Goal: Task Accomplishment & Management: Use online tool/utility

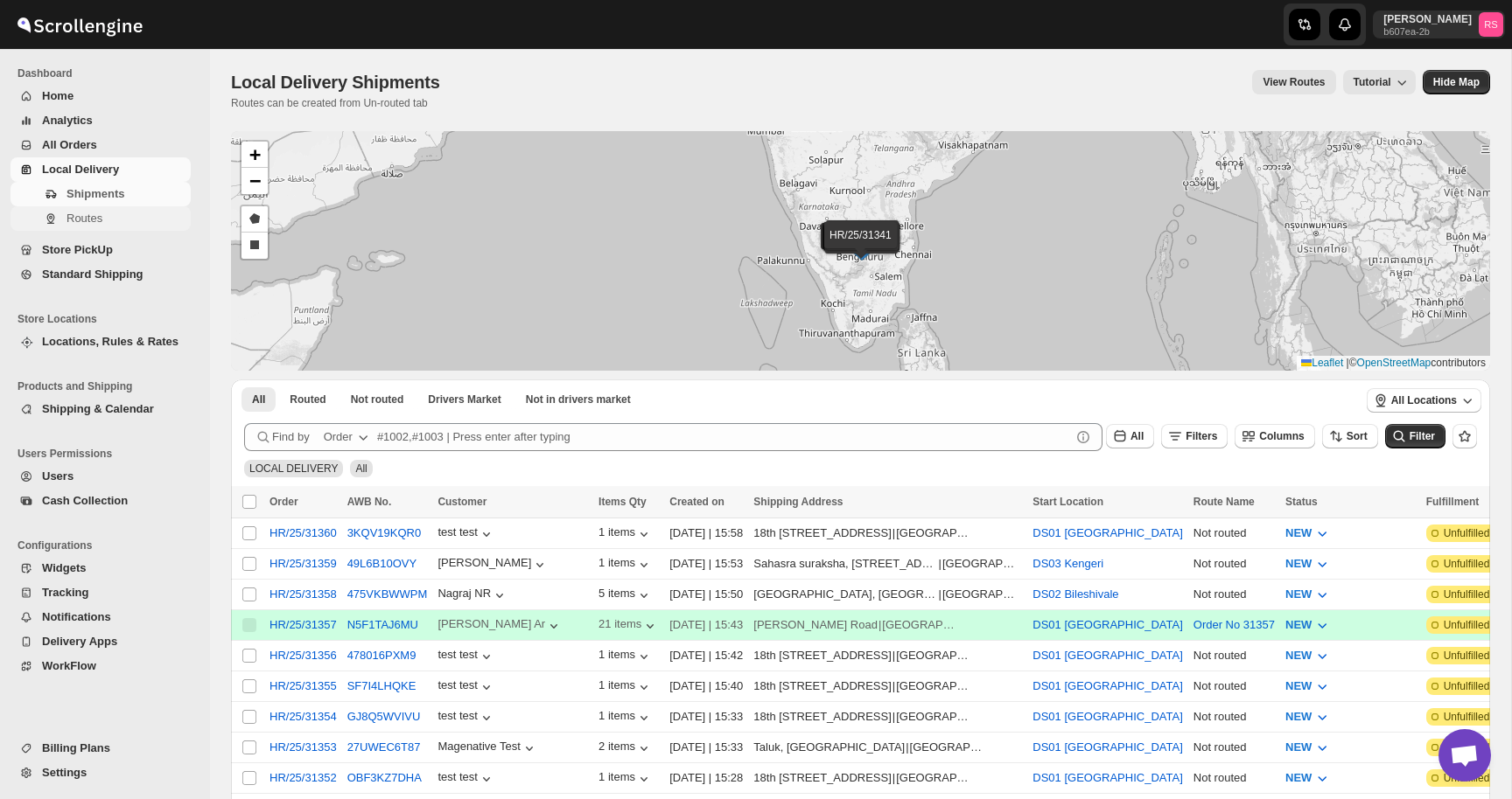
click at [100, 217] on span "Routes" at bounding box center [84, 218] width 36 height 13
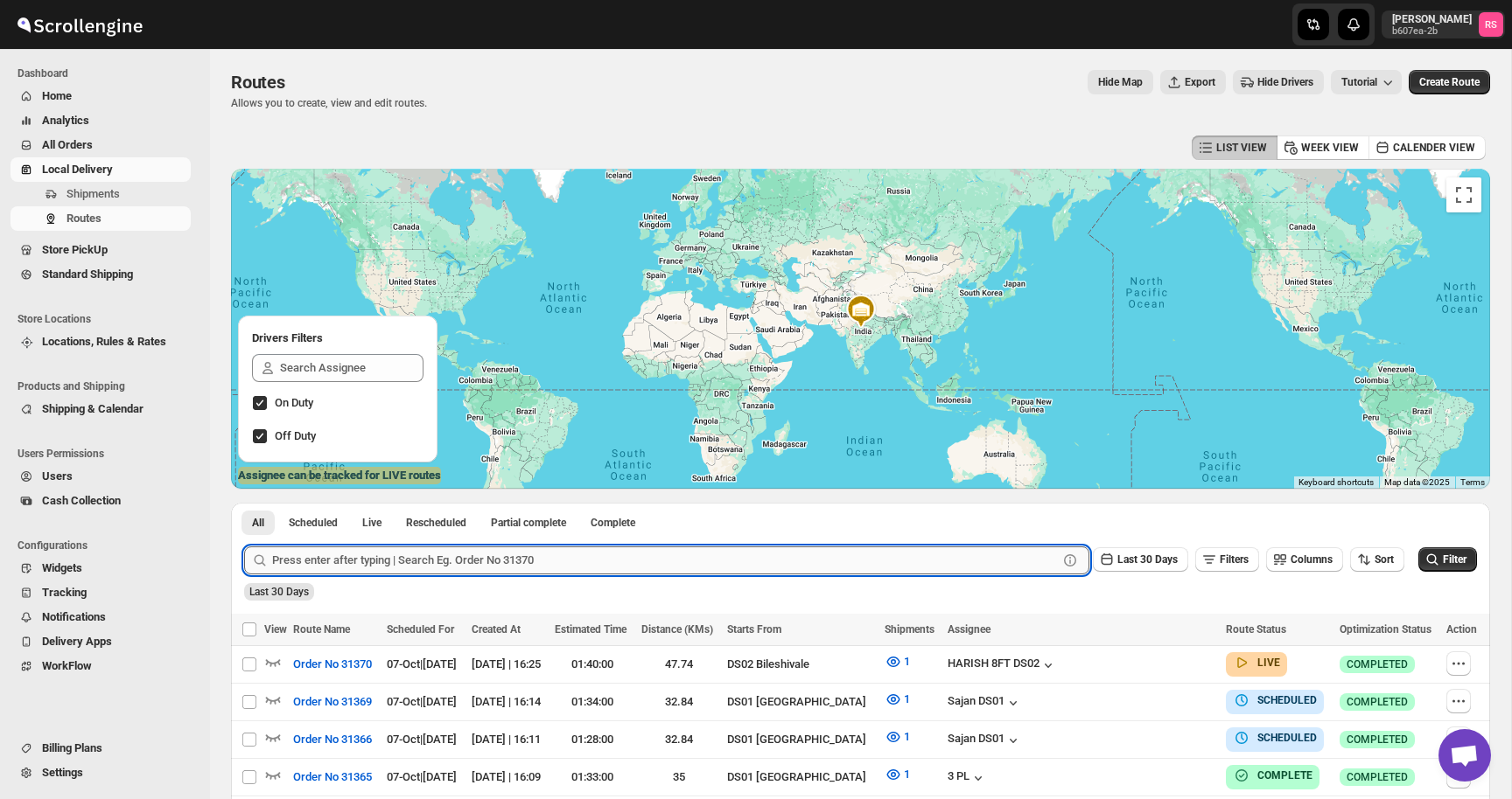
click at [383, 563] on input "text" at bounding box center [664, 560] width 786 height 28
type input "2"
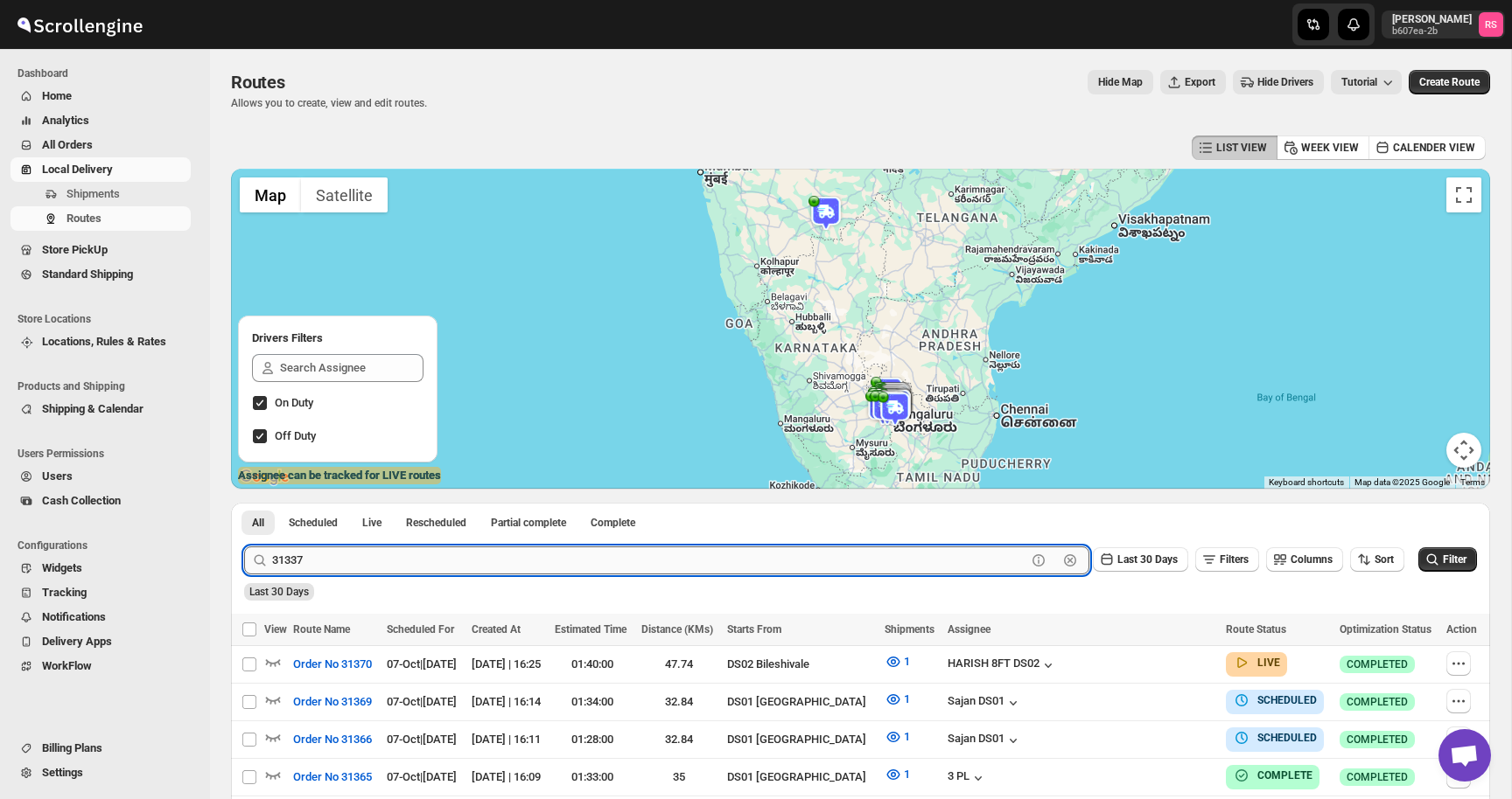
type input "31337"
click at [244, 503] on button "Submit" at bounding box center [269, 512] width 50 height 18
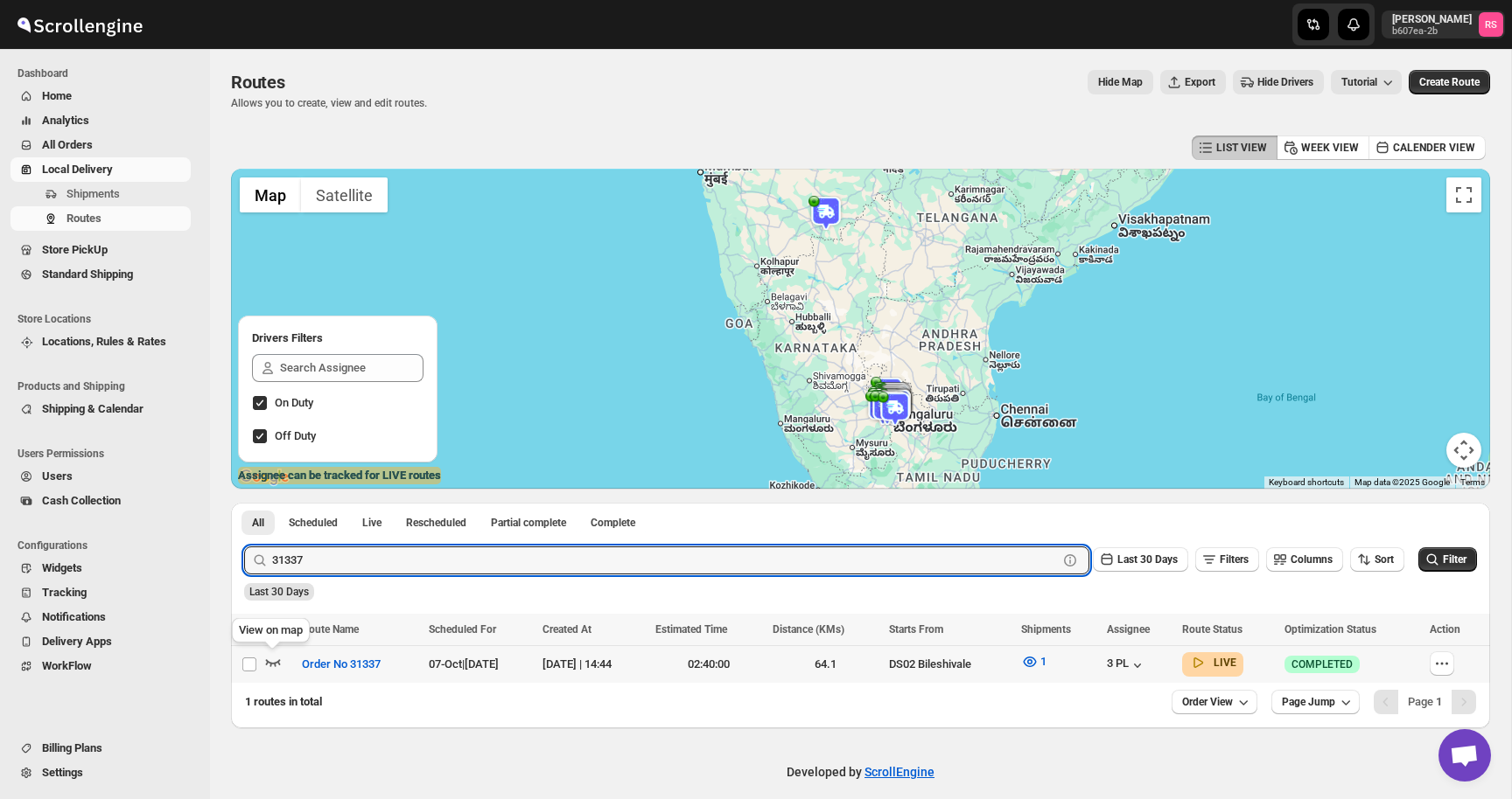
click at [278, 662] on icon "button" at bounding box center [273, 663] width 15 height 7
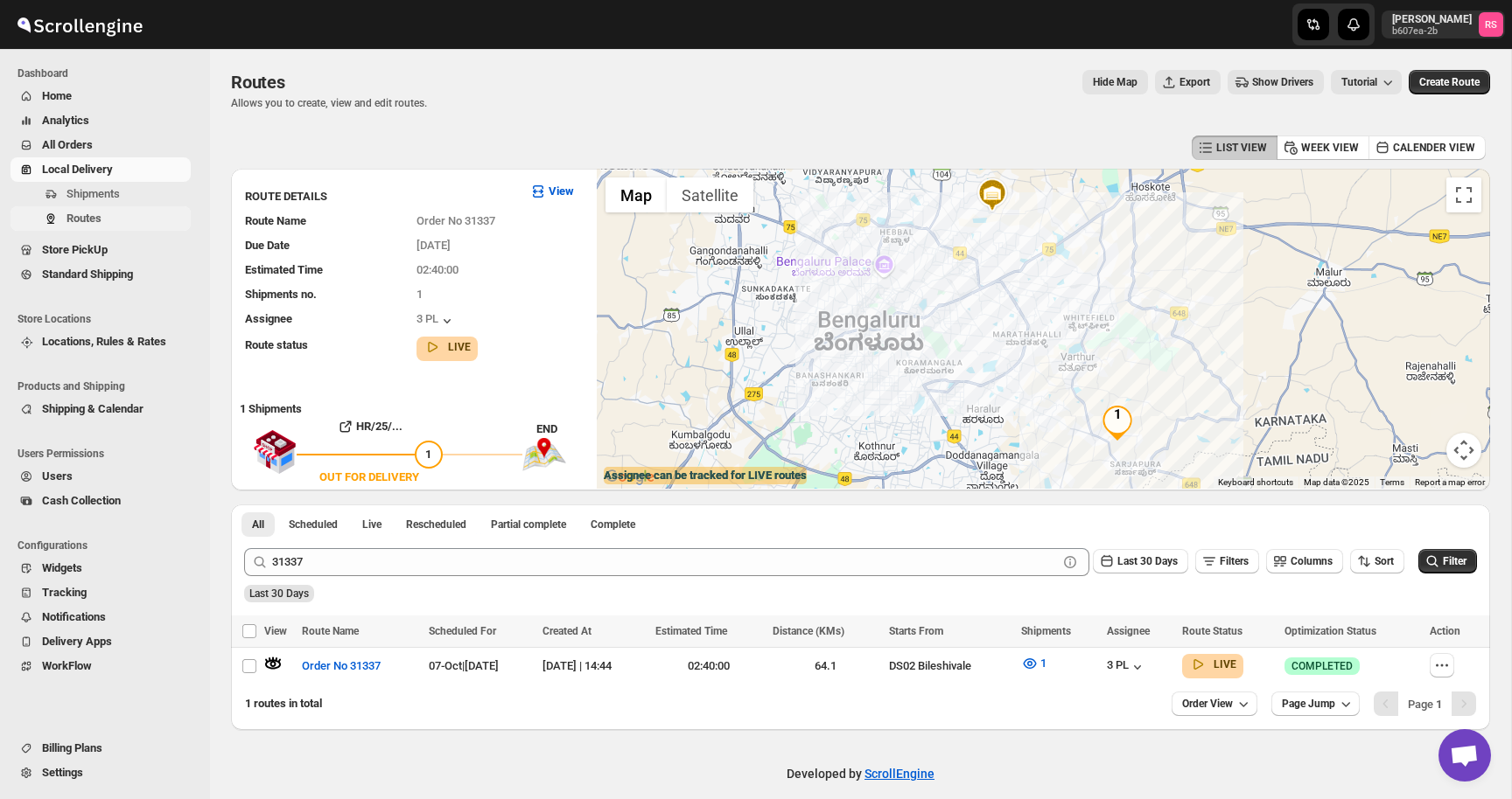
click at [93, 216] on span "Routes" at bounding box center [84, 218] width 35 height 13
click at [100, 216] on span "Routes" at bounding box center [84, 218] width 35 height 13
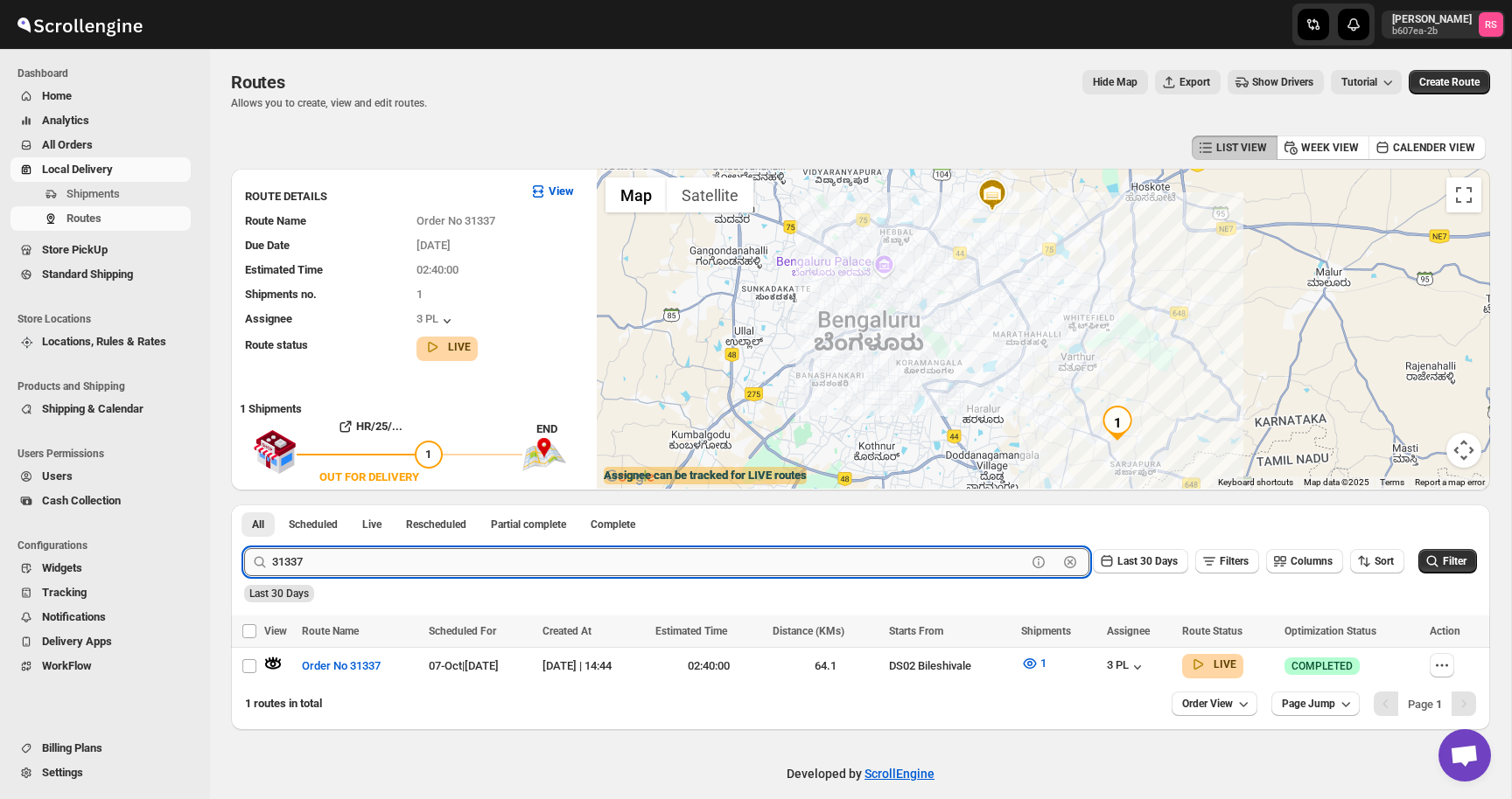
click at [313, 564] on input "31337" at bounding box center [649, 562] width 754 height 28
click at [244, 505] on button "Submit" at bounding box center [269, 514] width 50 height 18
click at [144, 213] on span "Routes" at bounding box center [127, 218] width 120 height 18
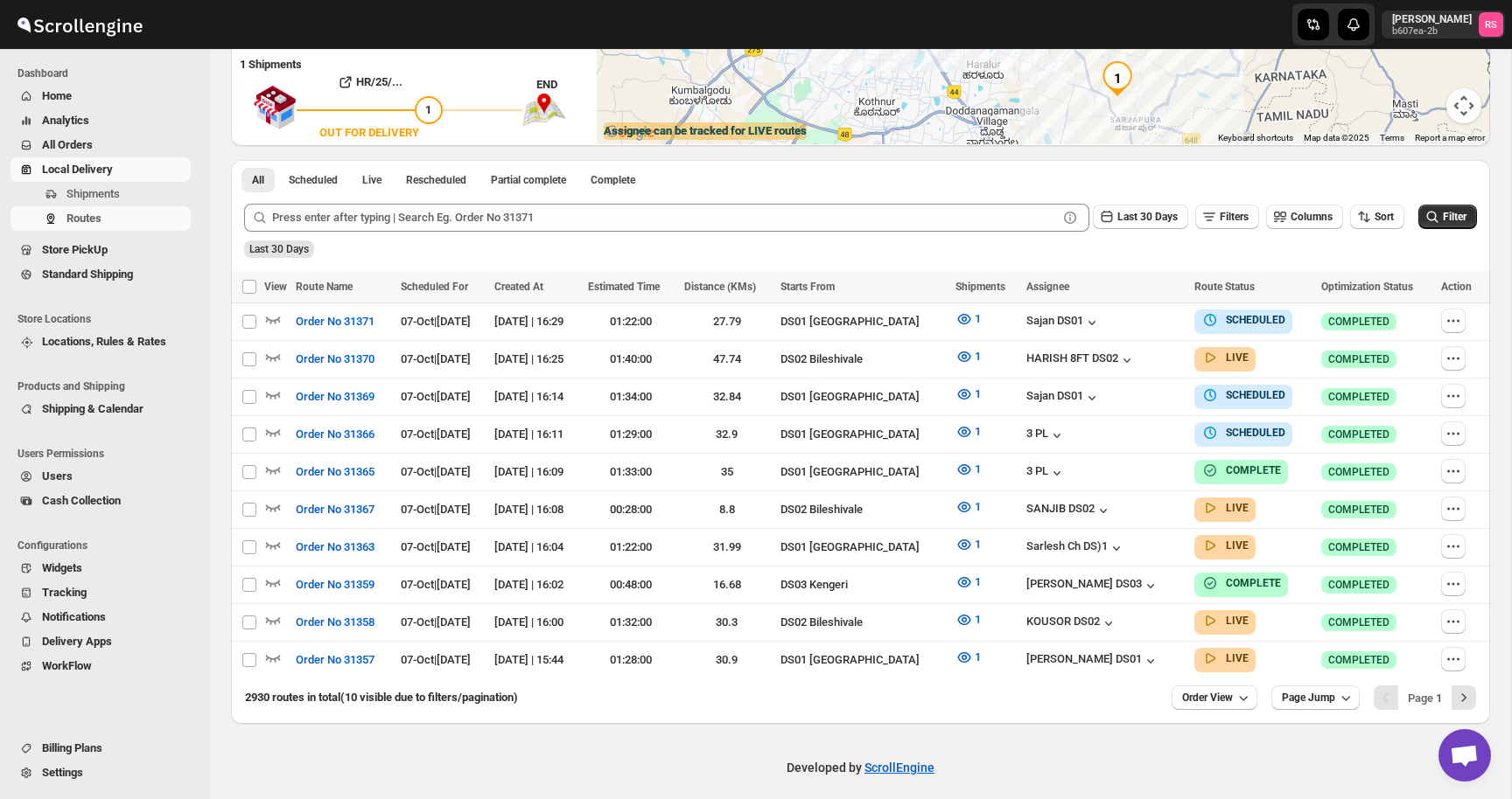
scroll to position [339, 0]
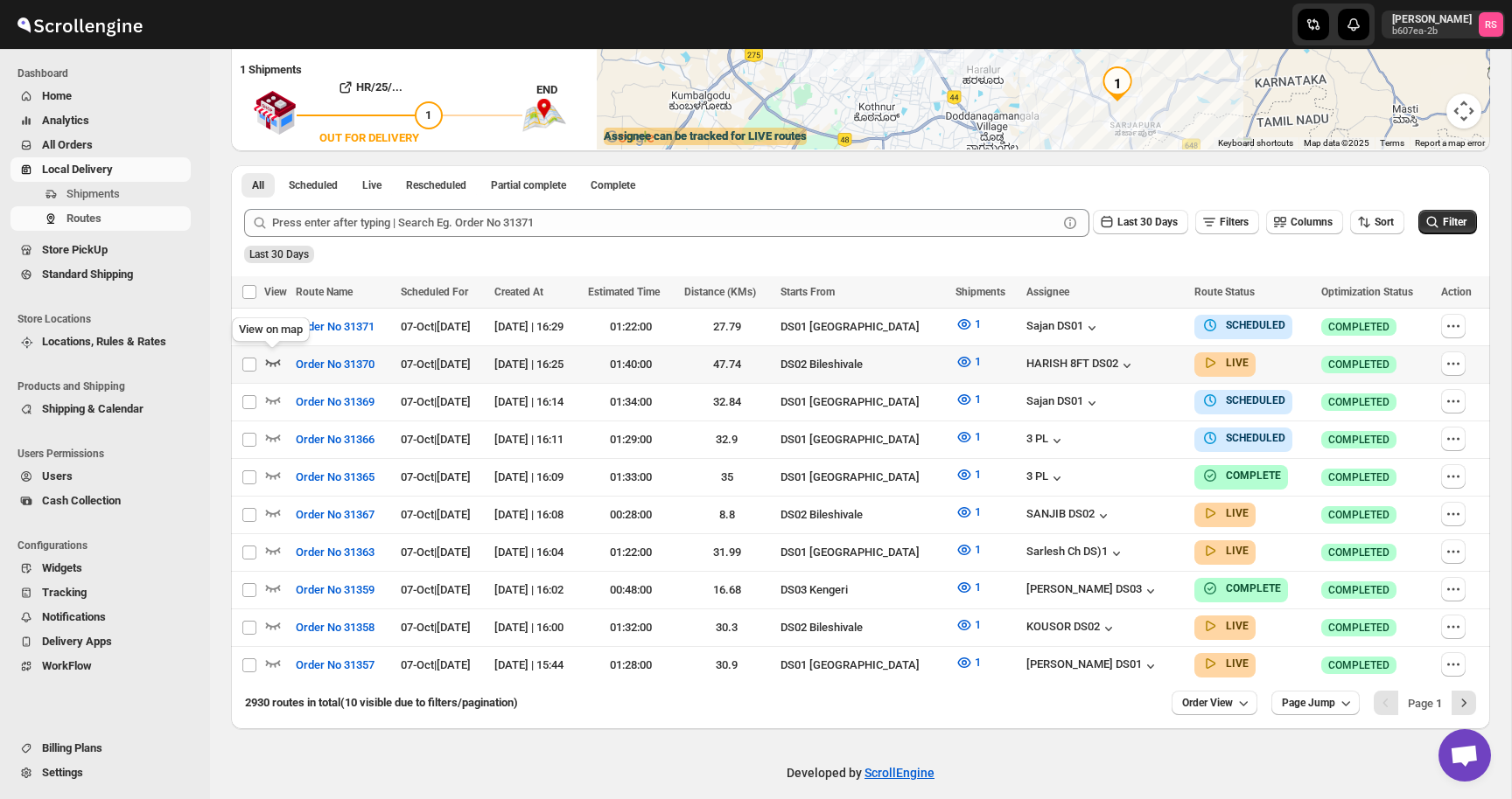
click at [267, 360] on icon "button" at bounding box center [273, 363] width 15 height 7
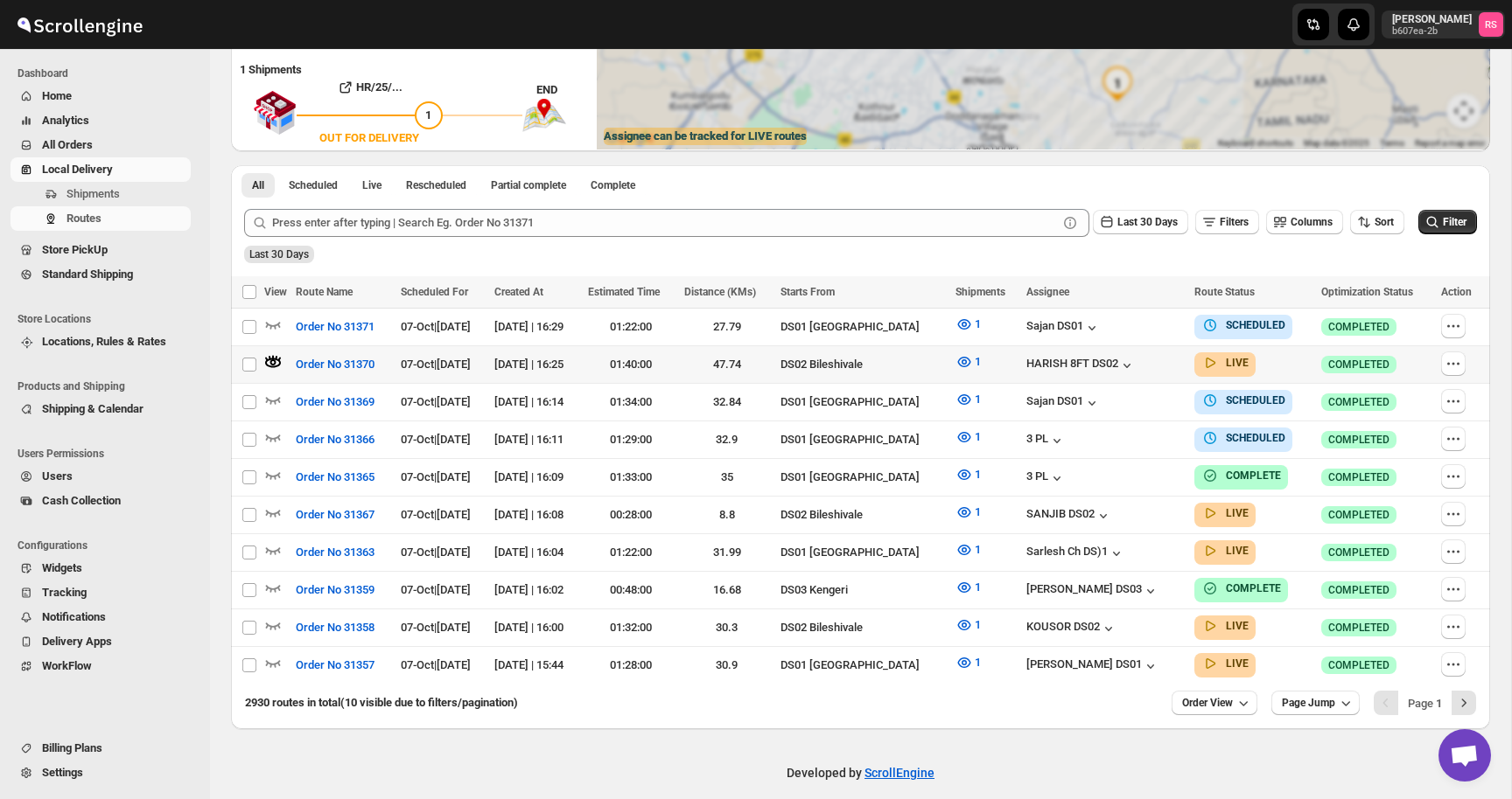
scroll to position [0, 0]
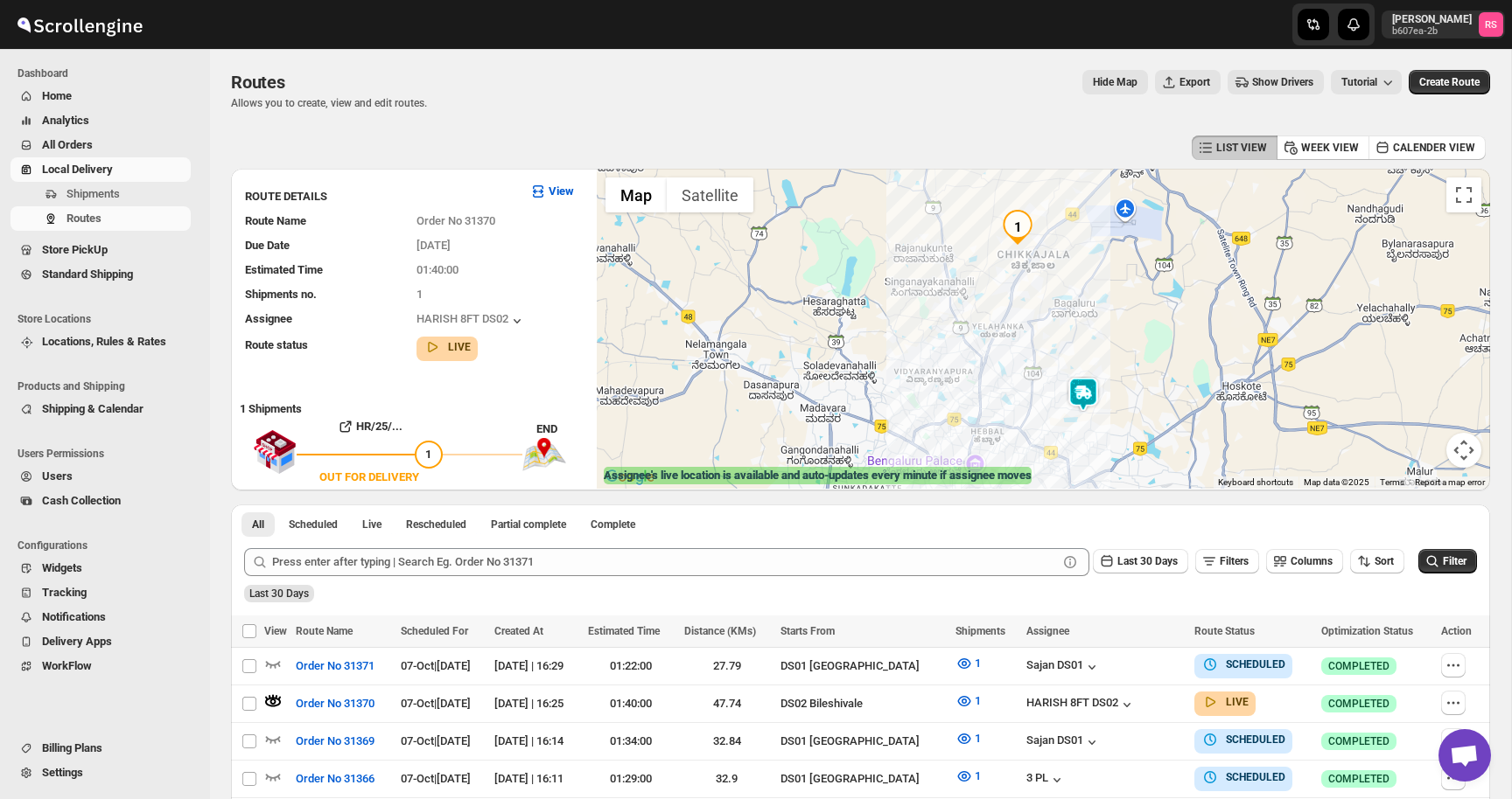
click at [1085, 394] on img at bounding box center [1084, 395] width 35 height 35
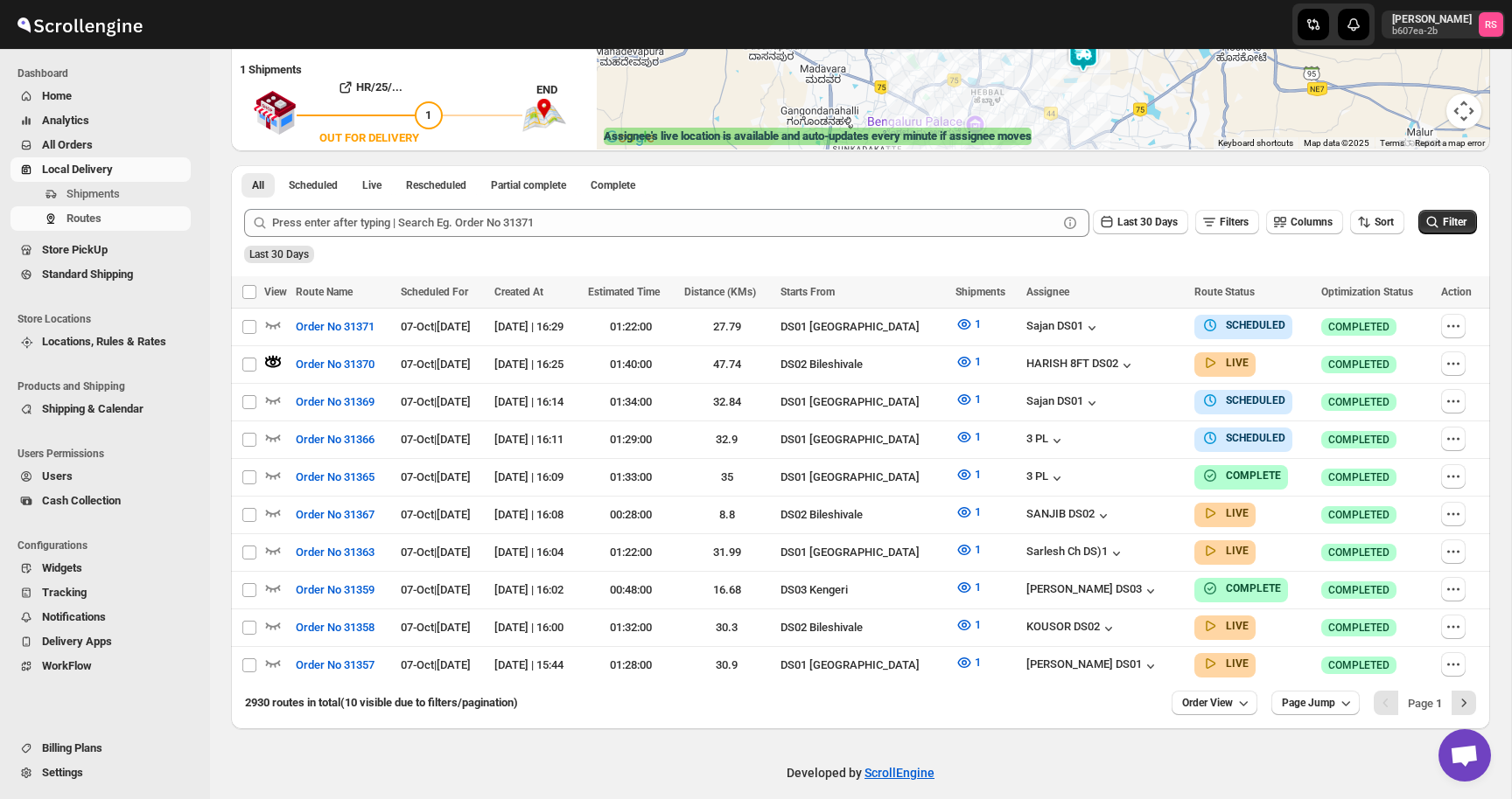
scroll to position [347, 0]
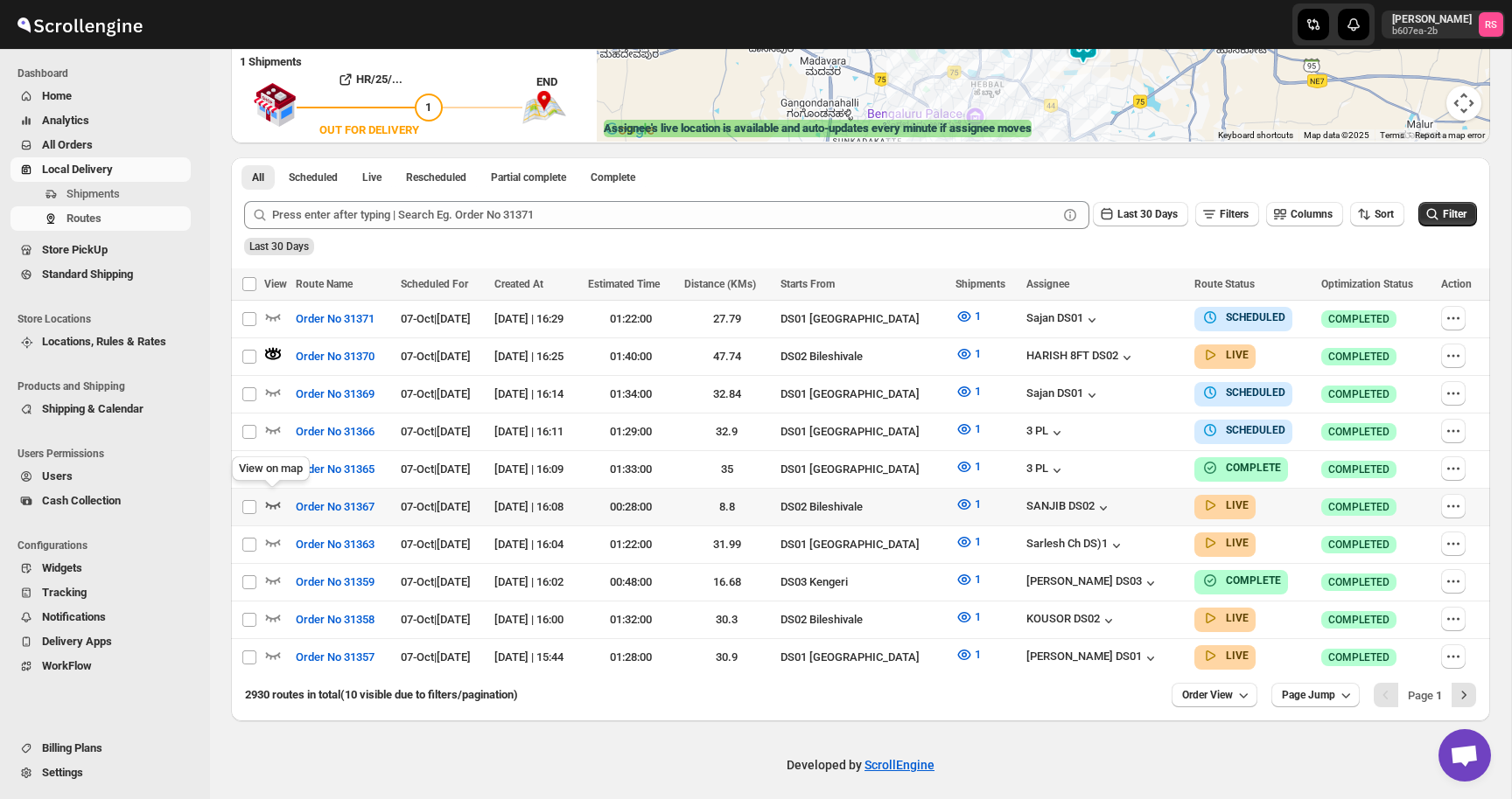
click at [273, 496] on icon "button" at bounding box center [273, 504] width 18 height 18
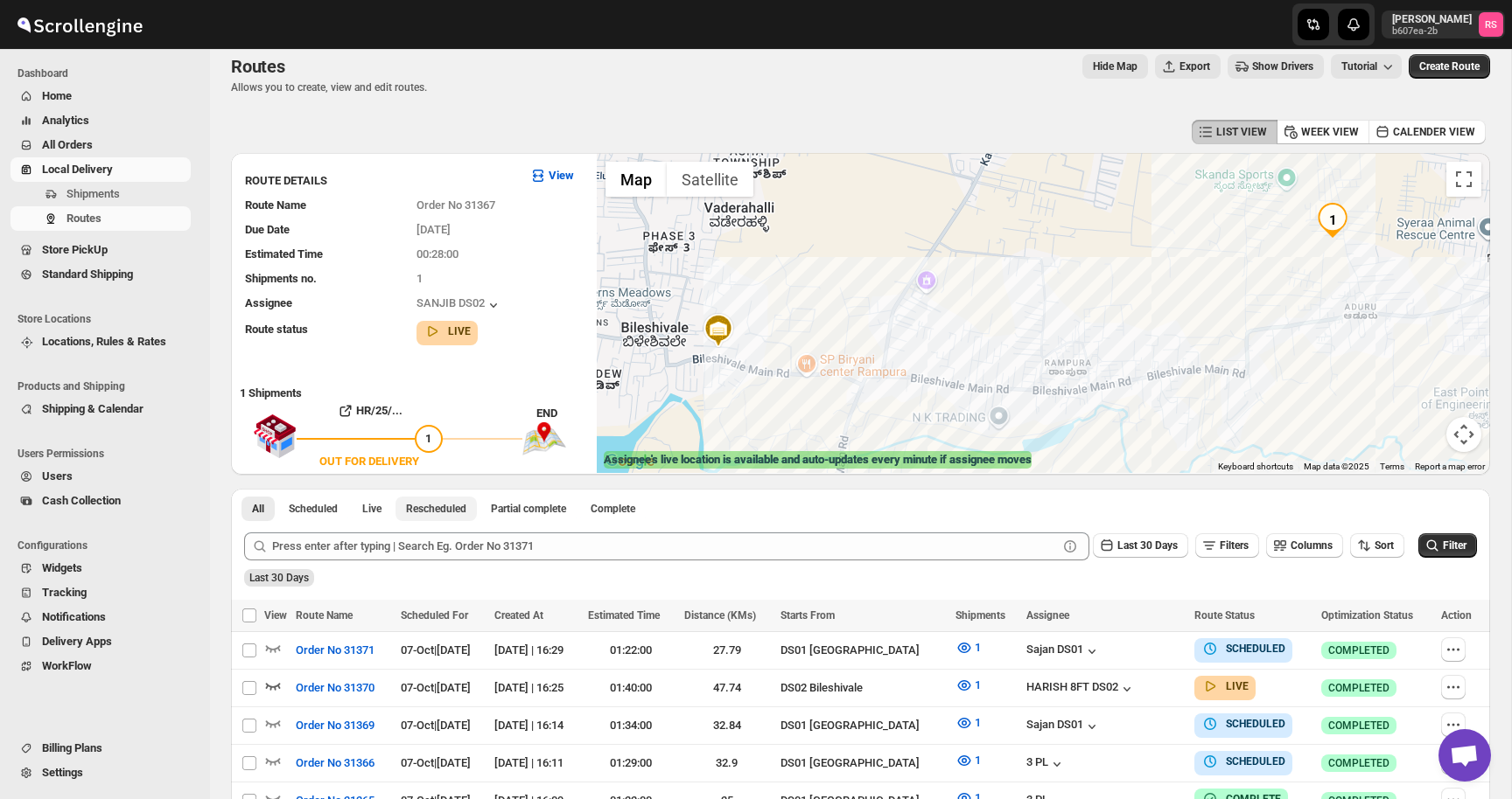
scroll to position [0, 0]
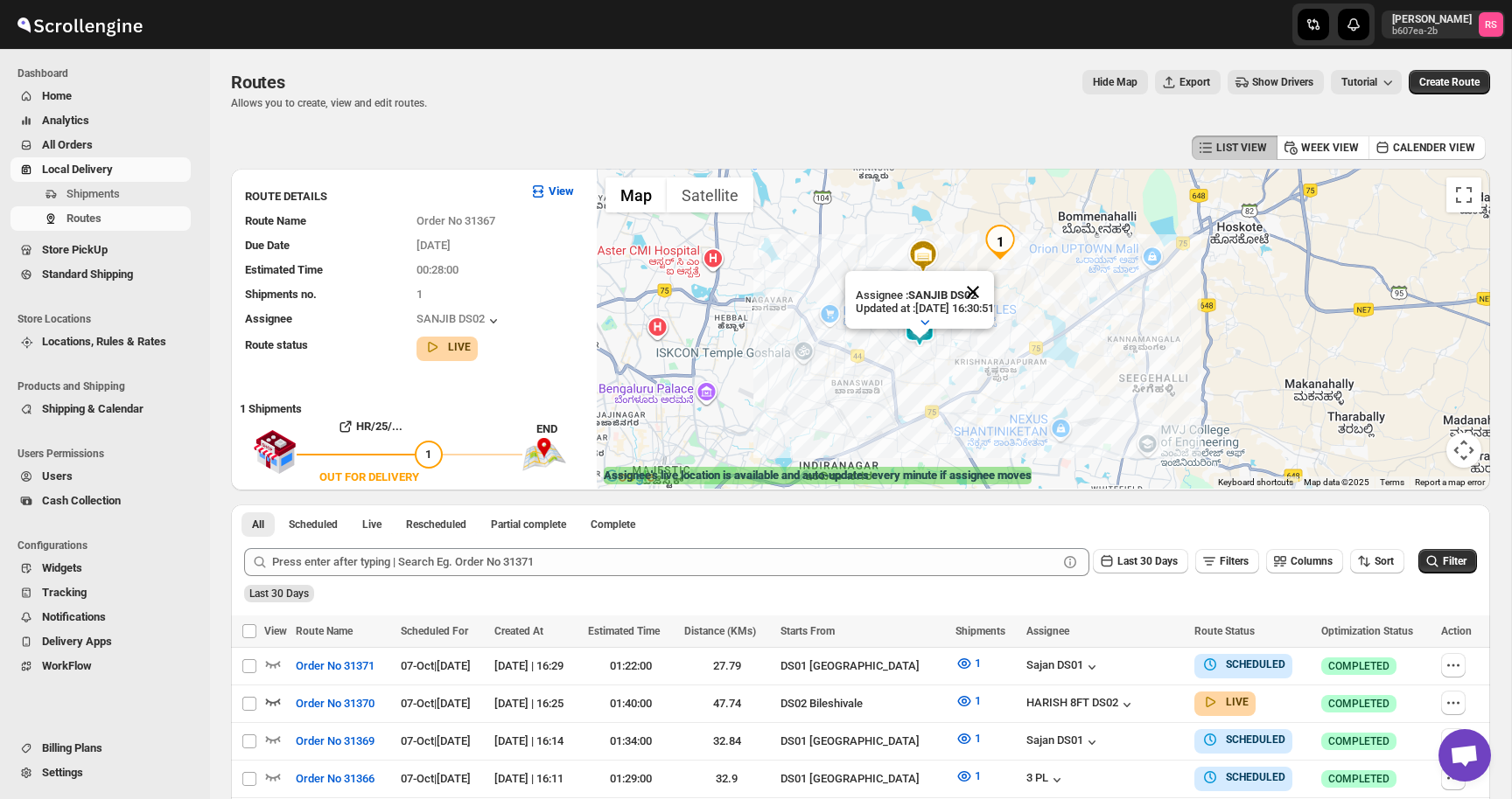
click at [979, 305] on button "Close" at bounding box center [973, 291] width 42 height 42
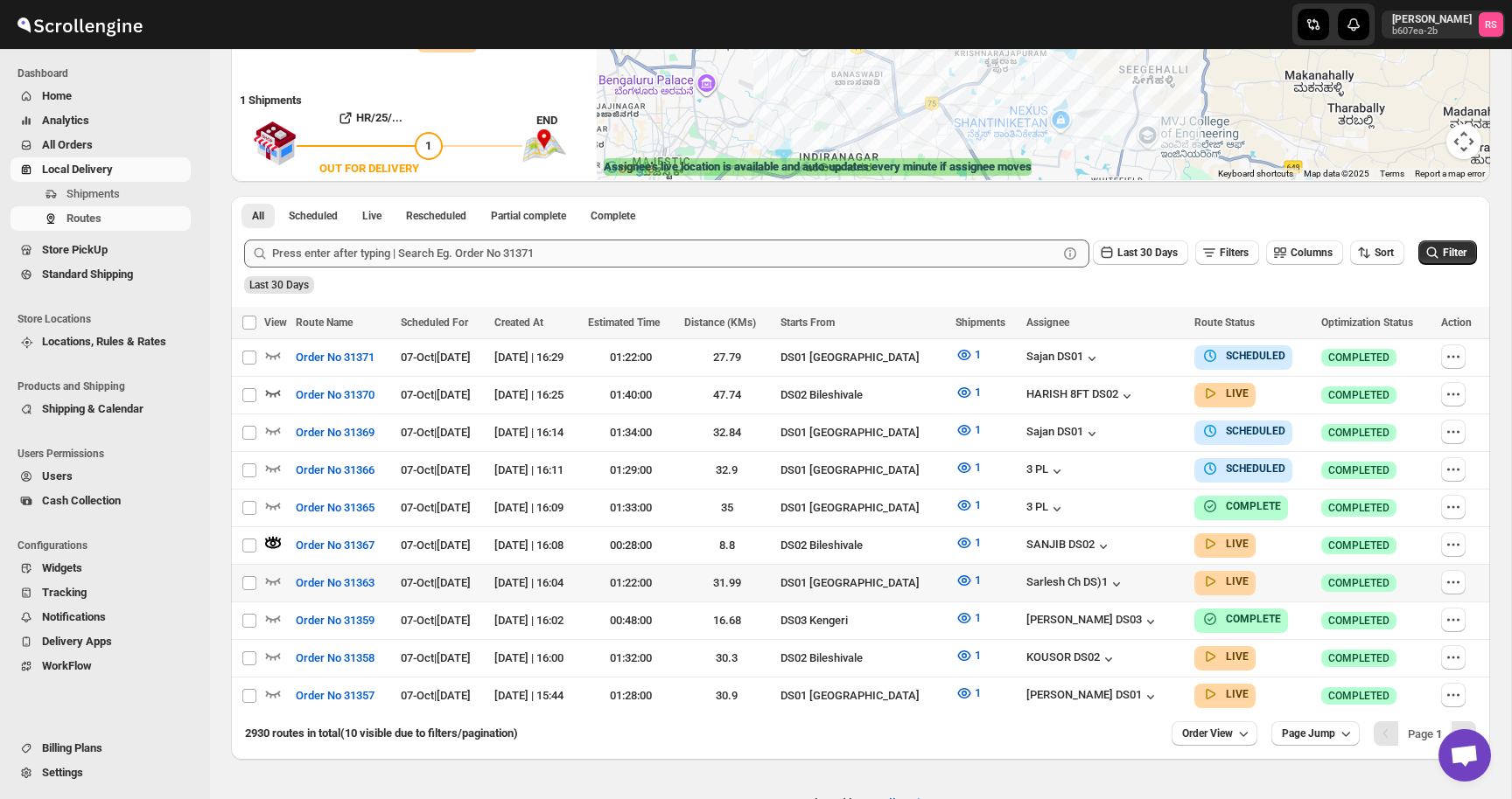
scroll to position [328, 0]
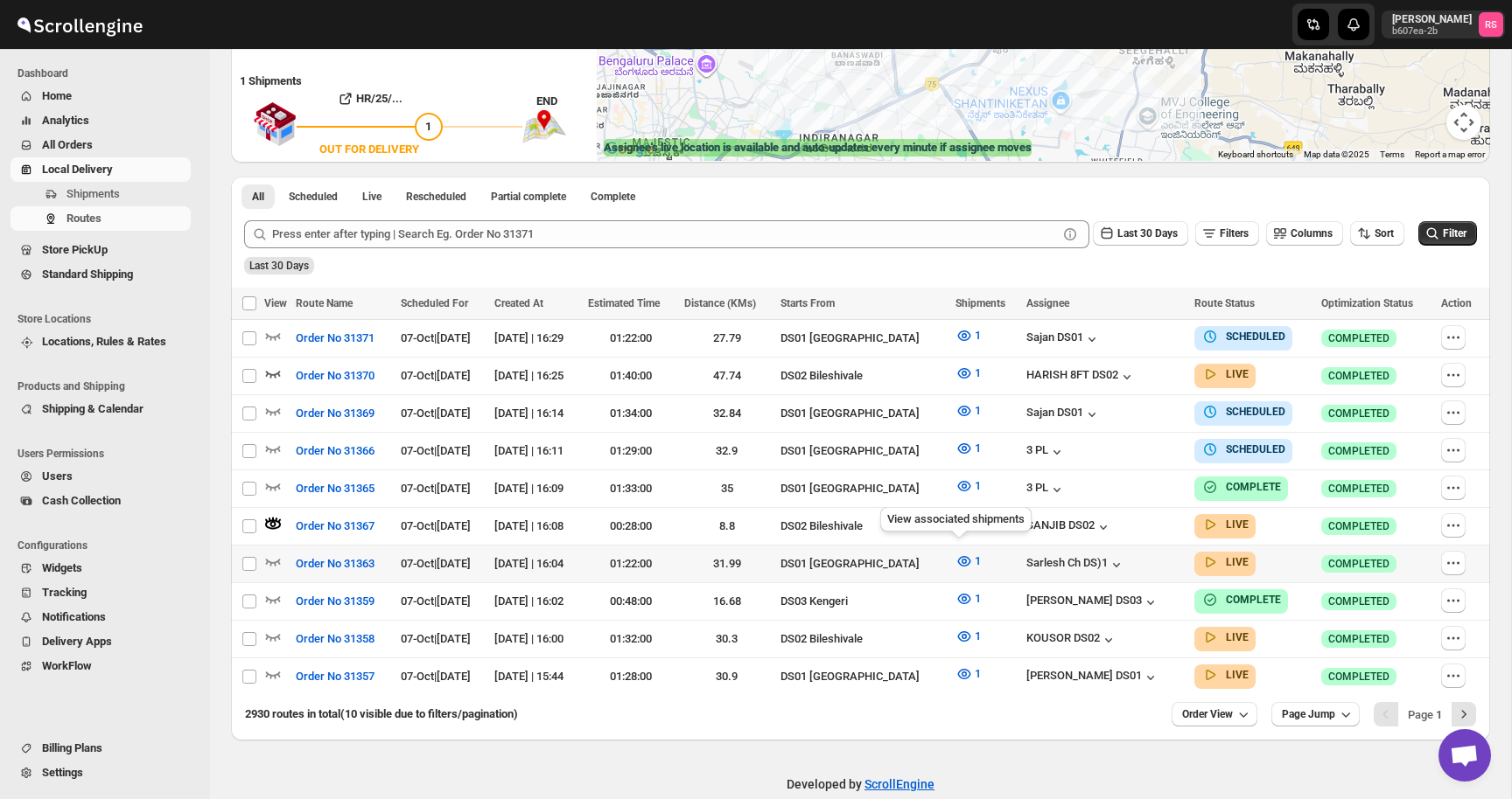
click at [960, 520] on div "View associated shipments" at bounding box center [955, 523] width 158 height 39
click at [956, 516] on icon "button" at bounding box center [964, 523] width 18 height 18
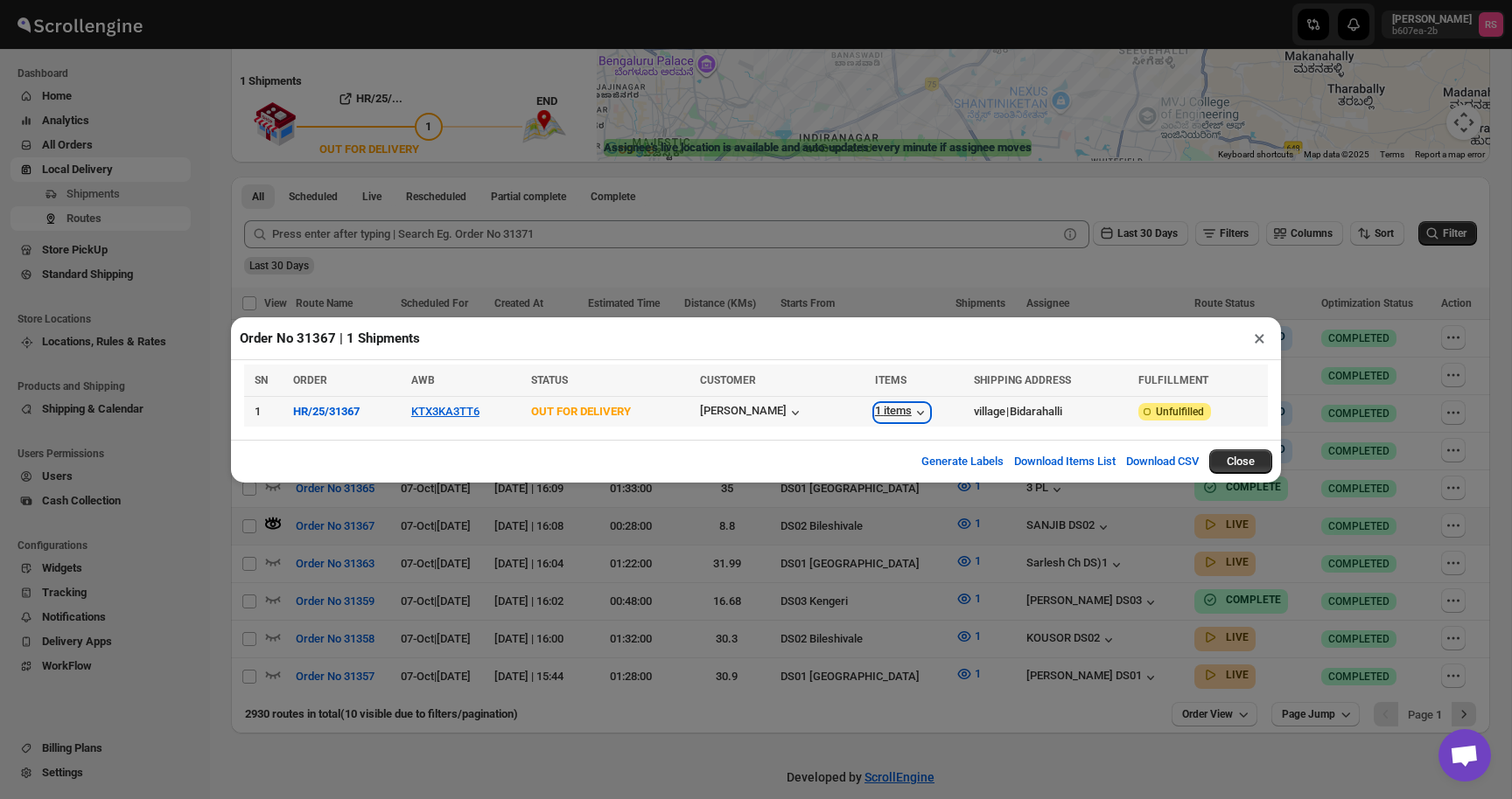
click at [897, 408] on div "1 items" at bounding box center [902, 412] width 55 height 18
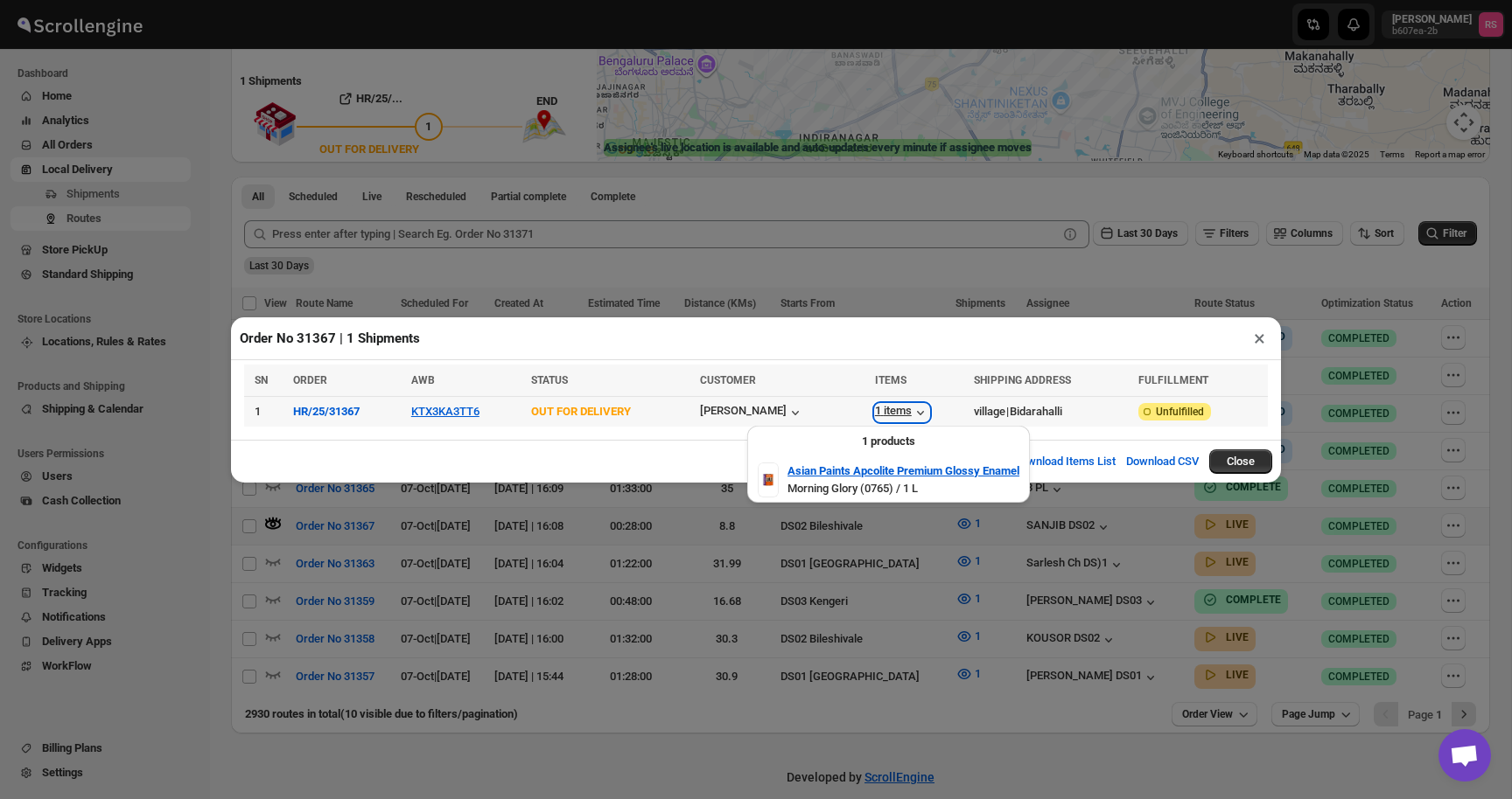
click at [897, 408] on div "1 items" at bounding box center [902, 412] width 55 height 18
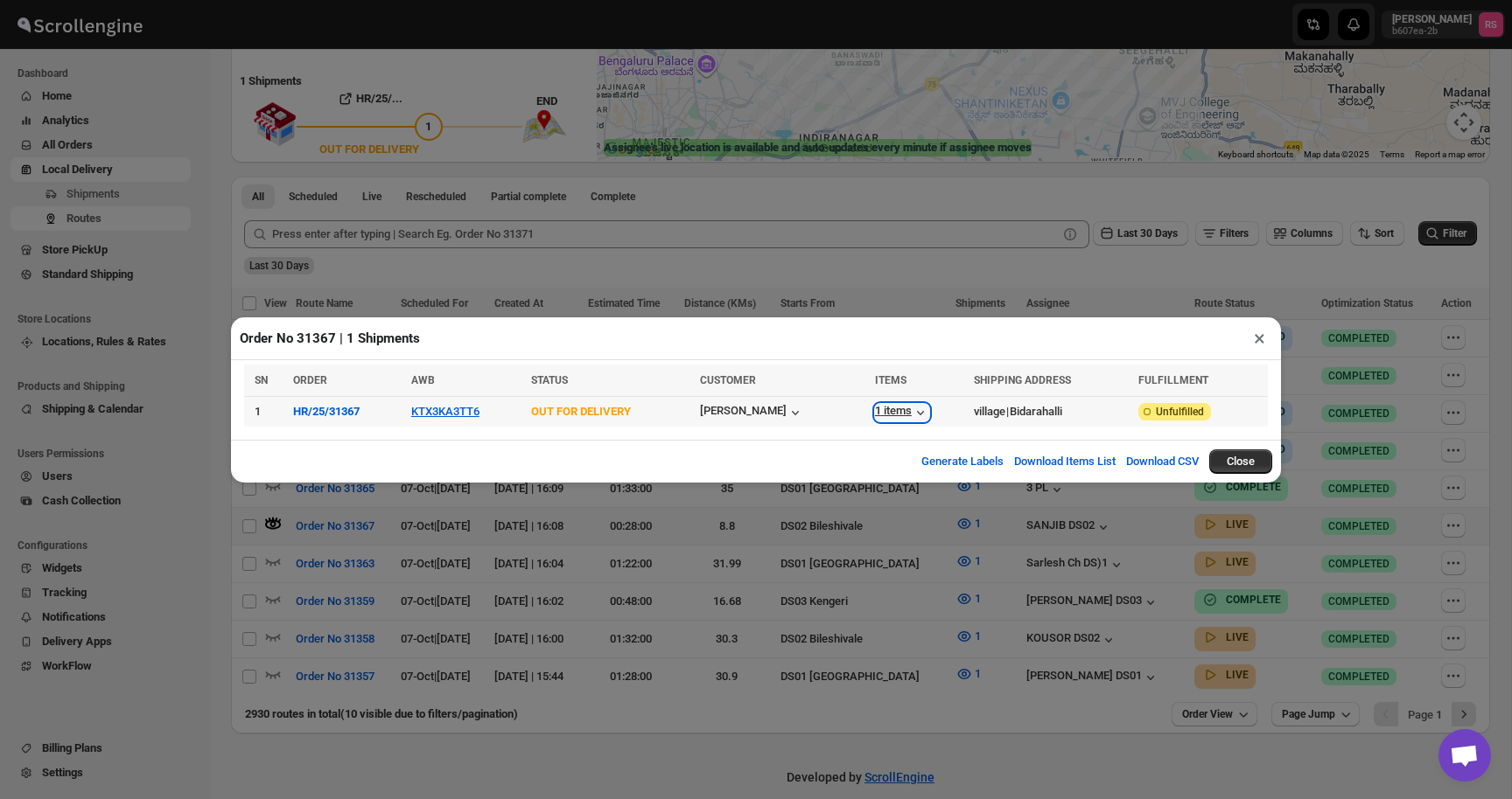
click at [897, 408] on div "1 items" at bounding box center [902, 412] width 55 height 18
click at [1262, 335] on button "×" at bounding box center [1258, 338] width 25 height 24
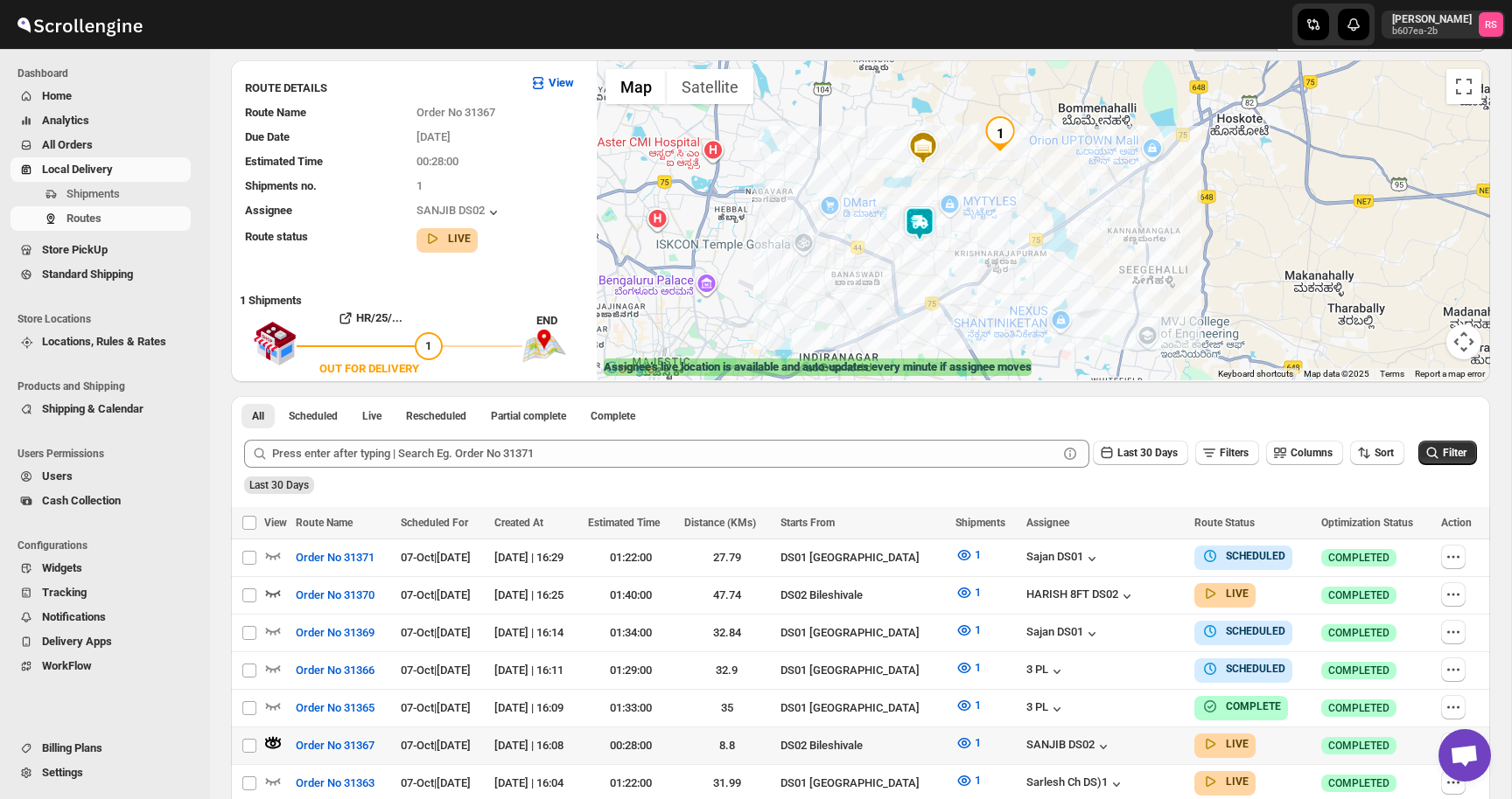
scroll to position [104, 0]
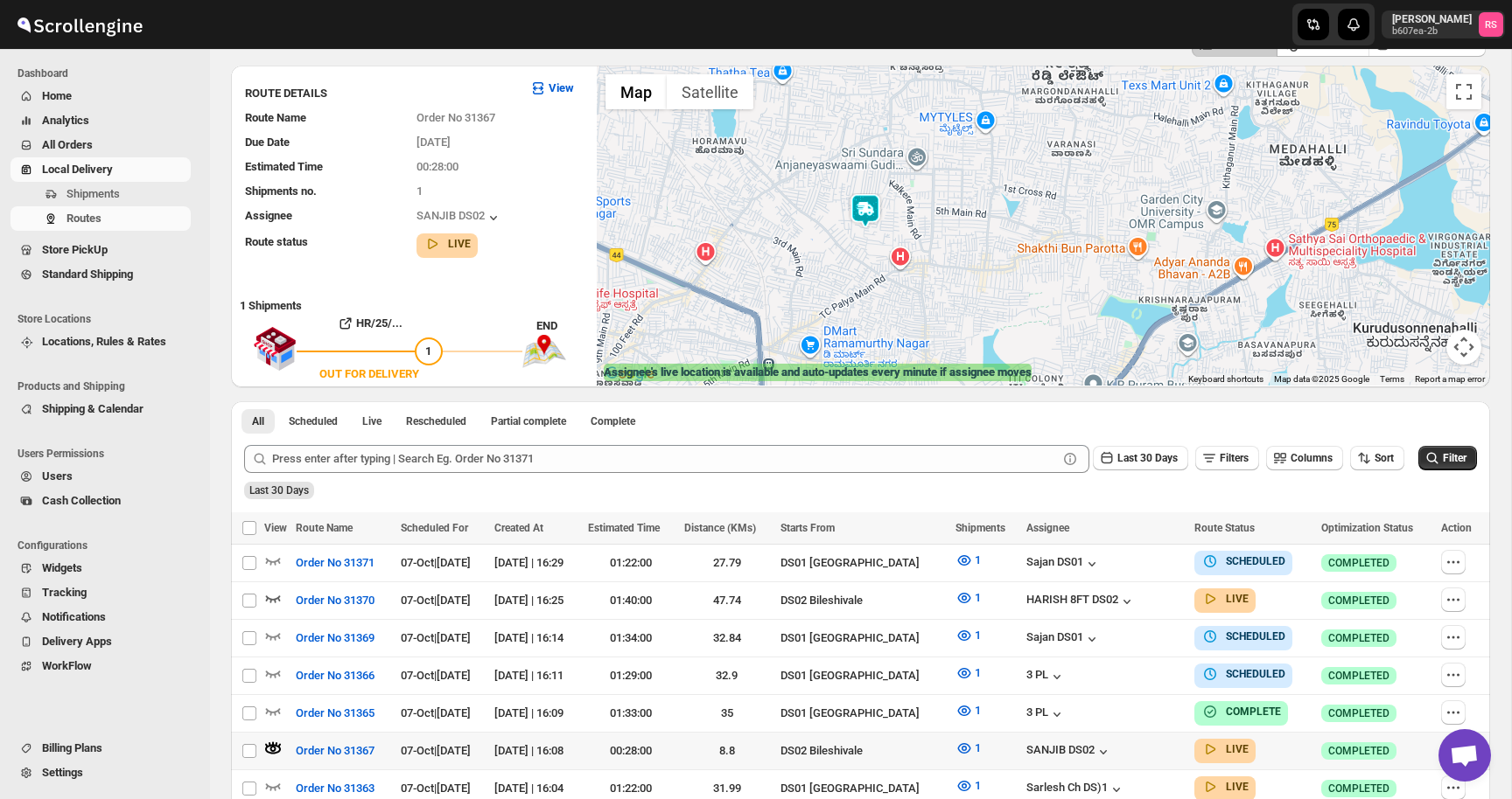
drag, startPoint x: 842, startPoint y: 241, endPoint x: 957, endPoint y: 240, distance: 115.0
click at [957, 240] on div at bounding box center [1043, 226] width 893 height 320
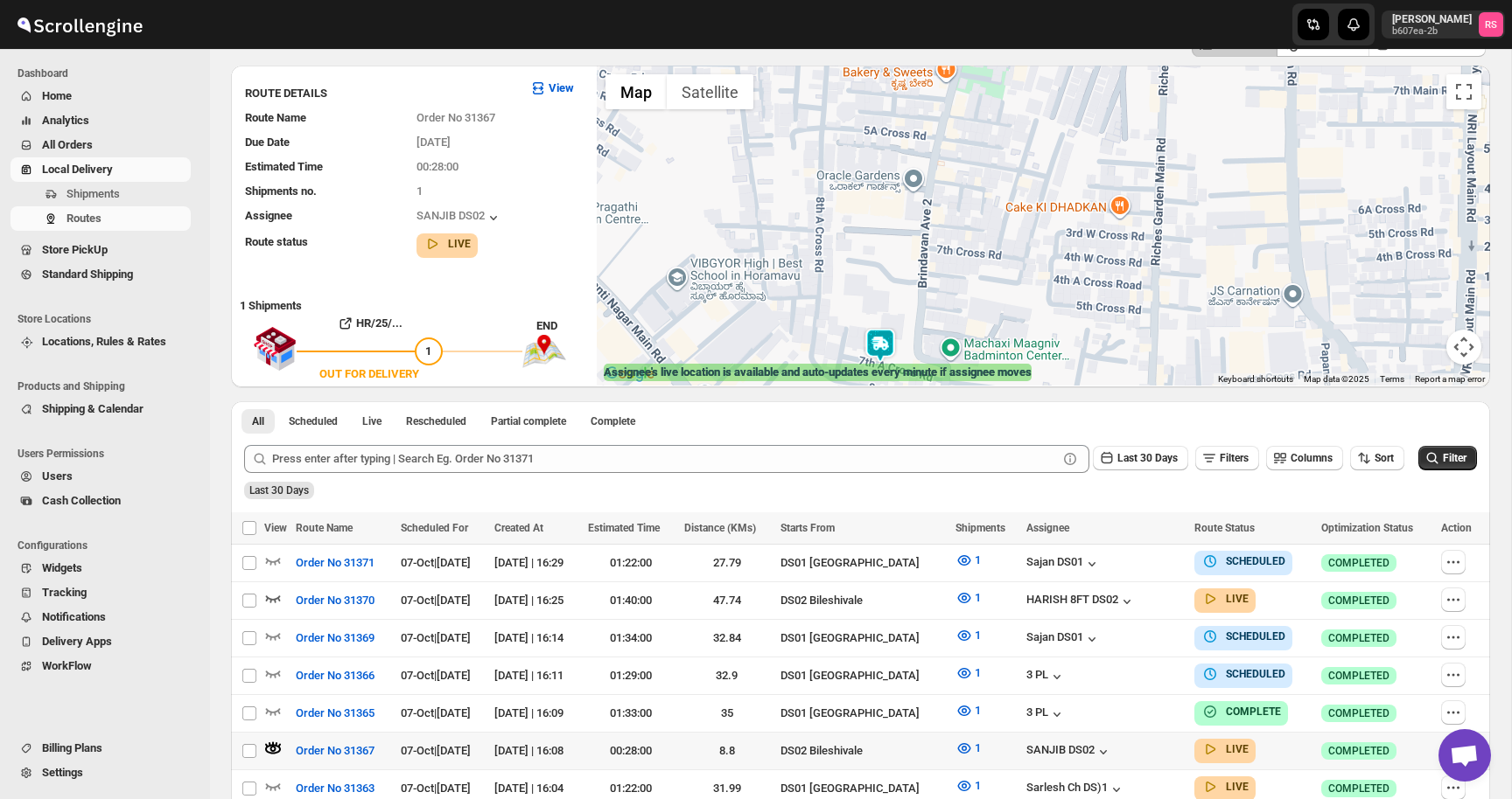
drag, startPoint x: 957, startPoint y: 240, endPoint x: 845, endPoint y: 400, distance: 195.3
click at [845, 400] on div "LIST VIEW WEEK VIEW CALENDER VIEW ROUTE DETAILS View Route Name Order No 31367 …" at bounding box center [861, 497] width 1259 height 938
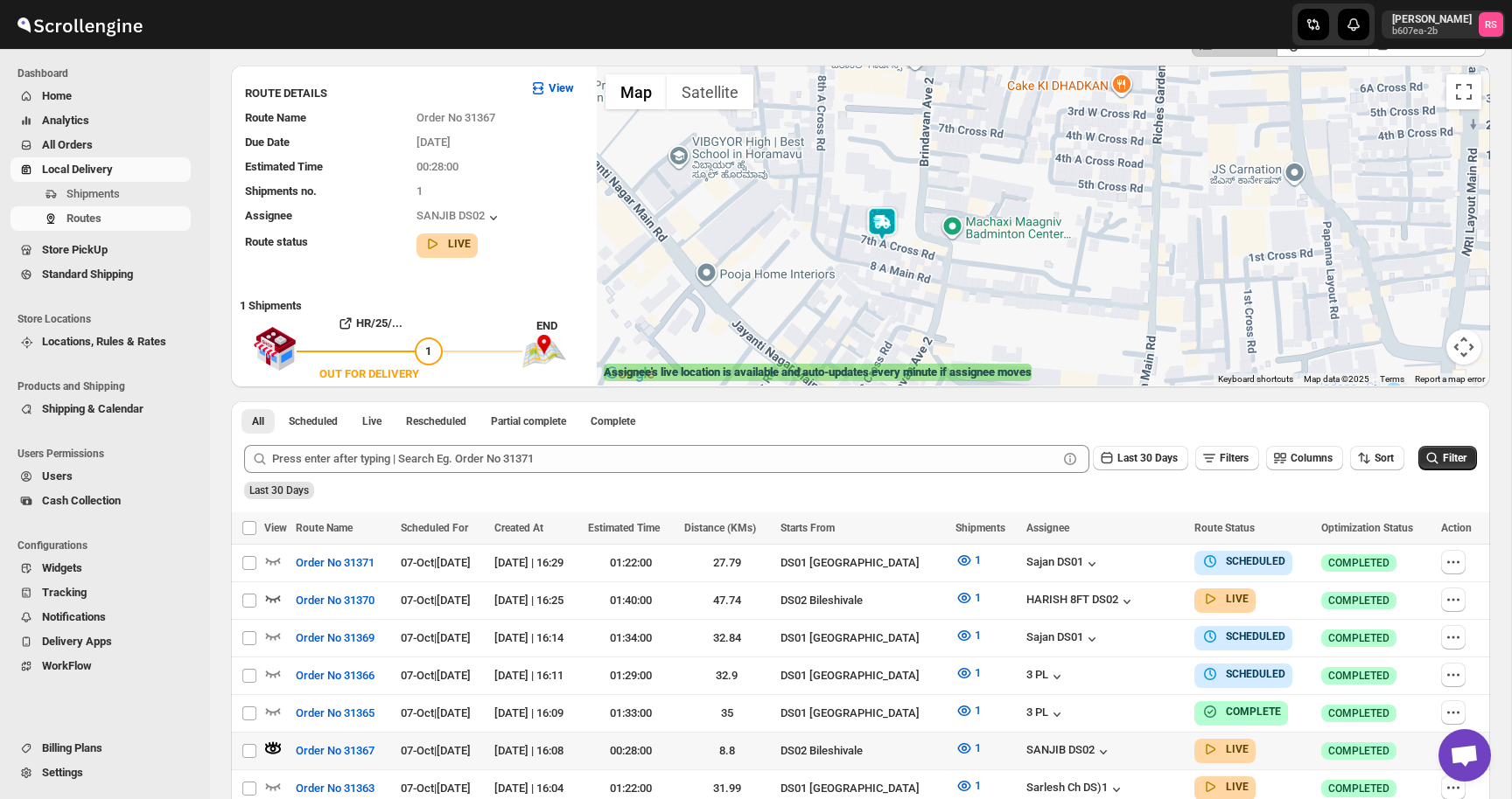
drag, startPoint x: 892, startPoint y: 299, endPoint x: 892, endPoint y: 183, distance: 116.0
click at [892, 181] on div at bounding box center [1043, 226] width 893 height 320
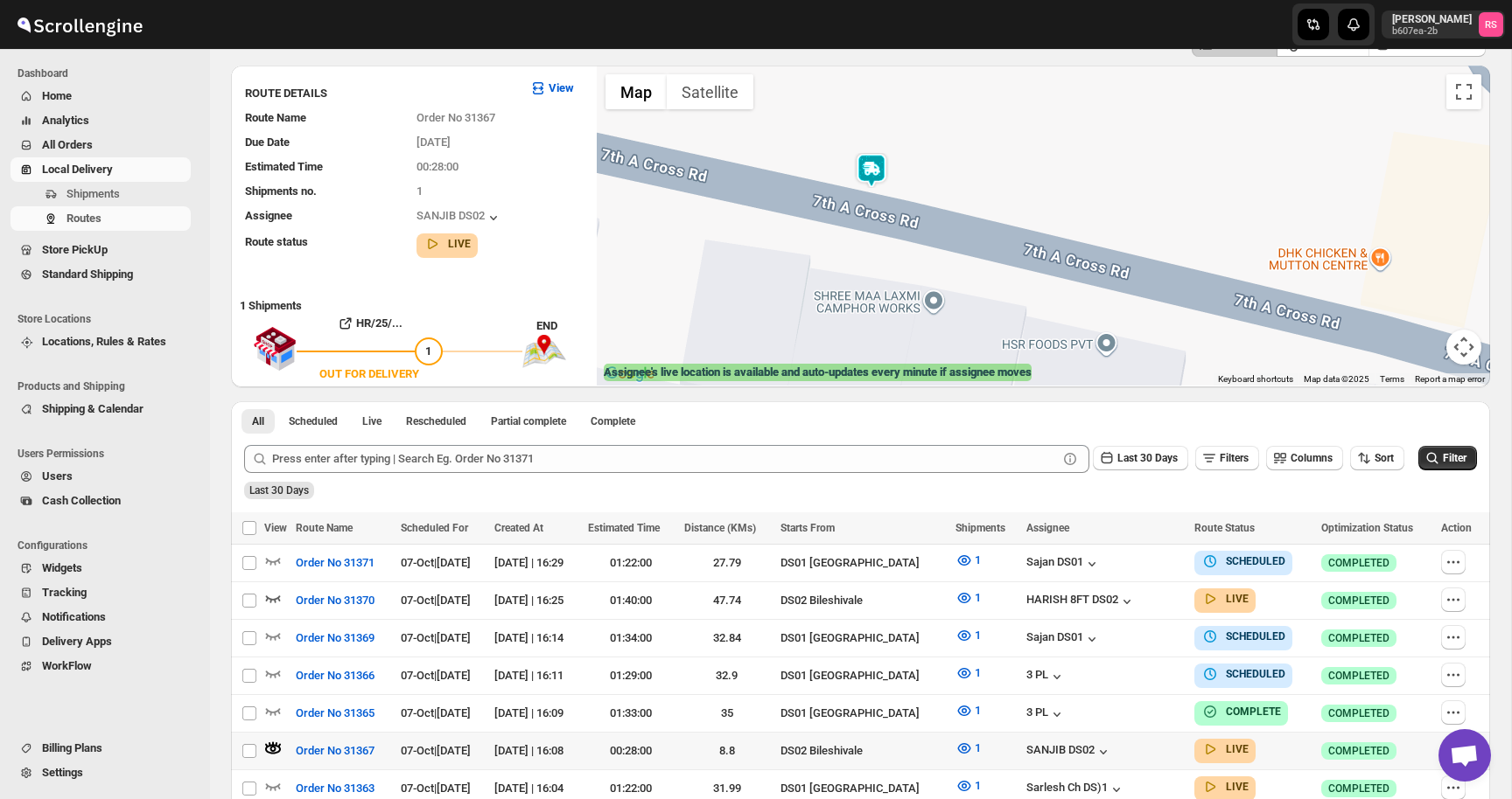
drag, startPoint x: 887, startPoint y: 260, endPoint x: 961, endPoint y: 369, distance: 131.7
click at [961, 369] on div "← Move left → Move right ↑ Move up ↓ Move down + Zoom in - Zoom out Home Jump l…" at bounding box center [1043, 226] width 893 height 320
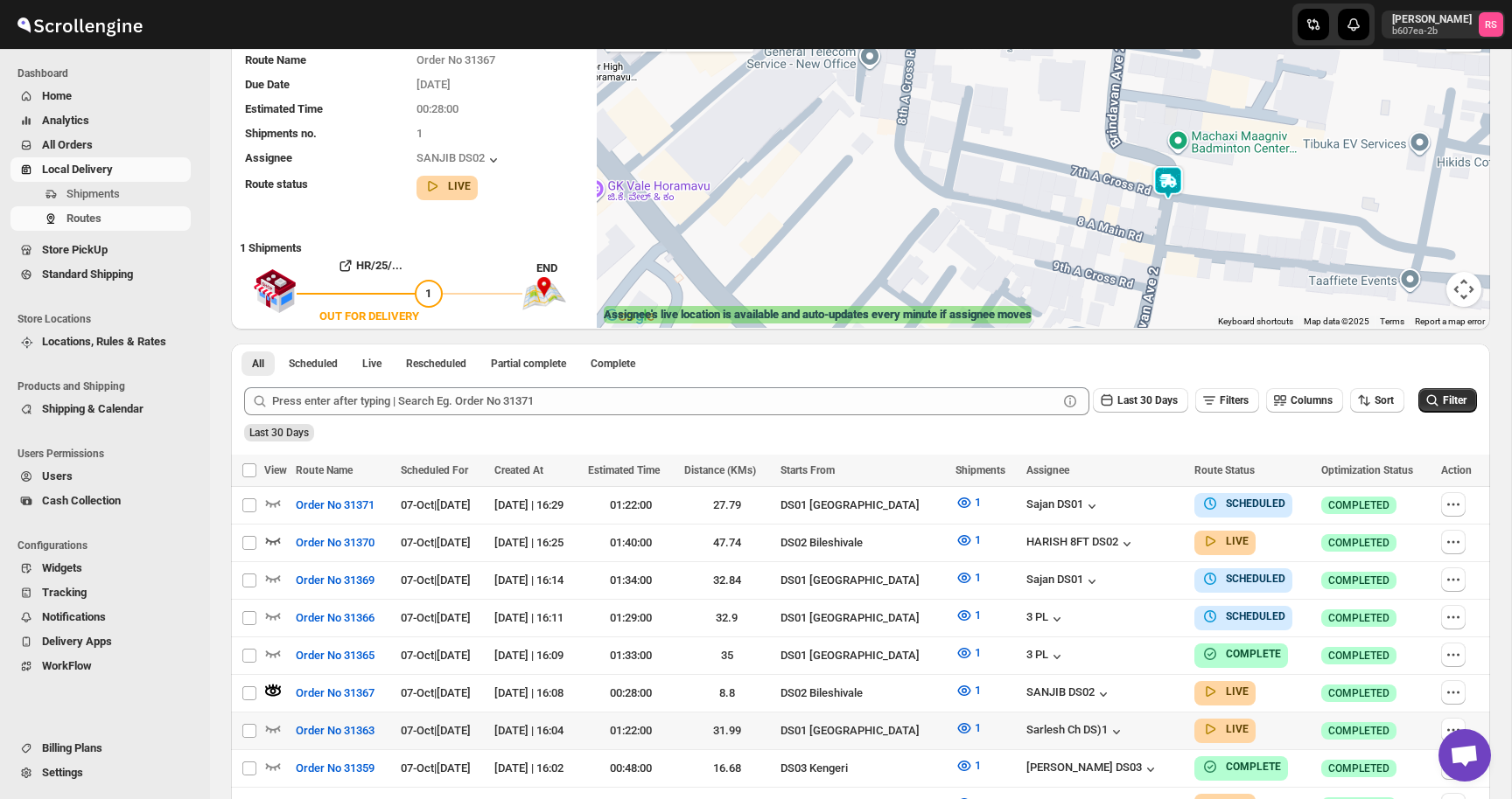
scroll to position [173, 0]
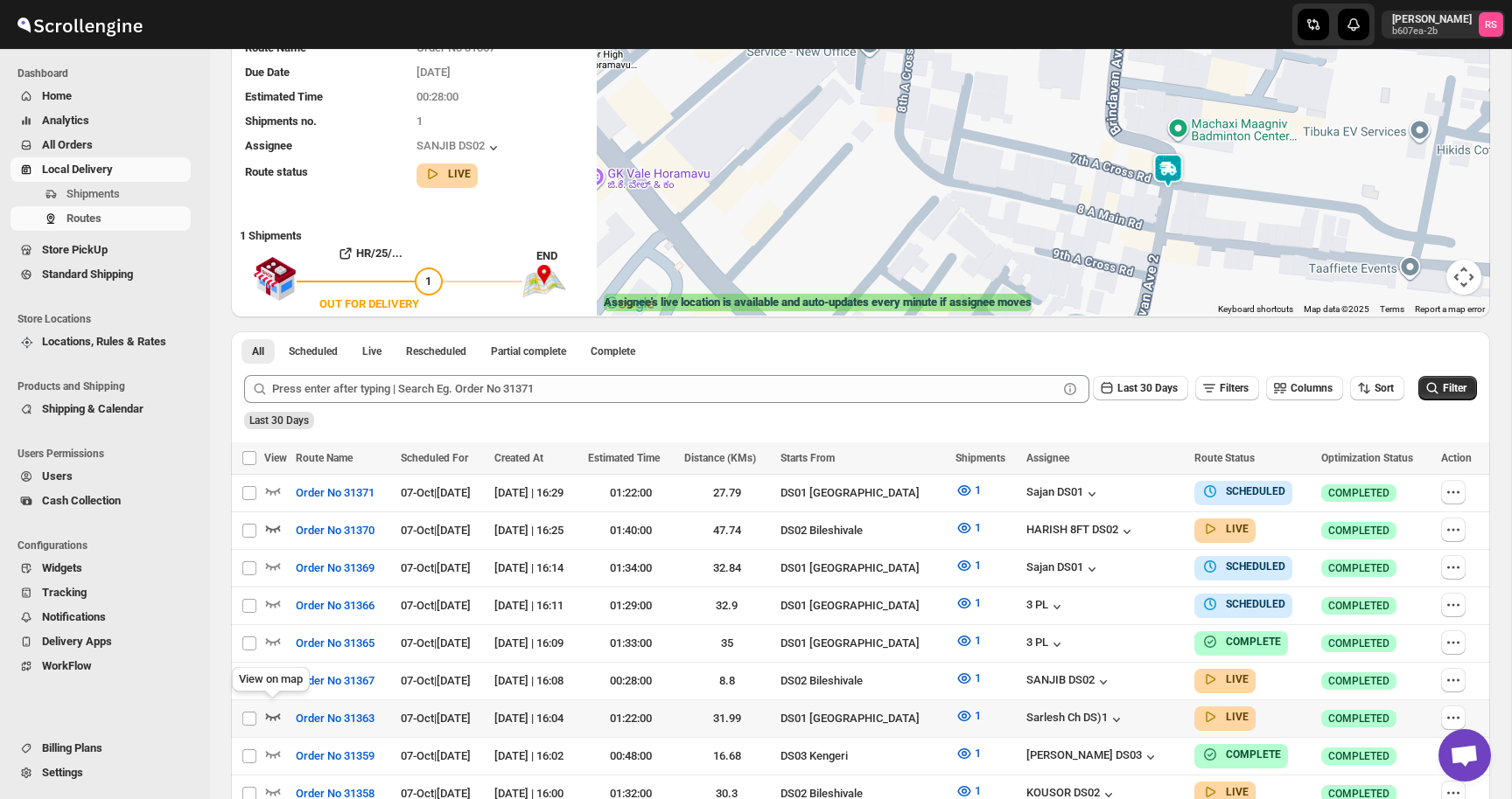
click at [273, 710] on icon "button" at bounding box center [273, 716] width 18 height 18
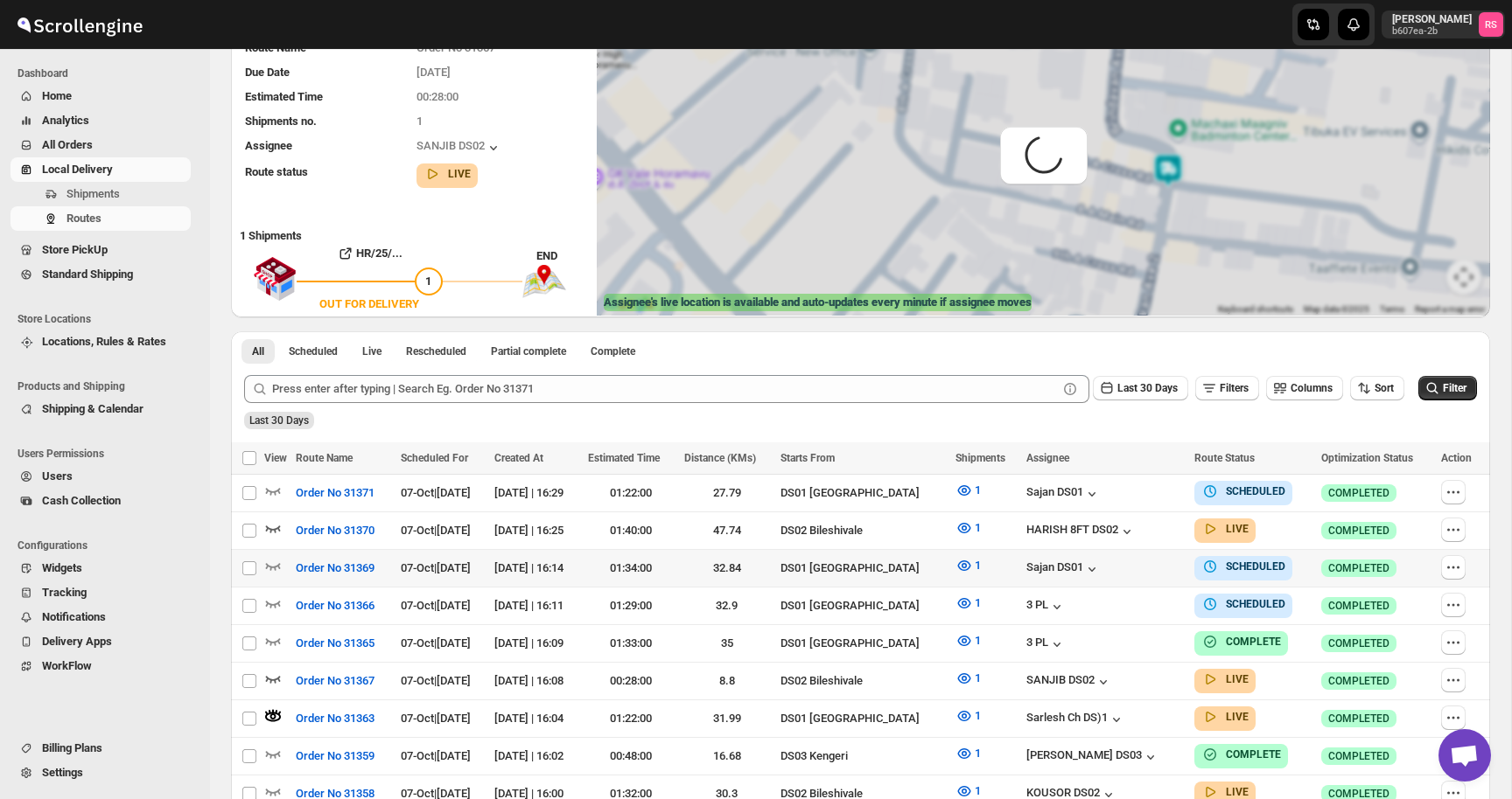
scroll to position [0, 0]
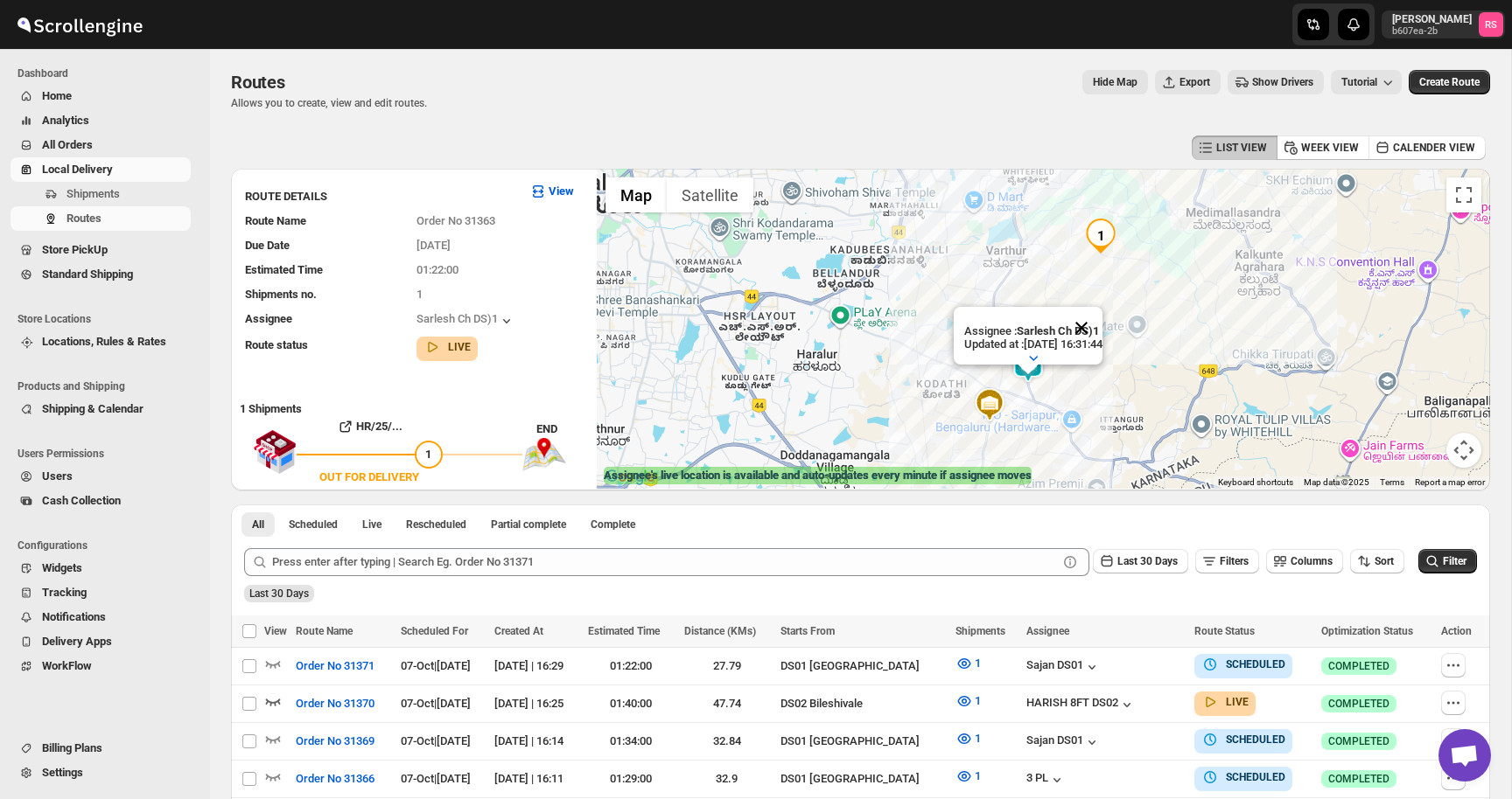
click at [1102, 329] on button "Close" at bounding box center [1081, 327] width 42 height 42
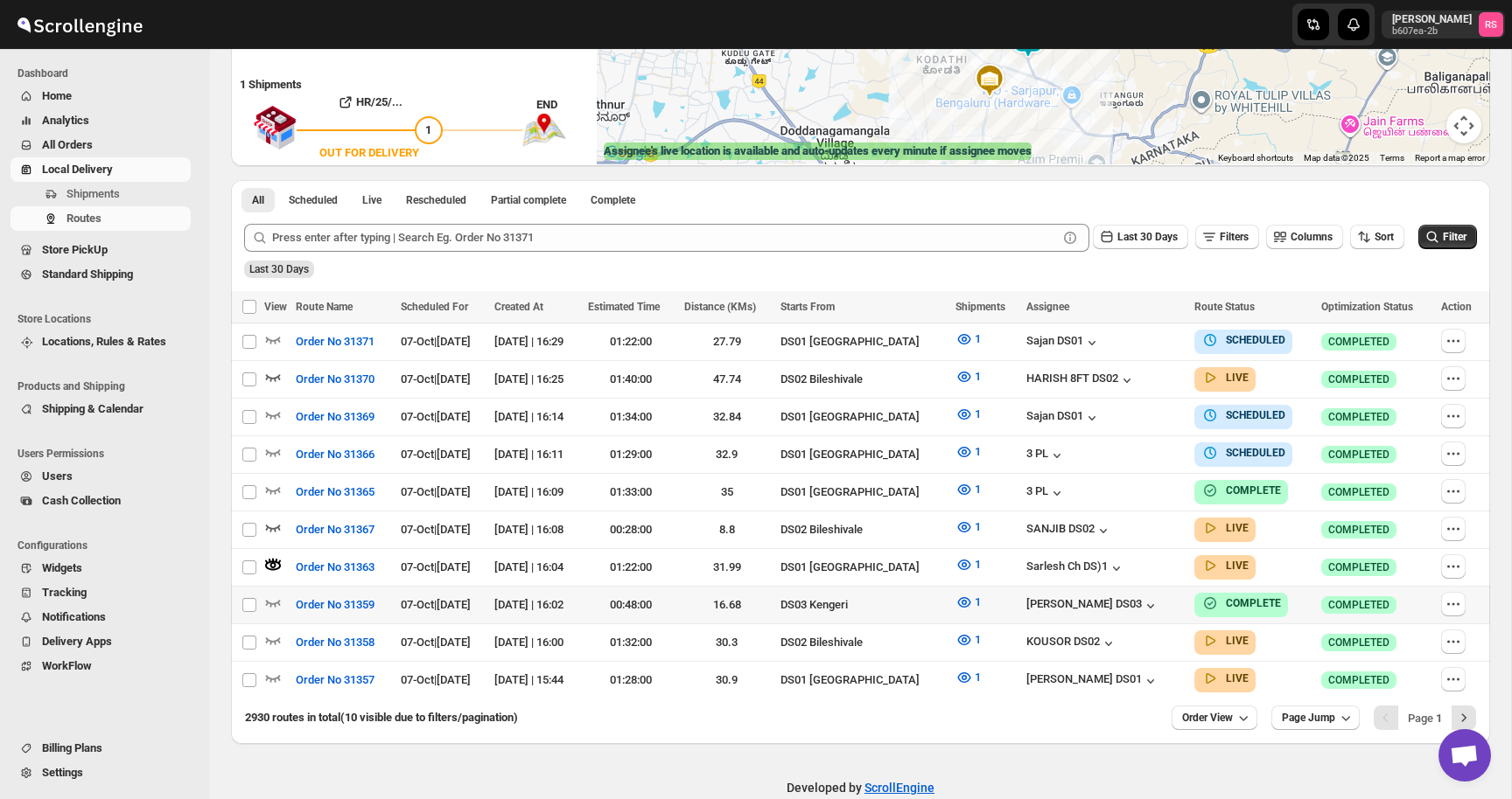
scroll to position [343, 0]
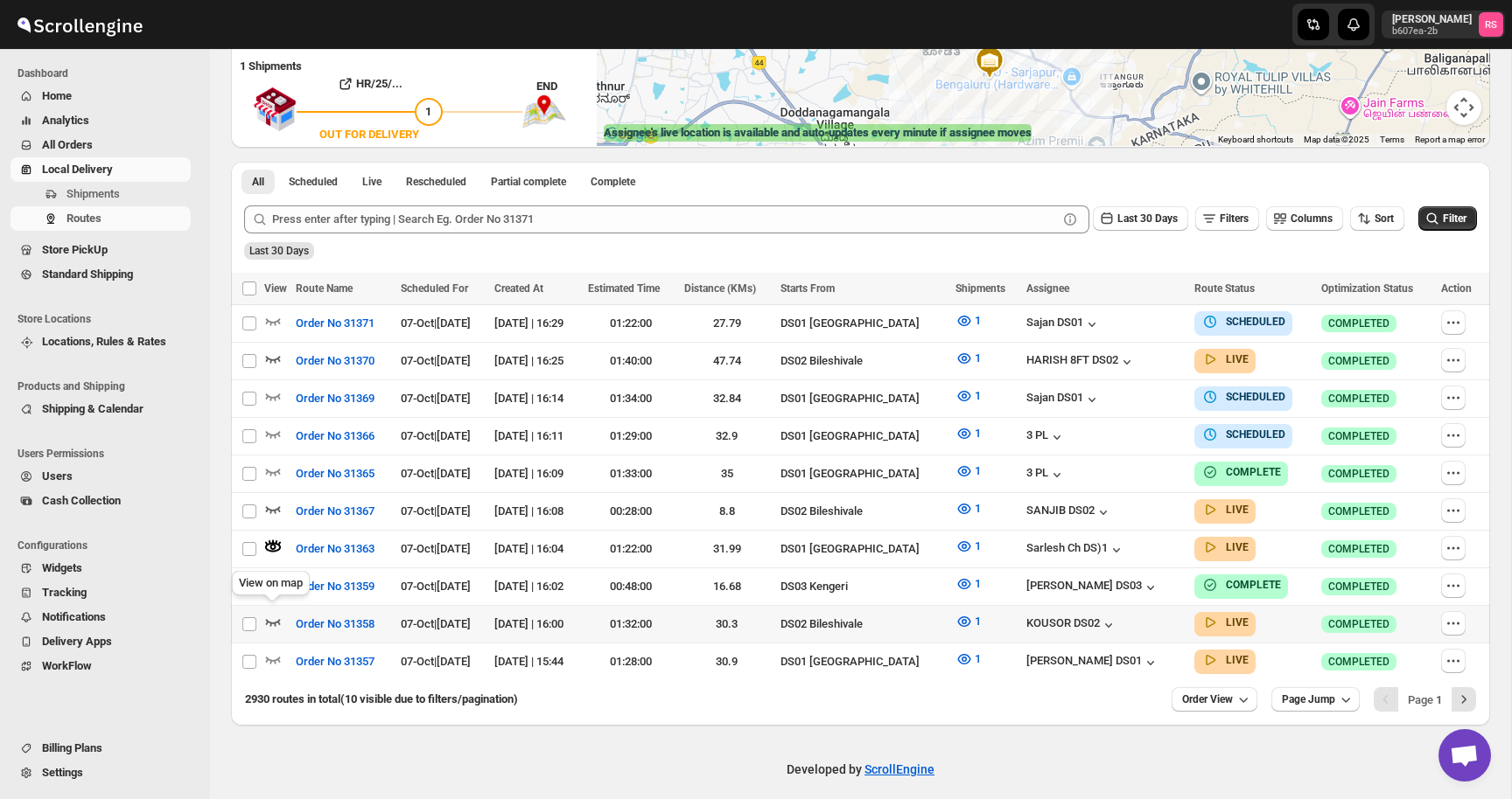
click at [270, 613] on icon "button" at bounding box center [273, 621] width 18 height 18
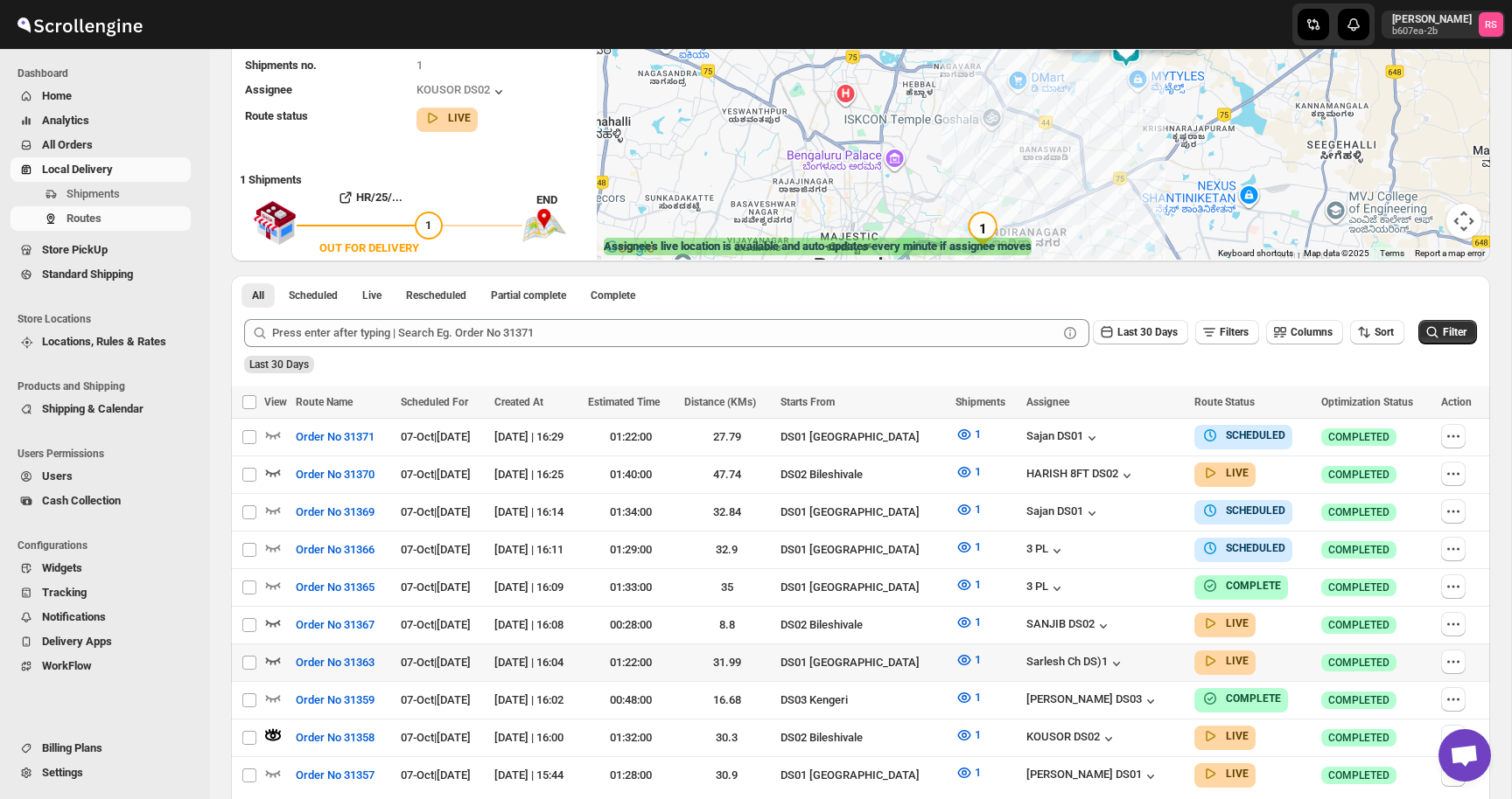
scroll to position [347, 0]
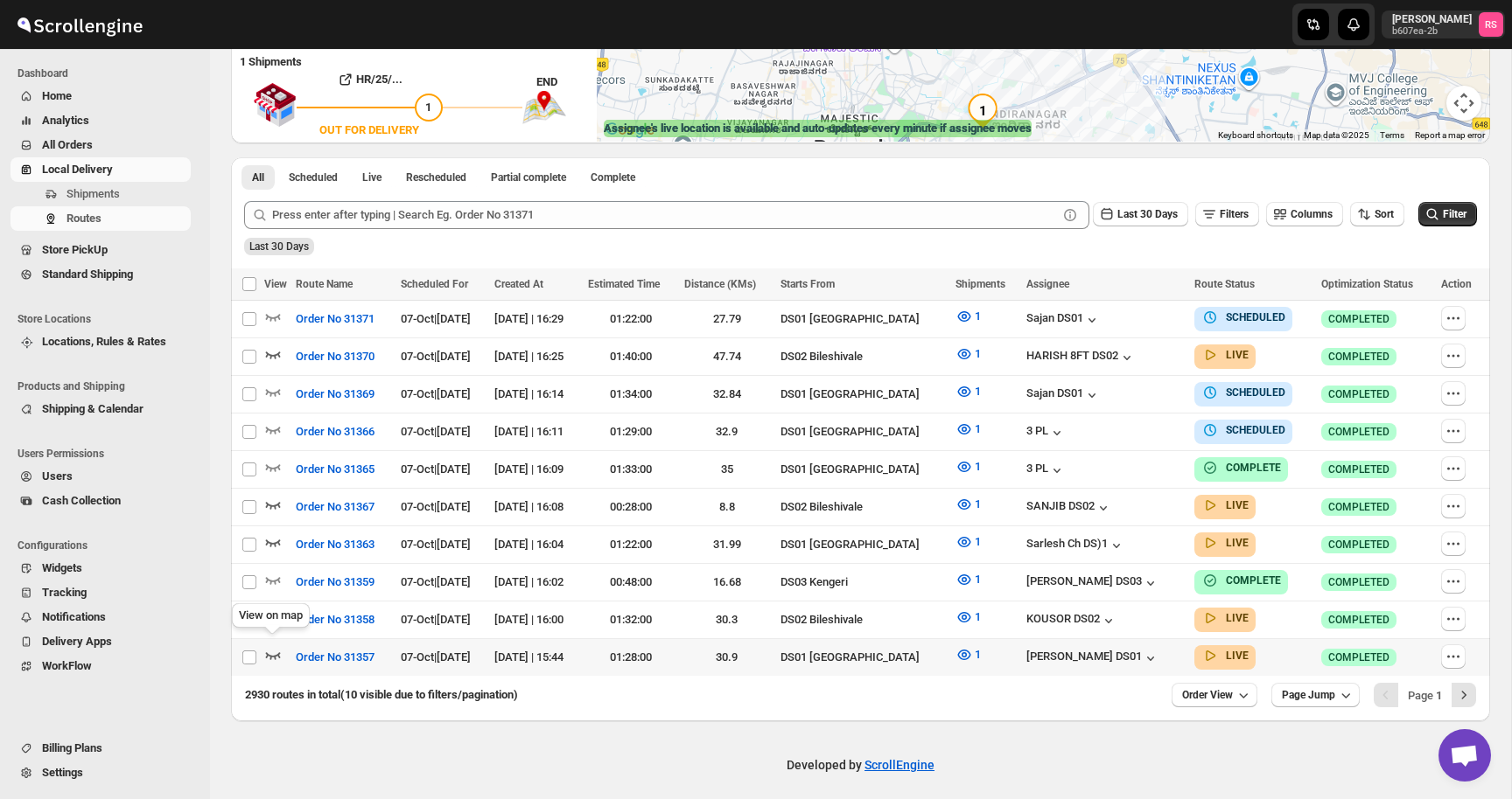
click at [281, 646] on icon "button" at bounding box center [273, 655] width 18 height 18
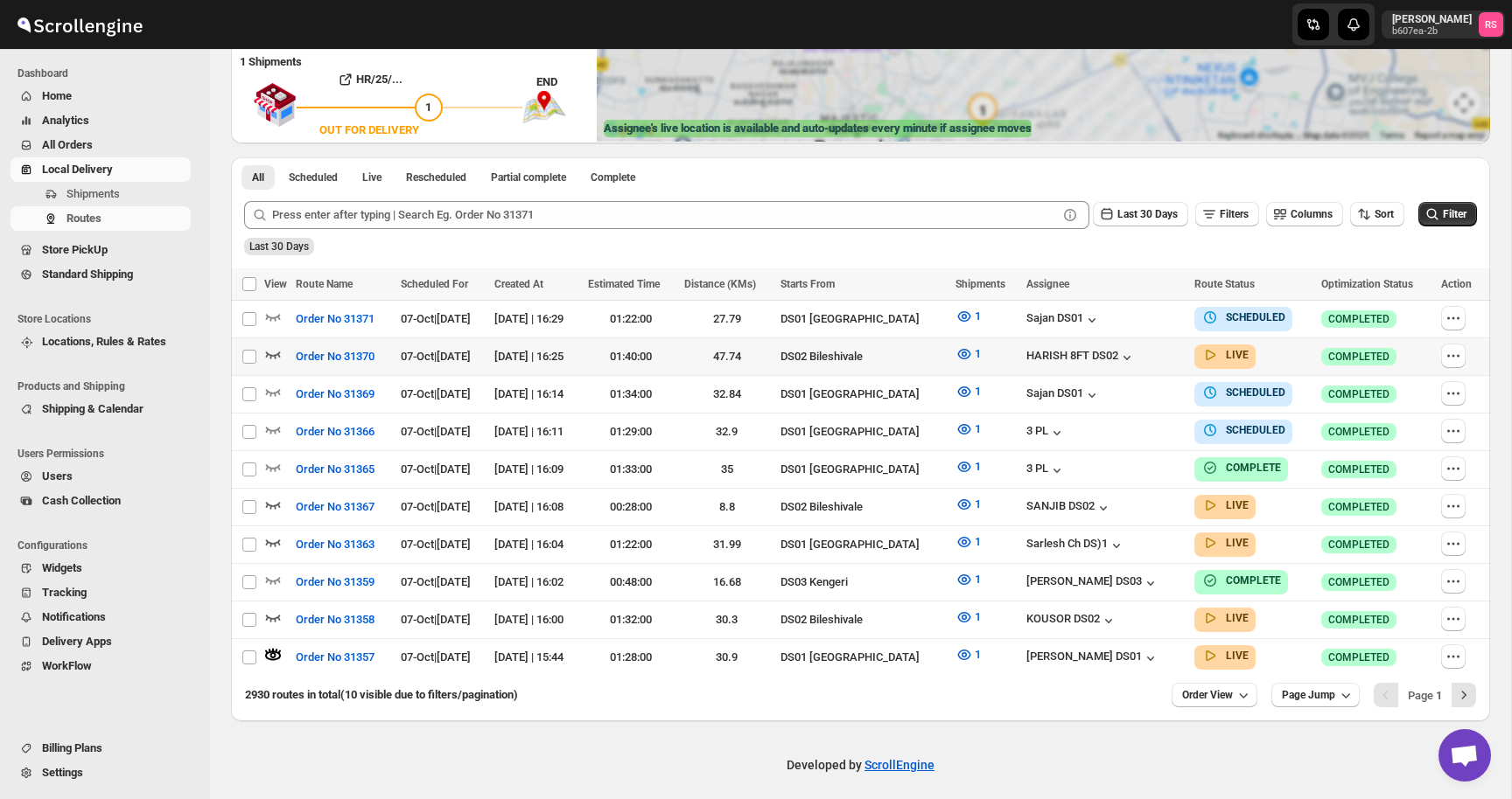
scroll to position [0, 0]
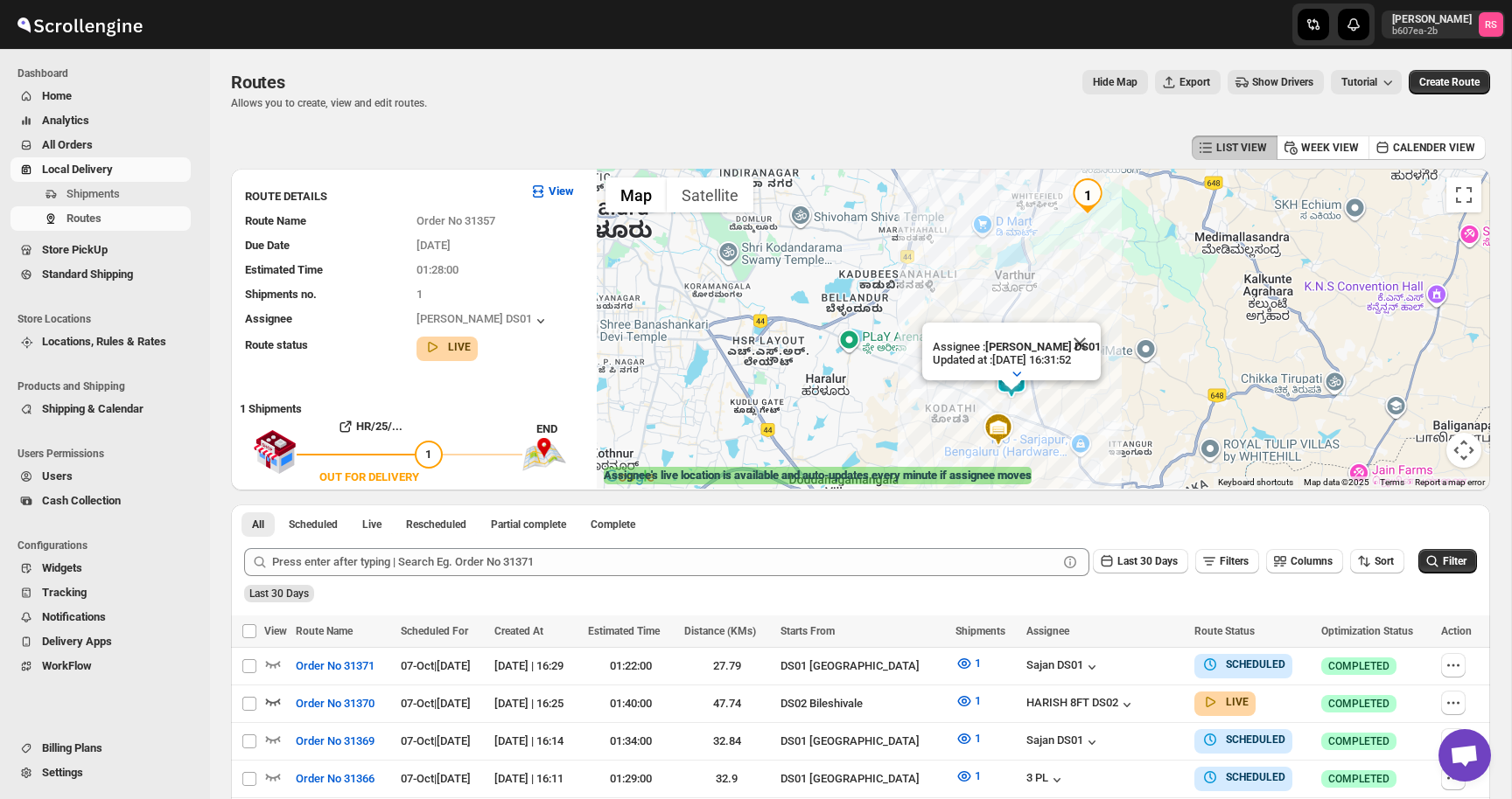
click at [589, 369] on div "ROUTE DETAILS View Route Name Order No 31357 Due Date [DATE] Estimated Time 01:…" at bounding box center [861, 329] width 1259 height 322
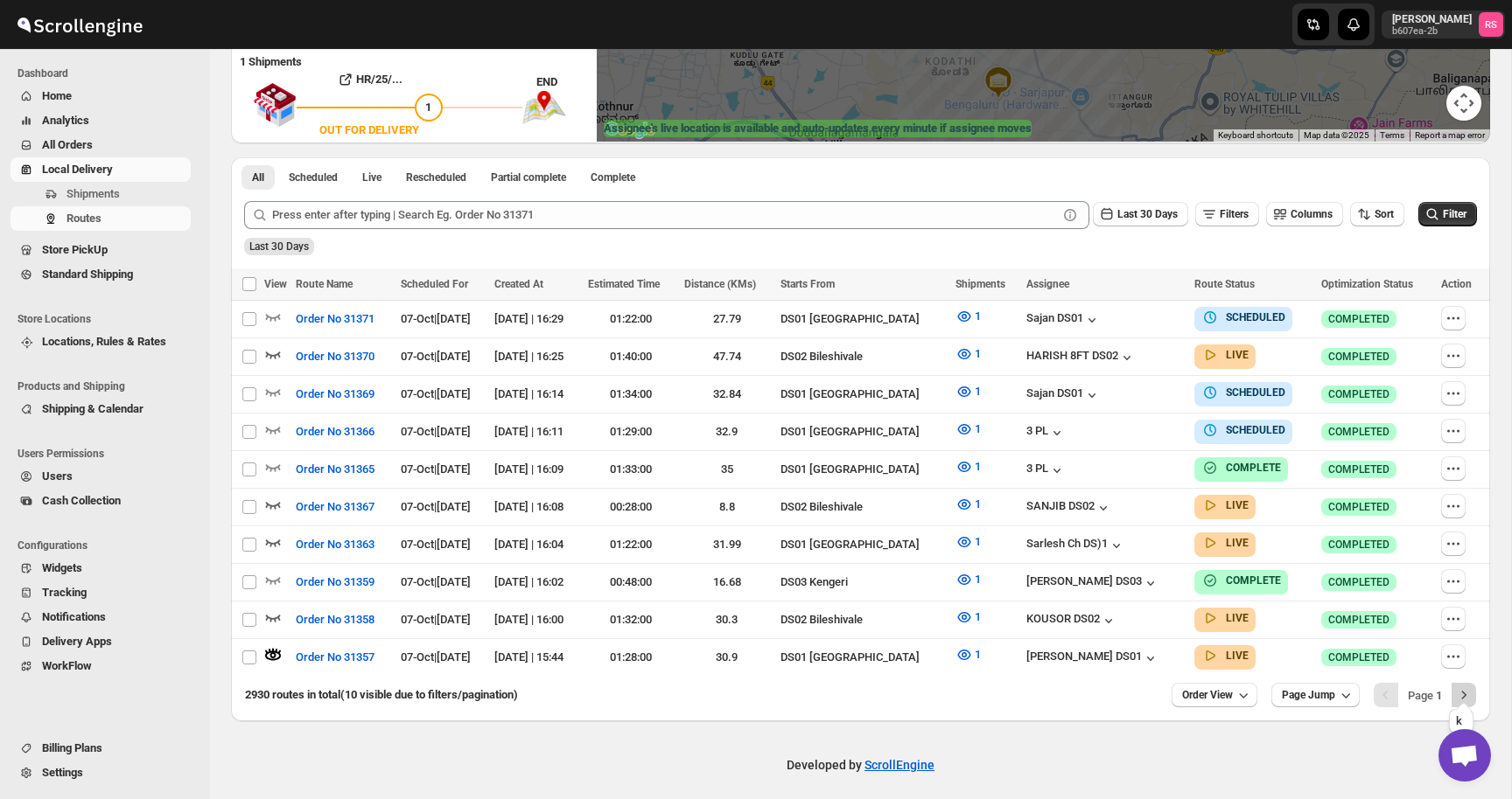
click at [1458, 686] on icon "Next" at bounding box center [1463, 695] width 18 height 18
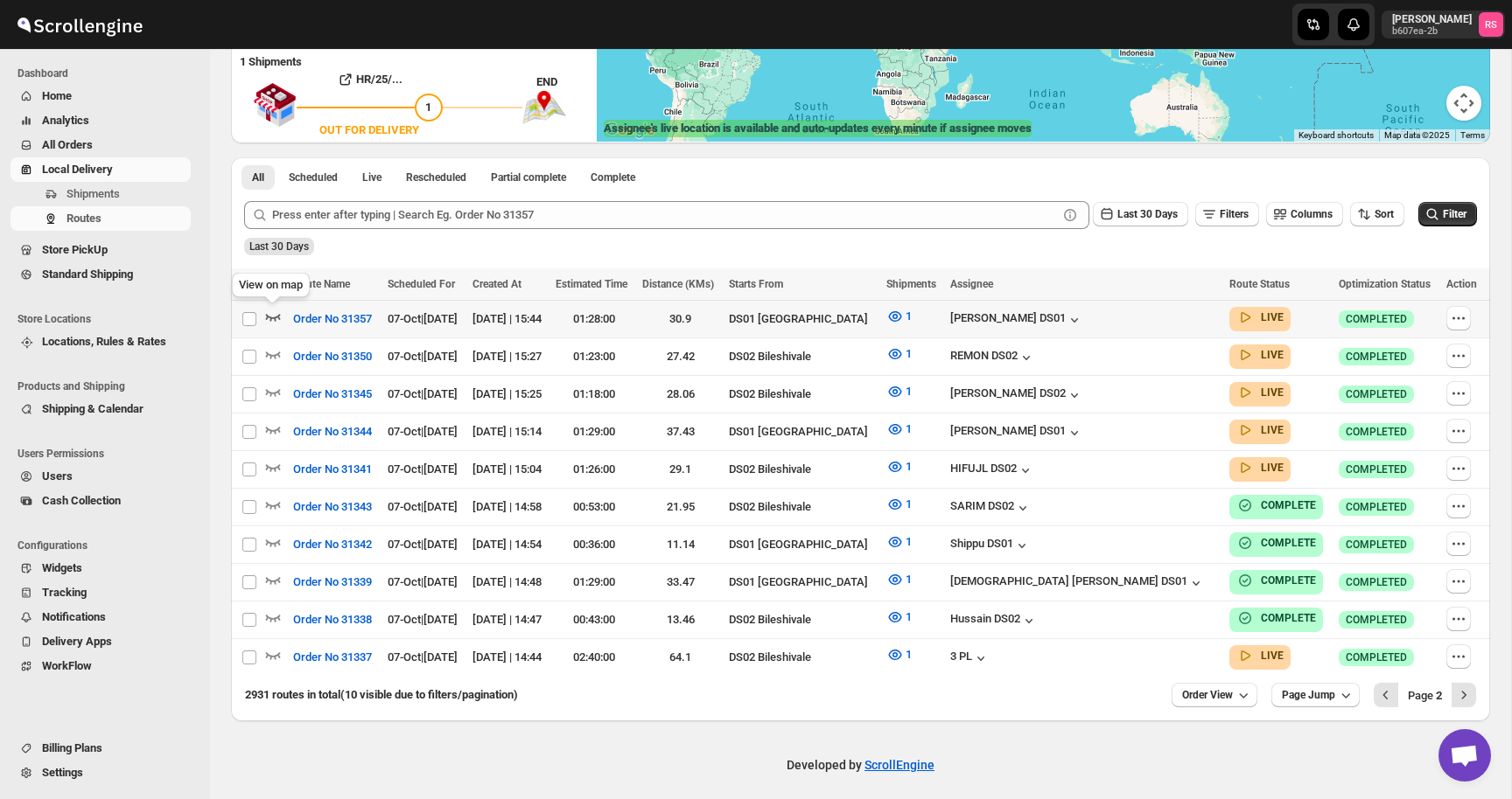
click at [274, 314] on icon "button" at bounding box center [273, 316] width 18 height 18
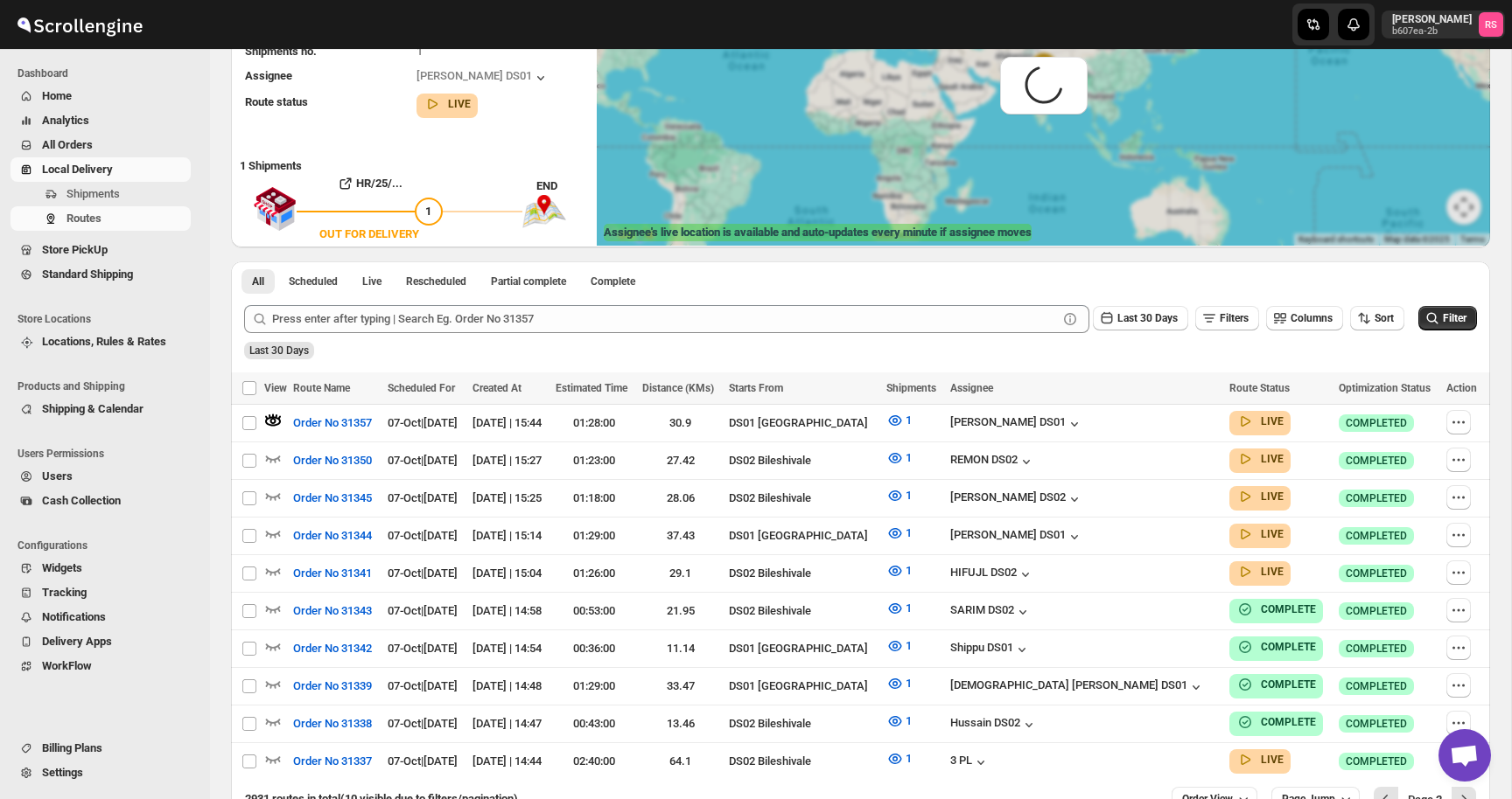
scroll to position [0, 0]
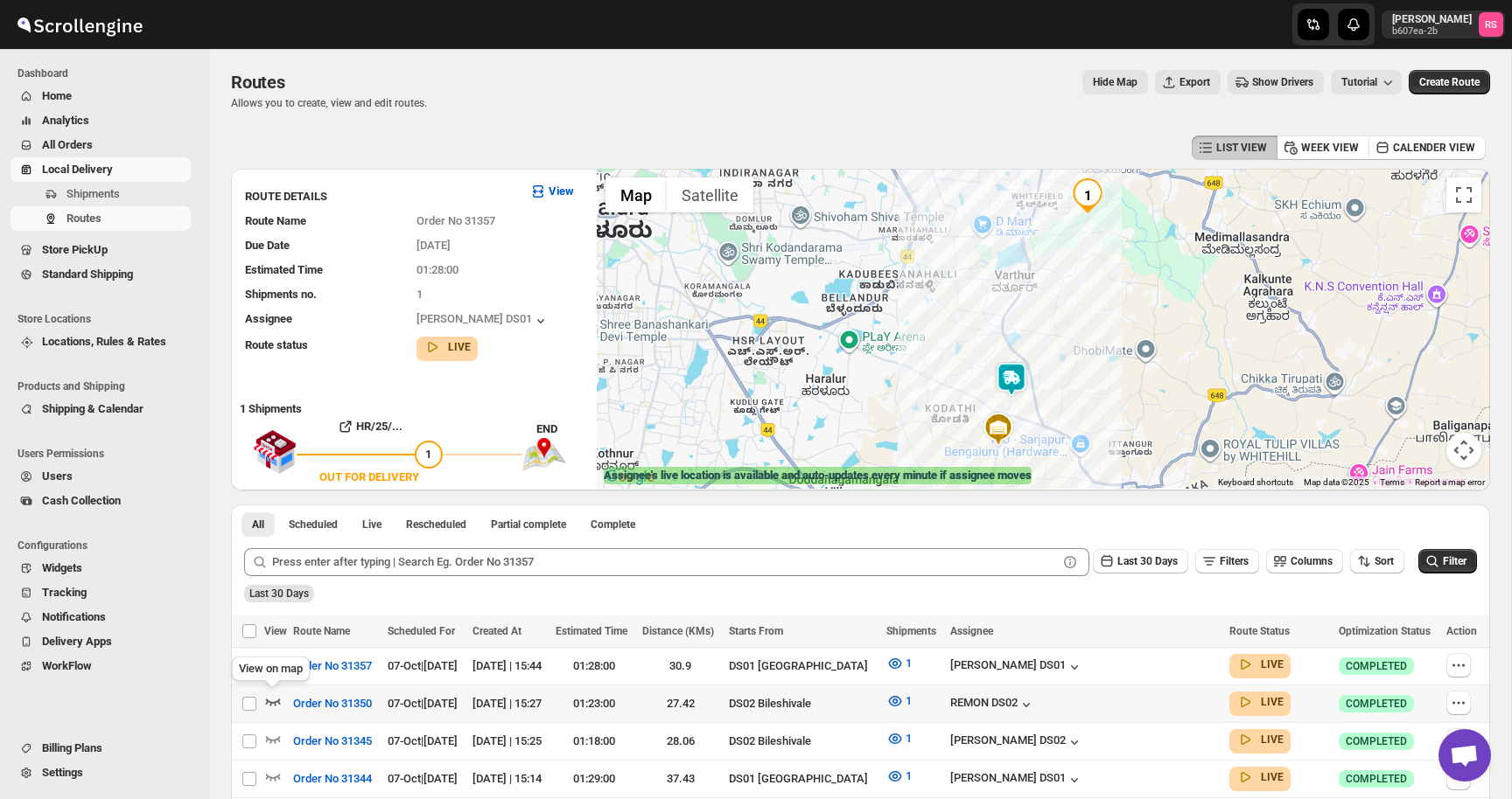
click at [272, 697] on icon "button" at bounding box center [273, 701] width 18 height 18
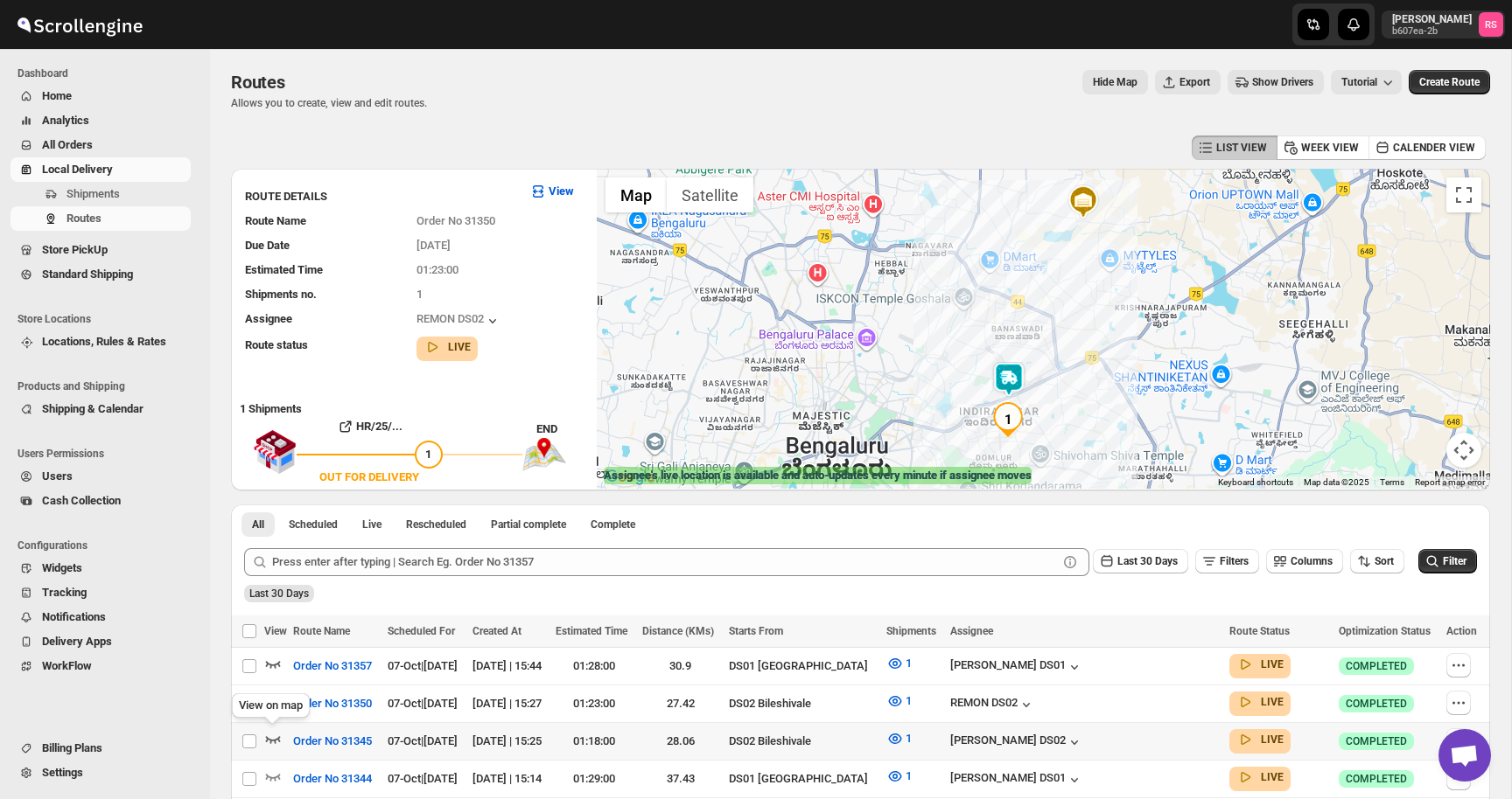
click at [277, 733] on icon "button" at bounding box center [273, 739] width 18 height 18
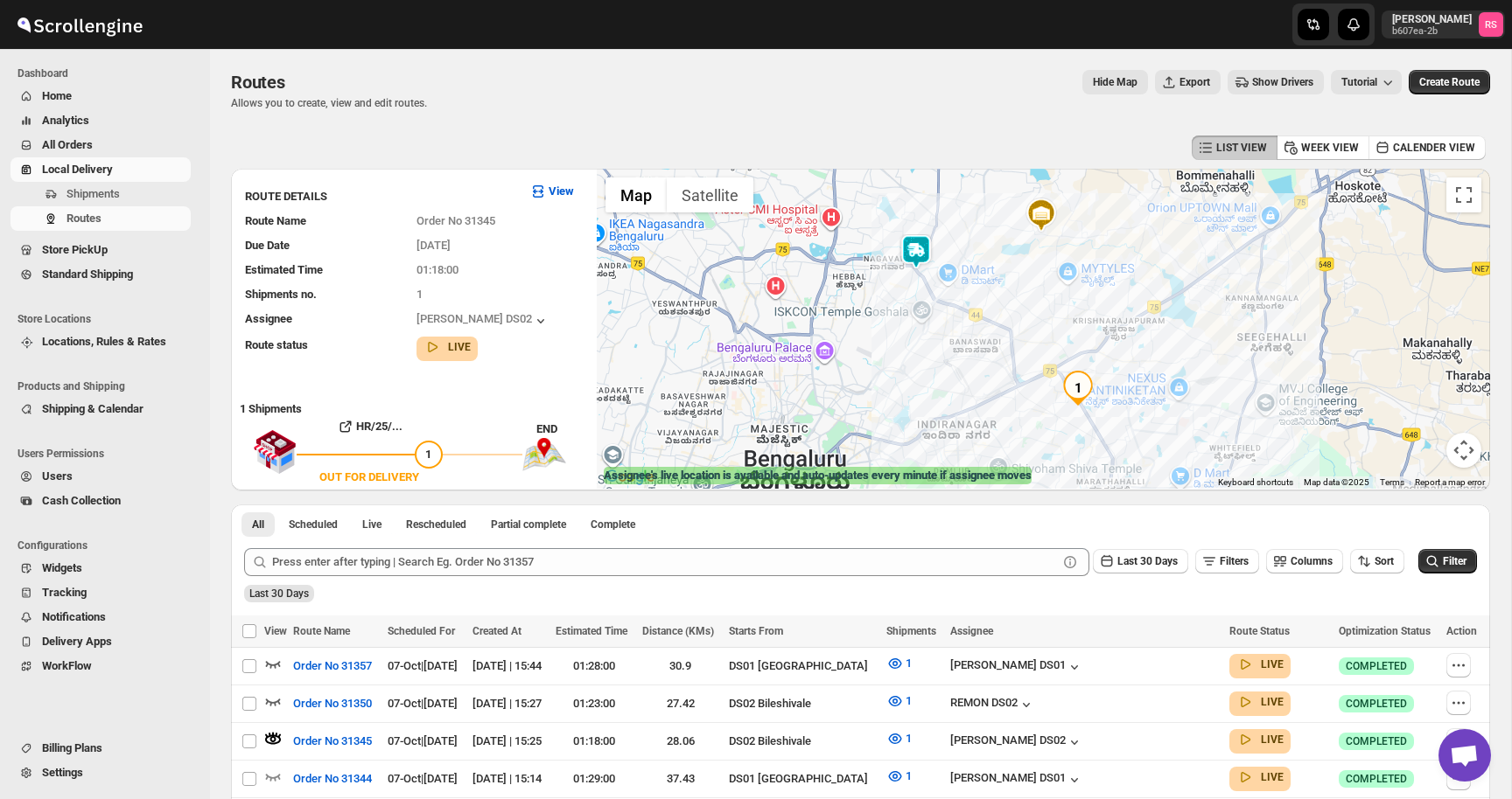
click at [918, 263] on img at bounding box center [916, 252] width 35 height 35
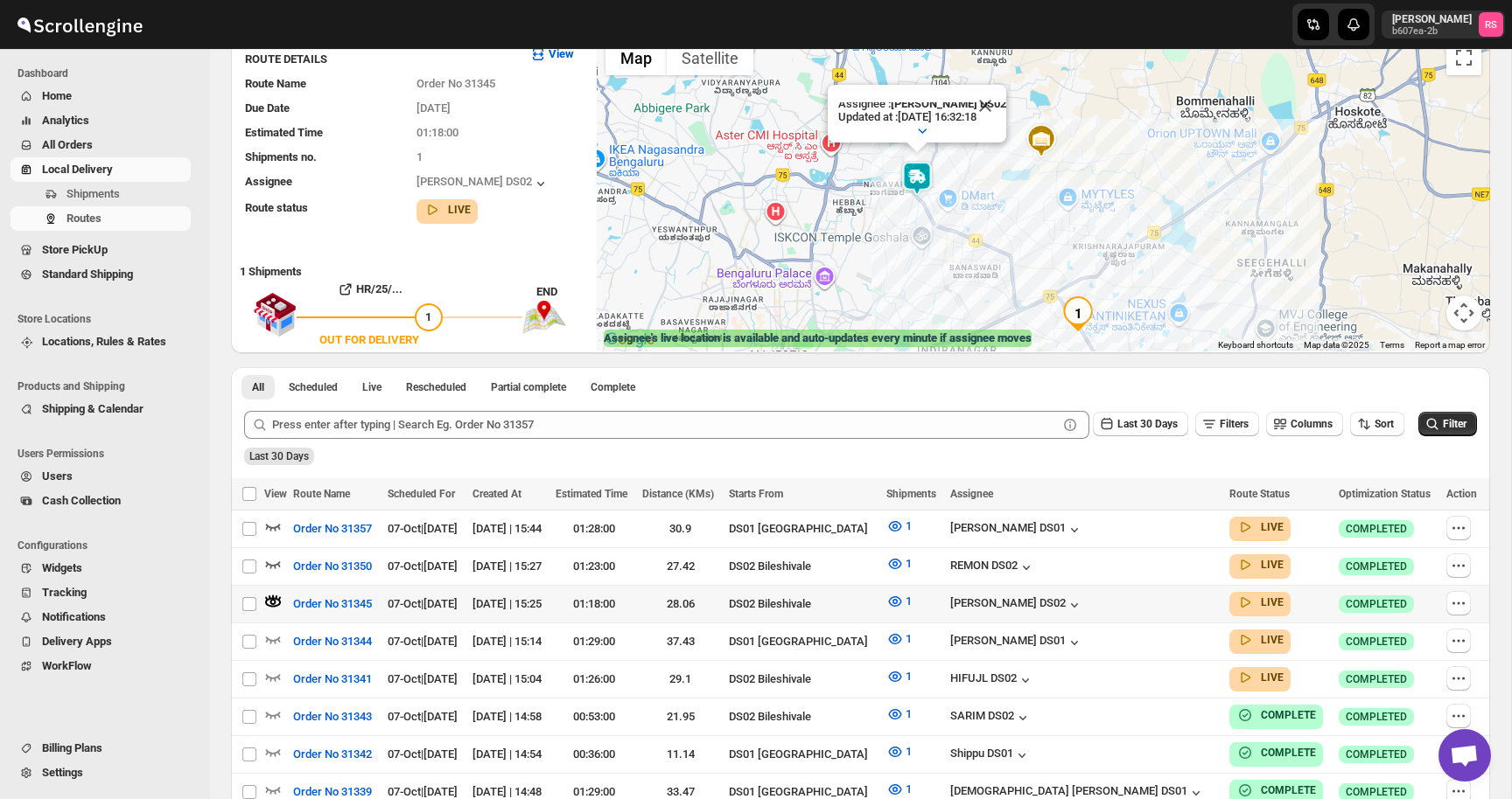
scroll to position [188, 0]
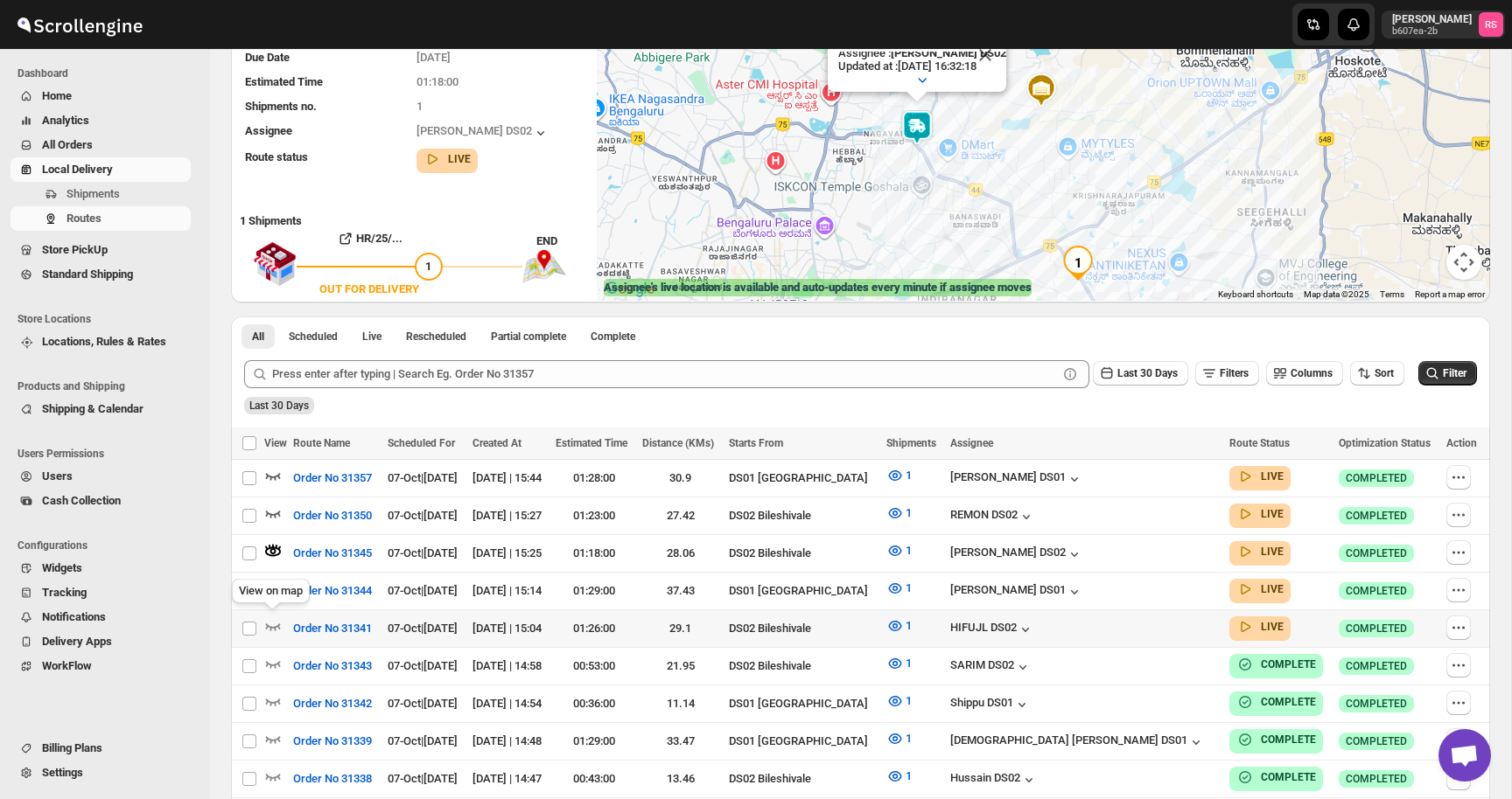
click at [275, 641] on td at bounding box center [277, 629] width 24 height 38
checkbox input "true"
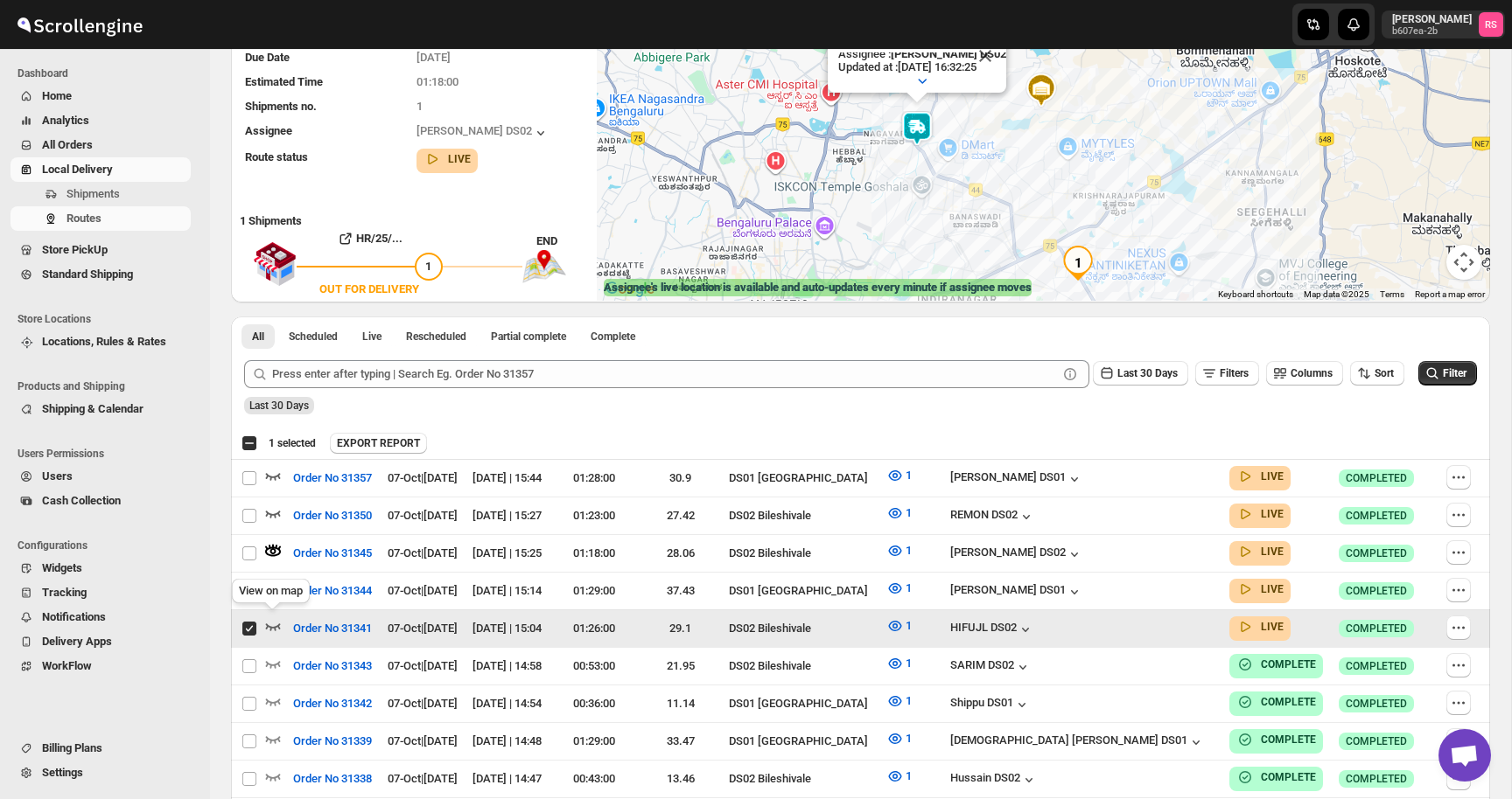
click at [273, 624] on icon "button" at bounding box center [273, 627] width 15 height 7
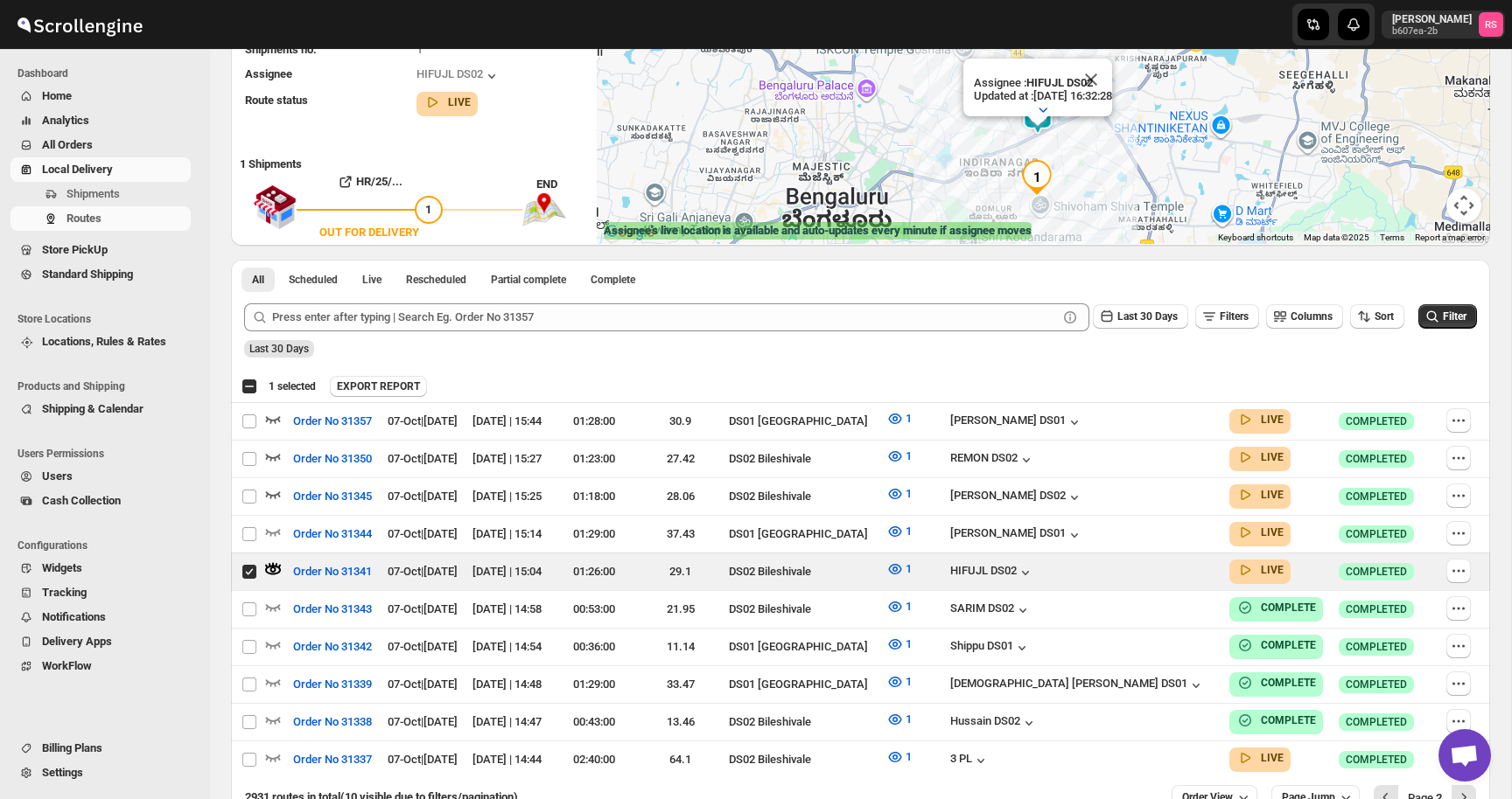
scroll to position [347, 0]
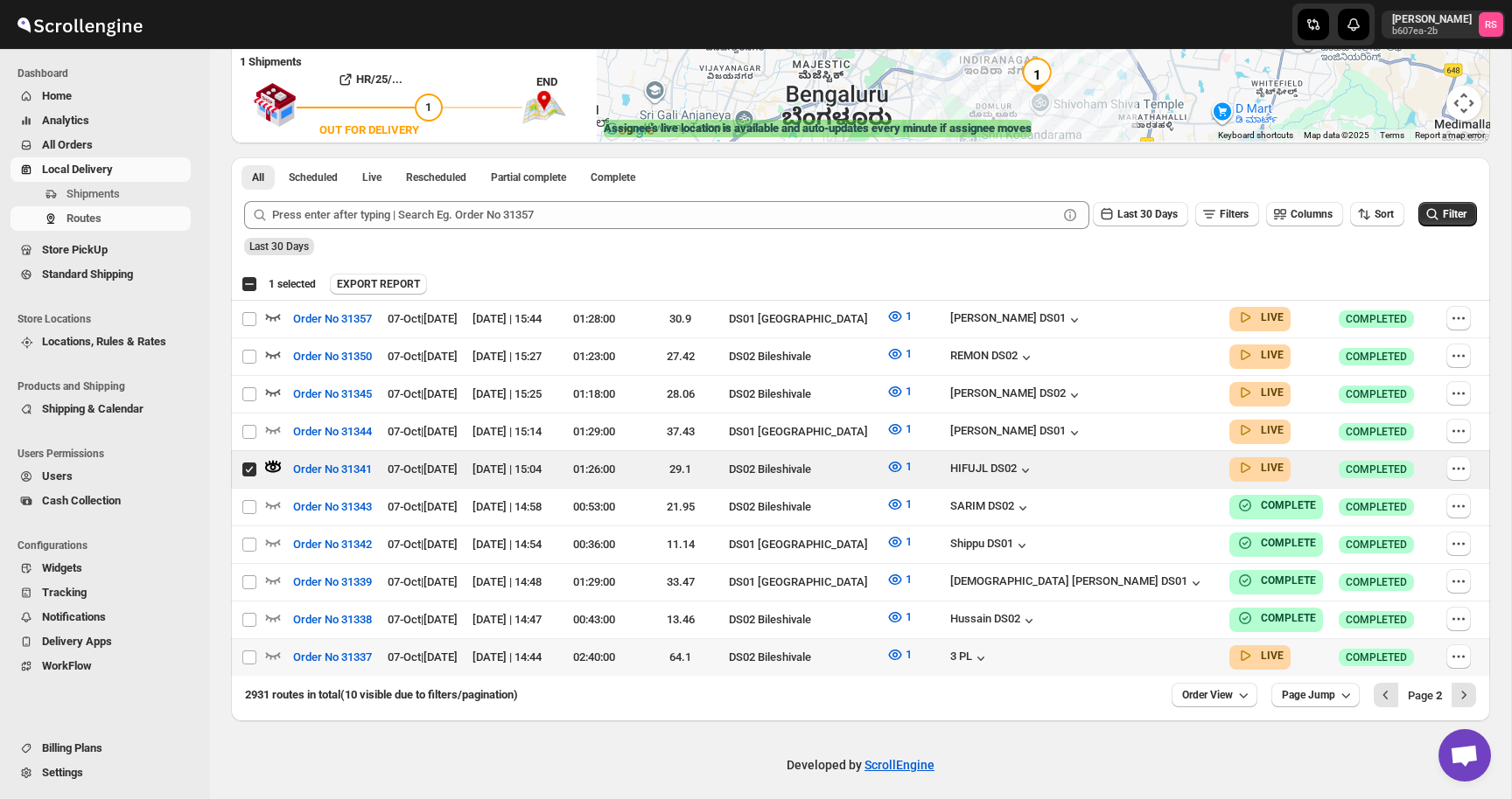
click at [1392, 639] on td "Success COMPLETED" at bounding box center [1387, 658] width 107 height 38
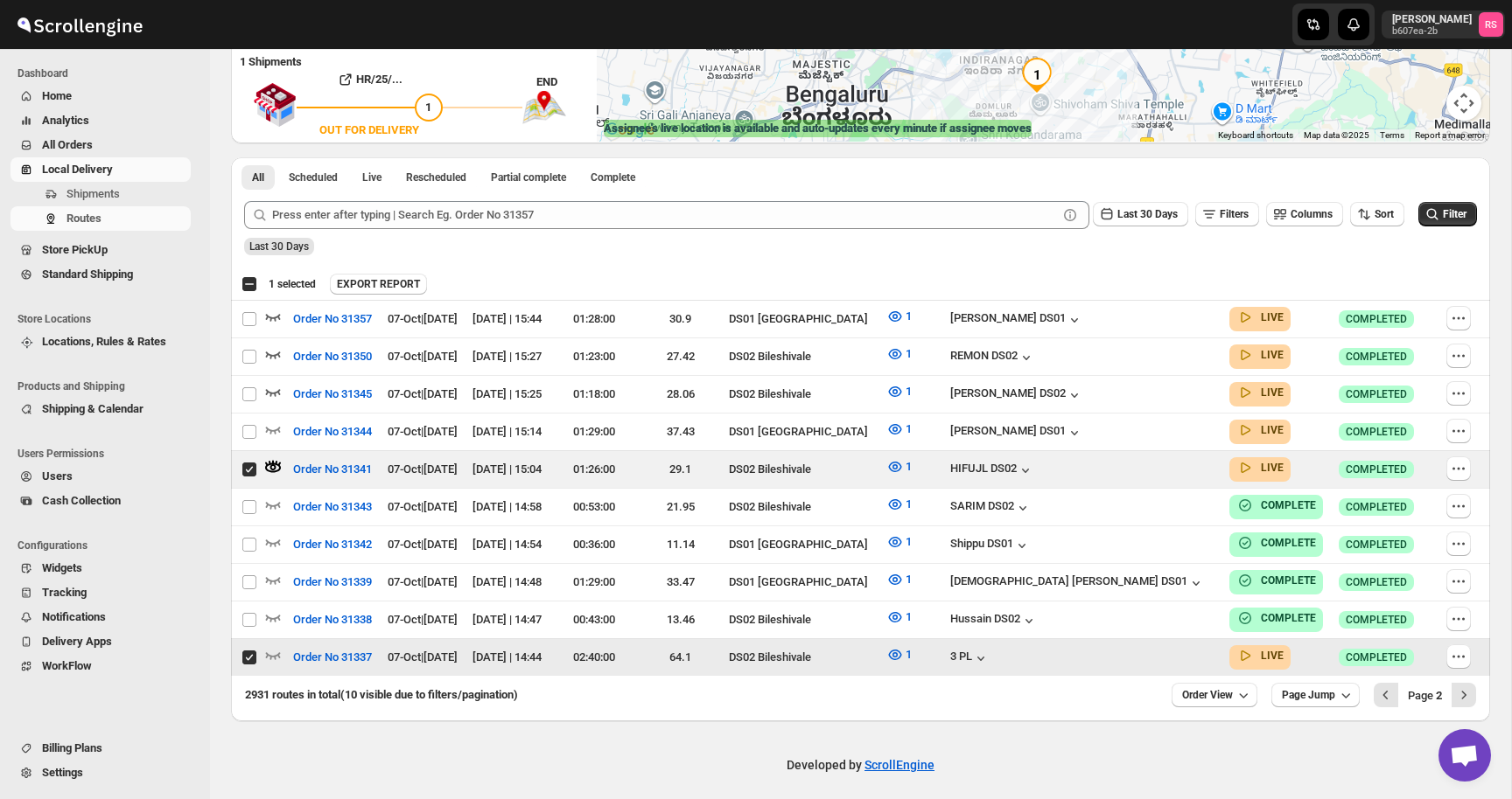
checkbox input "true"
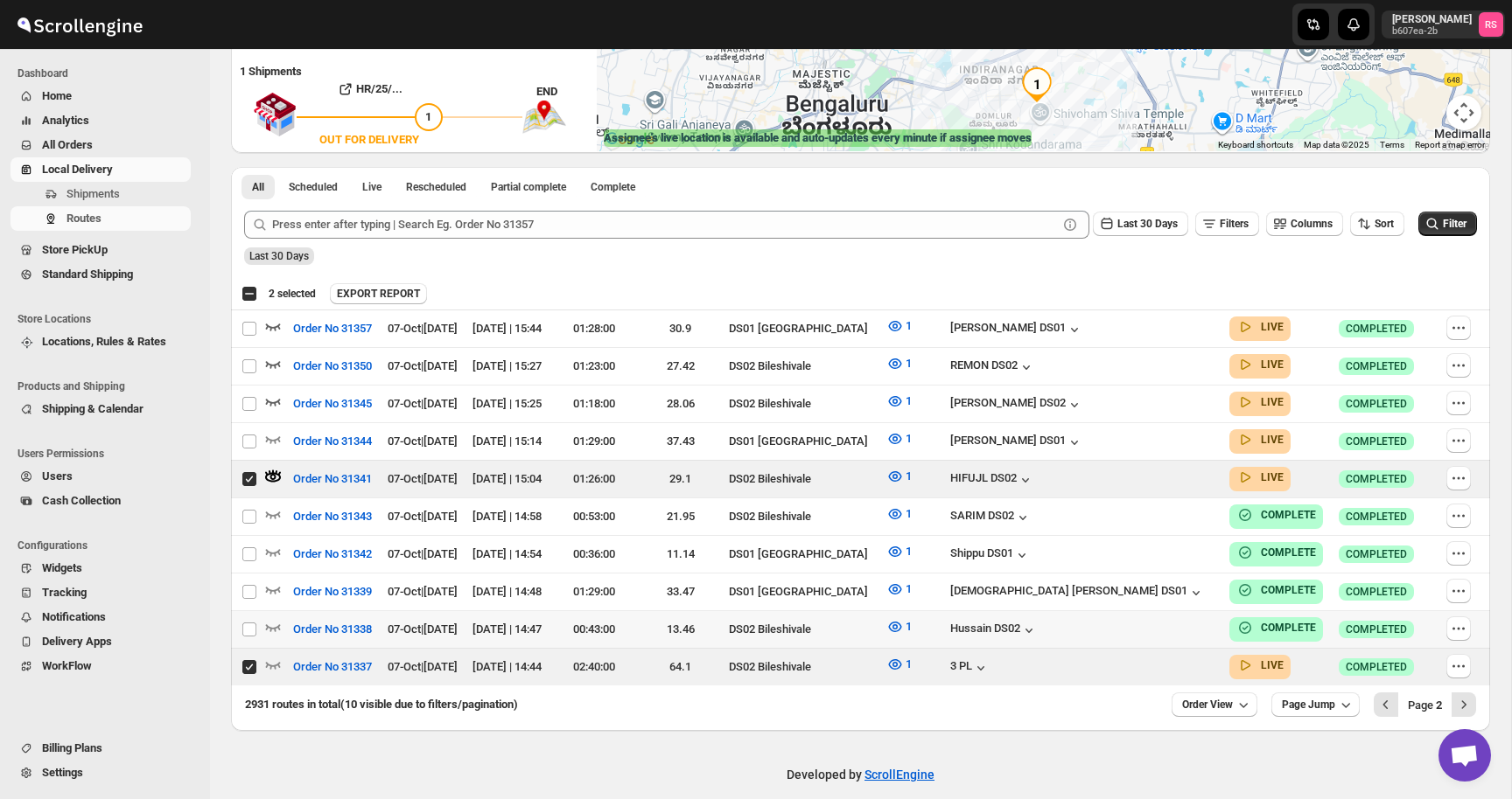
scroll to position [332, 0]
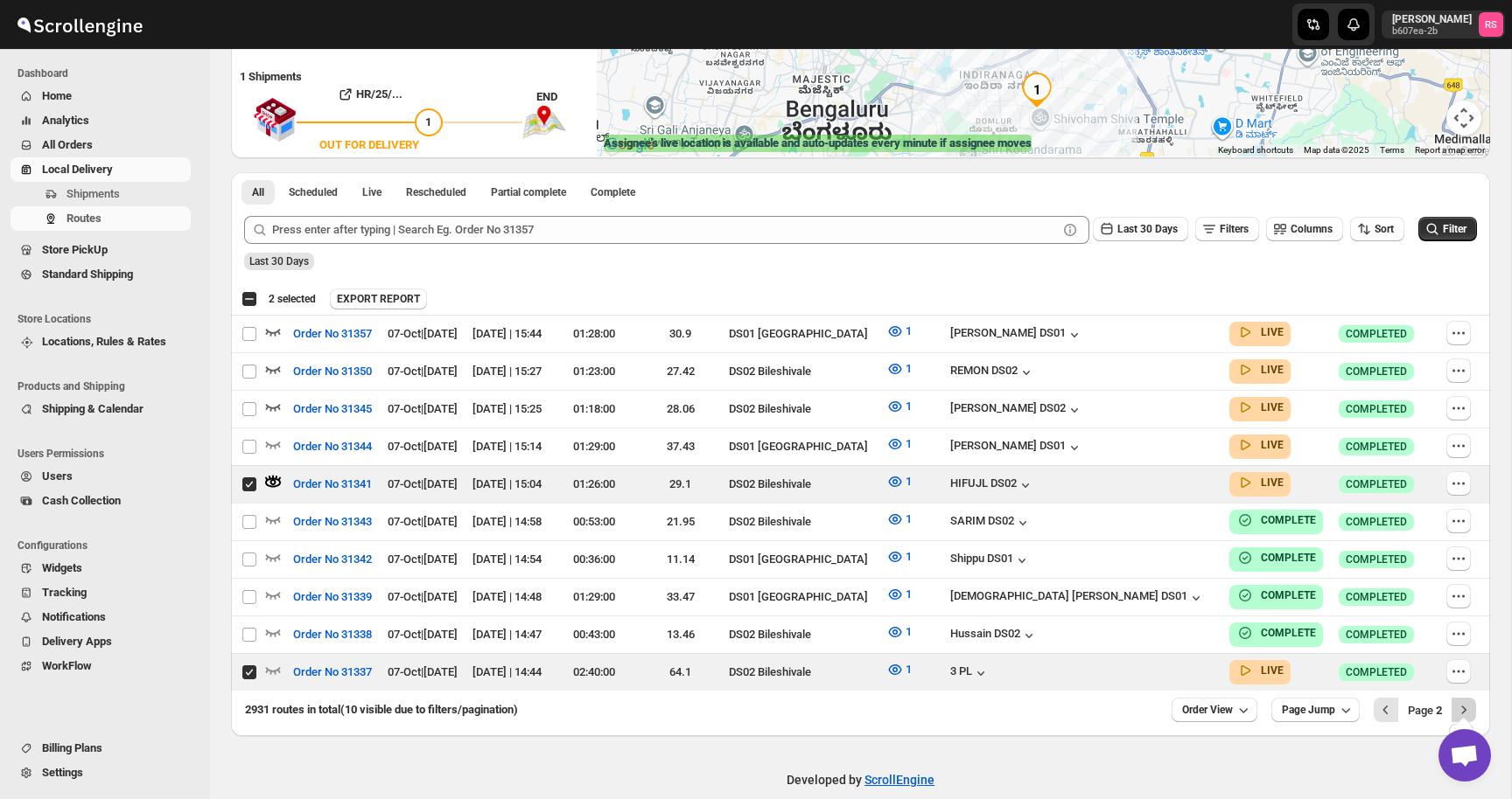
click at [1456, 707] on icon "Next" at bounding box center [1463, 709] width 18 height 18
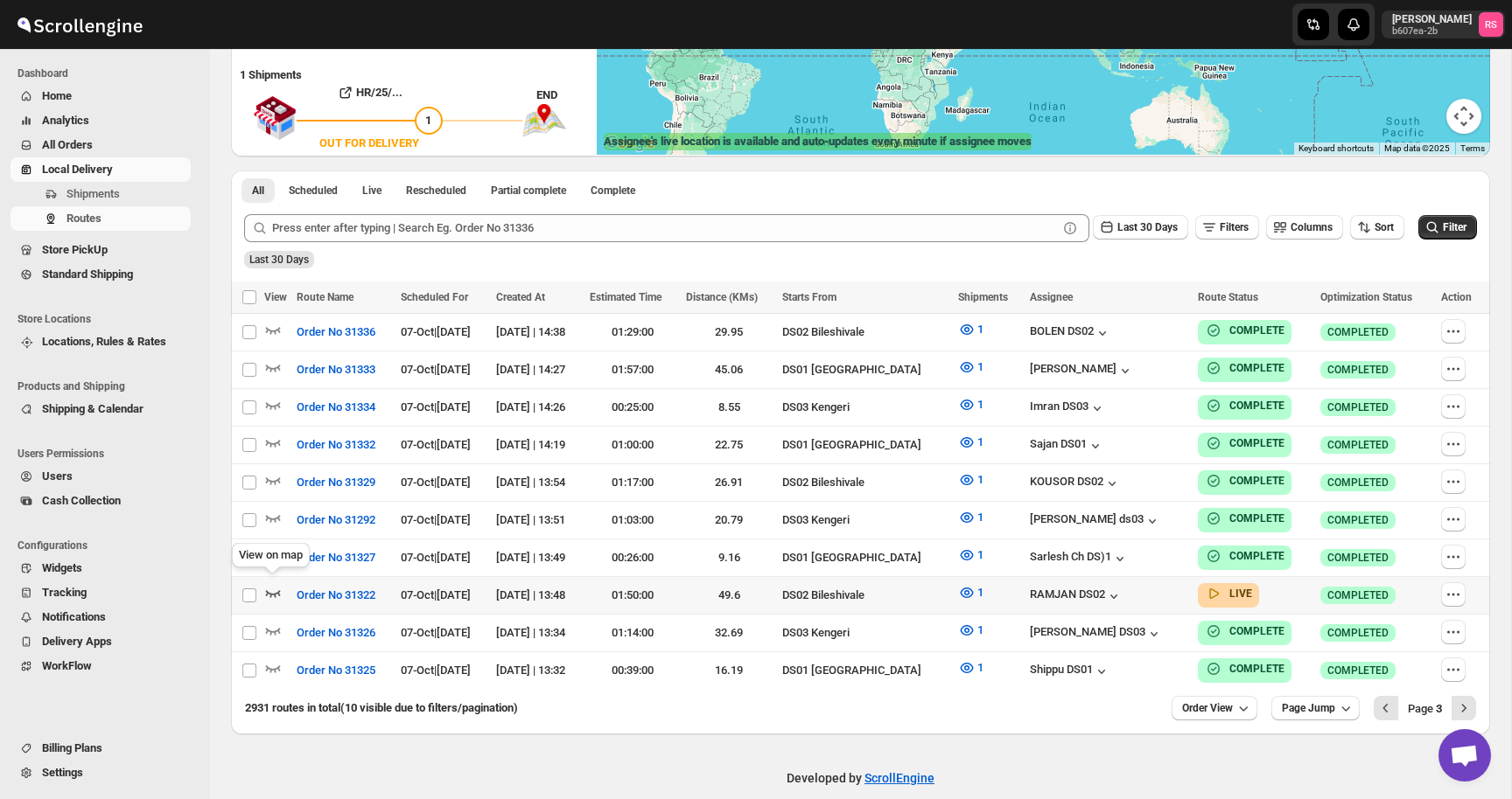
click at [273, 576] on div "View on map" at bounding box center [271, 559] width 85 height 39
click at [272, 590] on icon "button" at bounding box center [273, 594] width 15 height 7
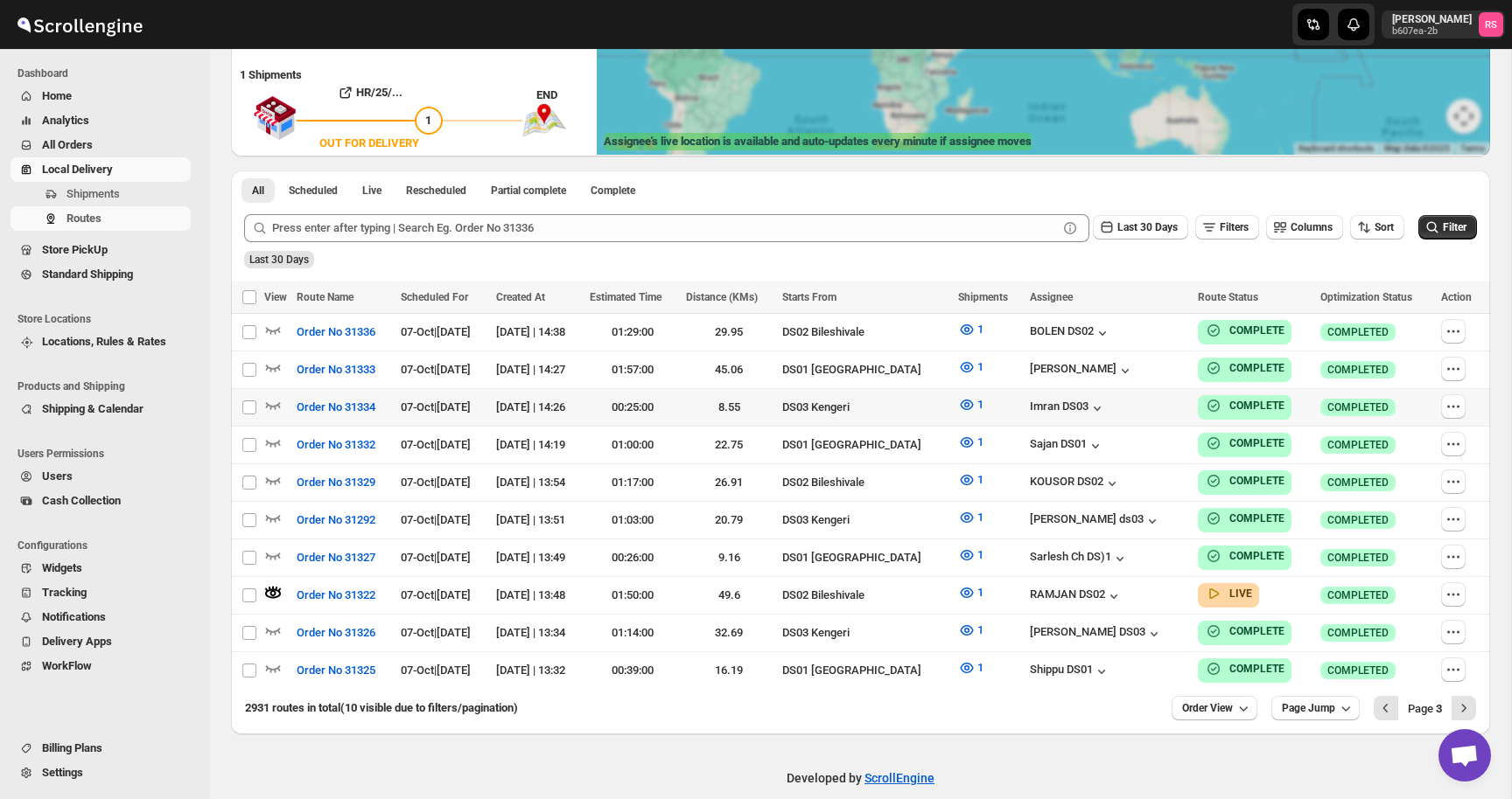
scroll to position [0, 0]
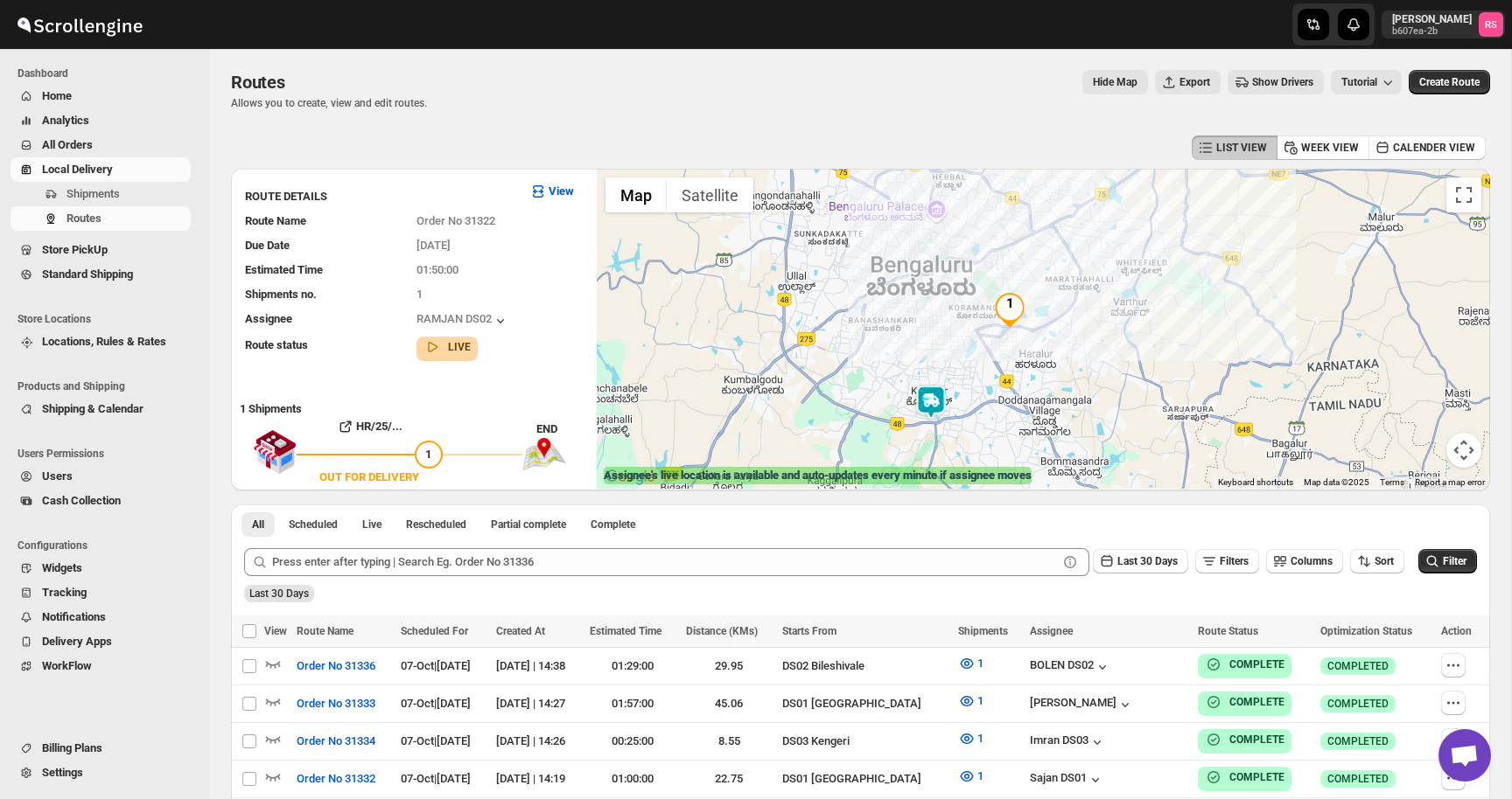
drag, startPoint x: 948, startPoint y: 424, endPoint x: 948, endPoint y: 276, distance: 148.0
click at [948, 276] on div at bounding box center [1043, 328] width 893 height 320
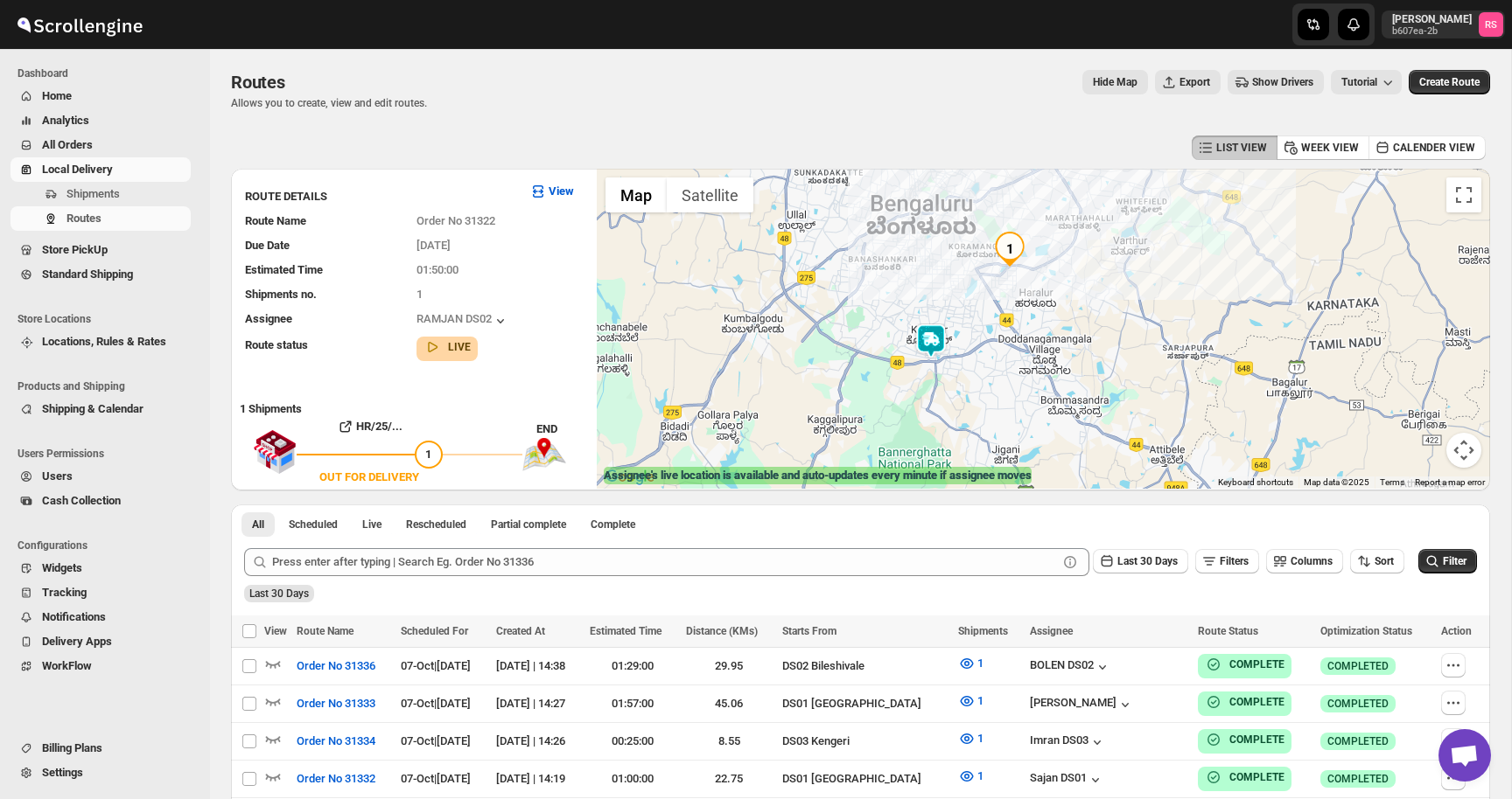
click at [940, 346] on img at bounding box center [931, 341] width 35 height 35
click at [1005, 264] on button "Close" at bounding box center [984, 268] width 42 height 42
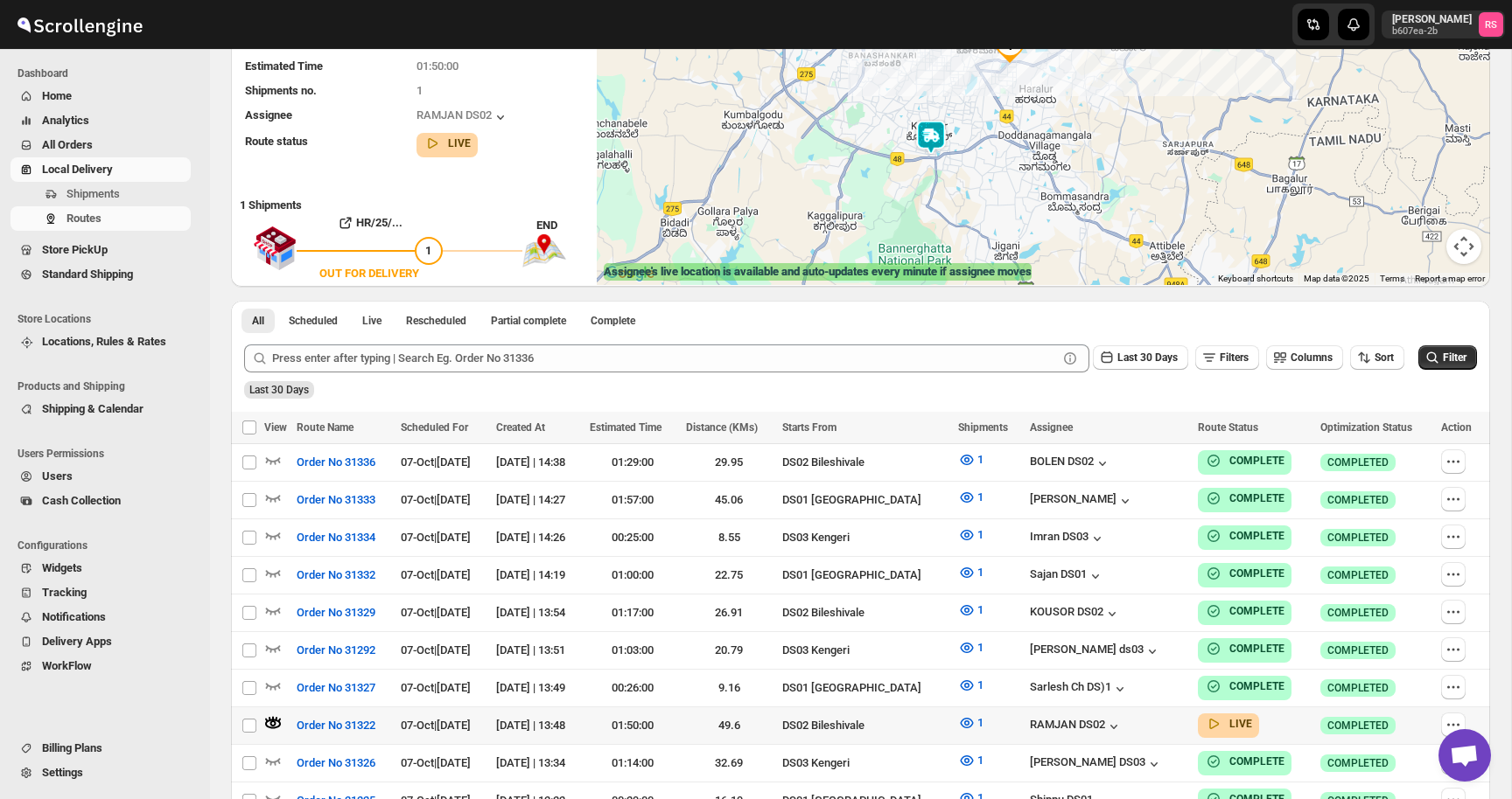
click at [1039, 716] on div "RAMJAN DS02" at bounding box center [1109, 725] width 158 height 19
click at [1038, 719] on div "RAMJAN DS02" at bounding box center [1076, 726] width 93 height 18
click at [958, 724] on icon "button" at bounding box center [966, 723] width 18 height 18
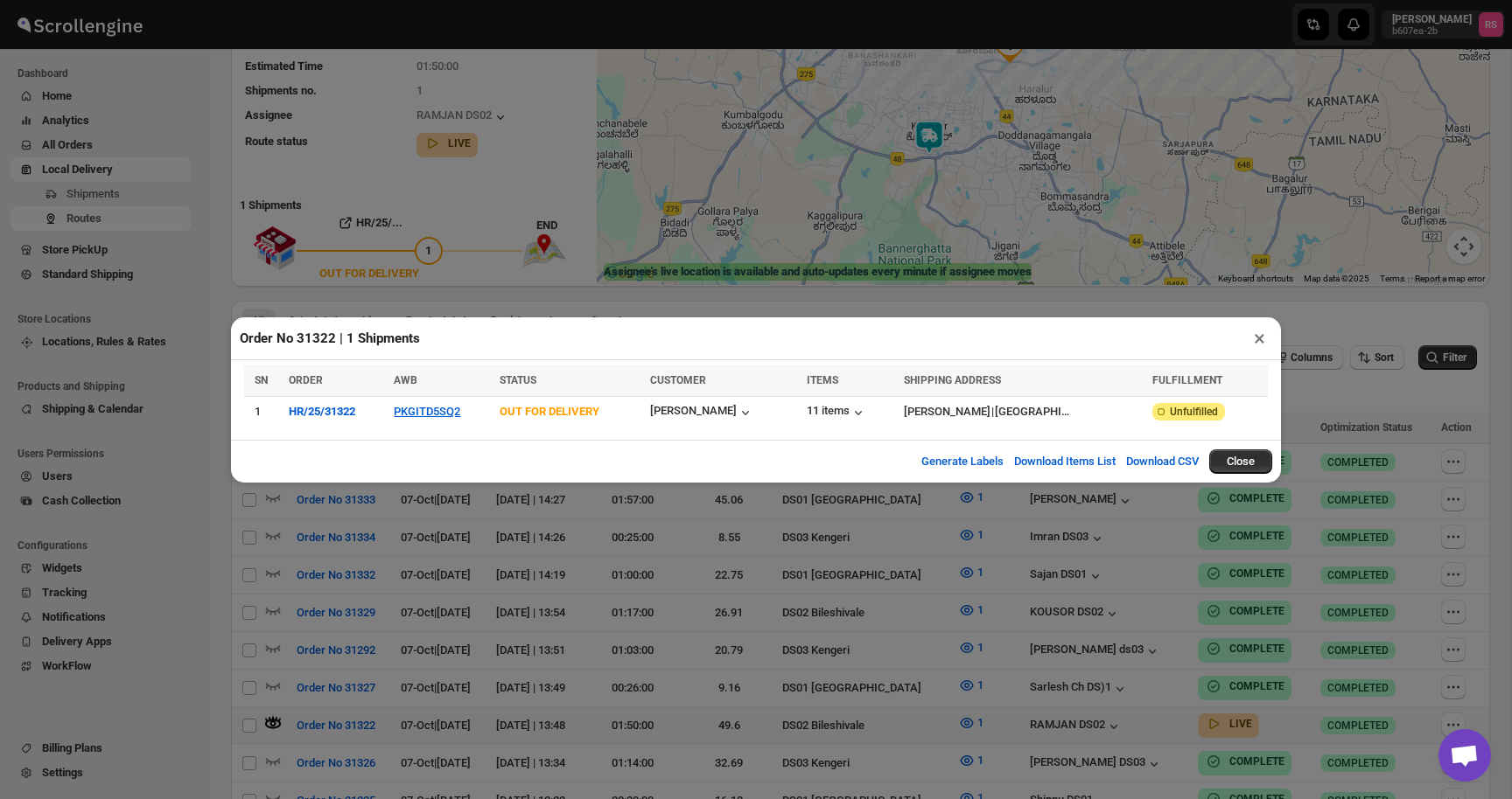
click at [824, 481] on div "Generate Labels Download Items List Download CSV Close" at bounding box center [756, 461] width 1050 height 43
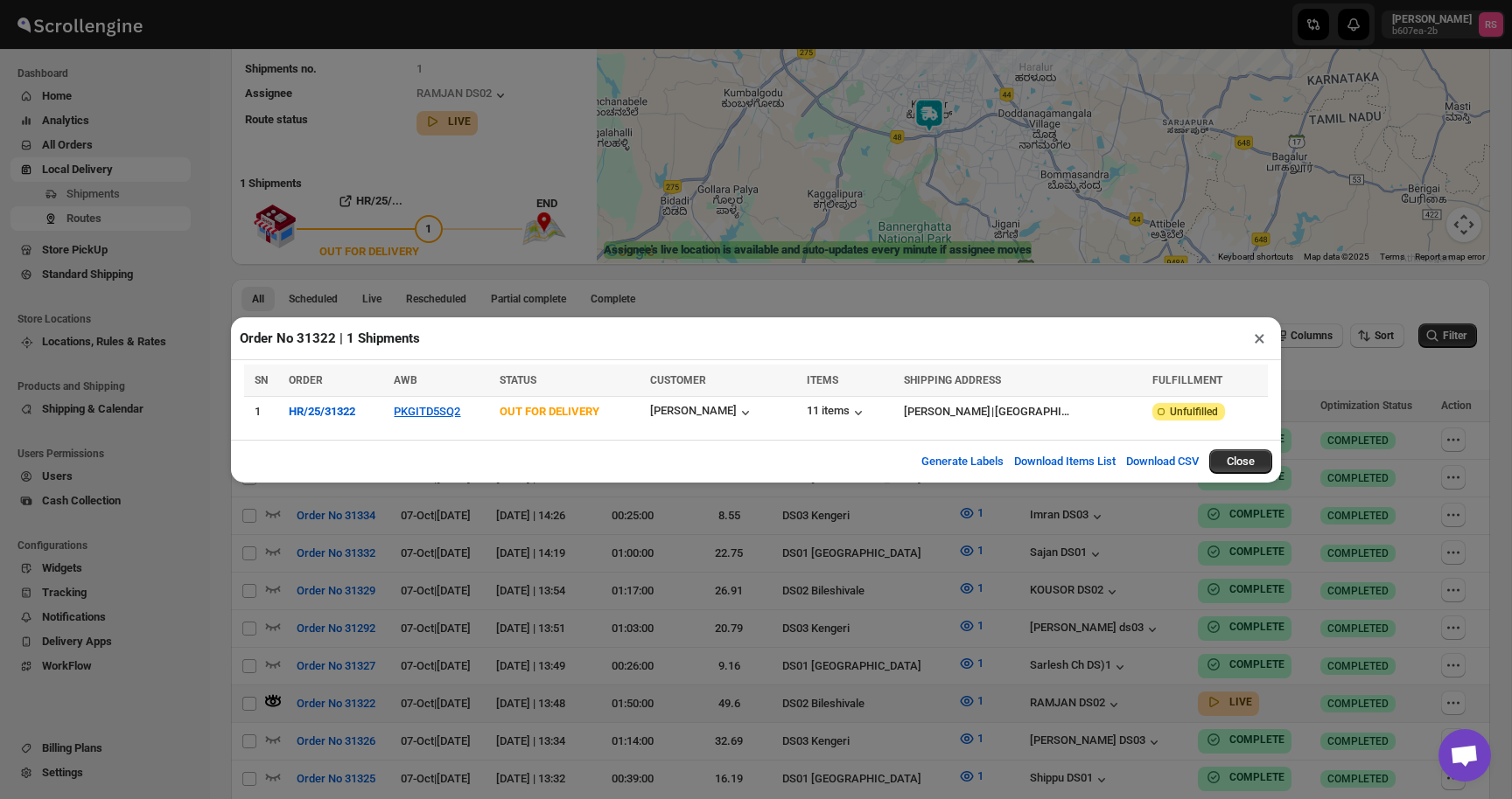
scroll to position [230, 0]
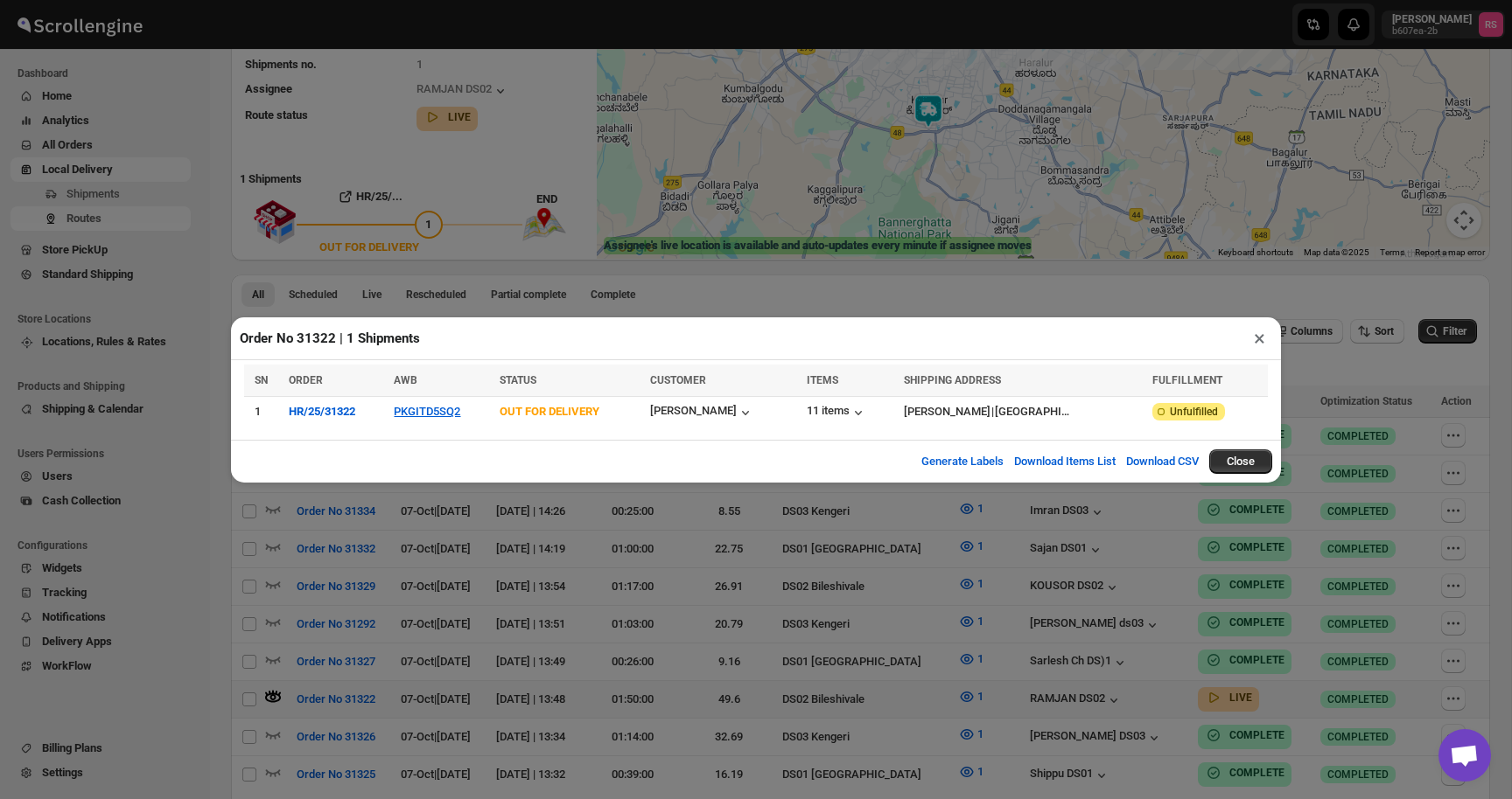
click at [1262, 336] on button "×" at bounding box center [1258, 338] width 25 height 24
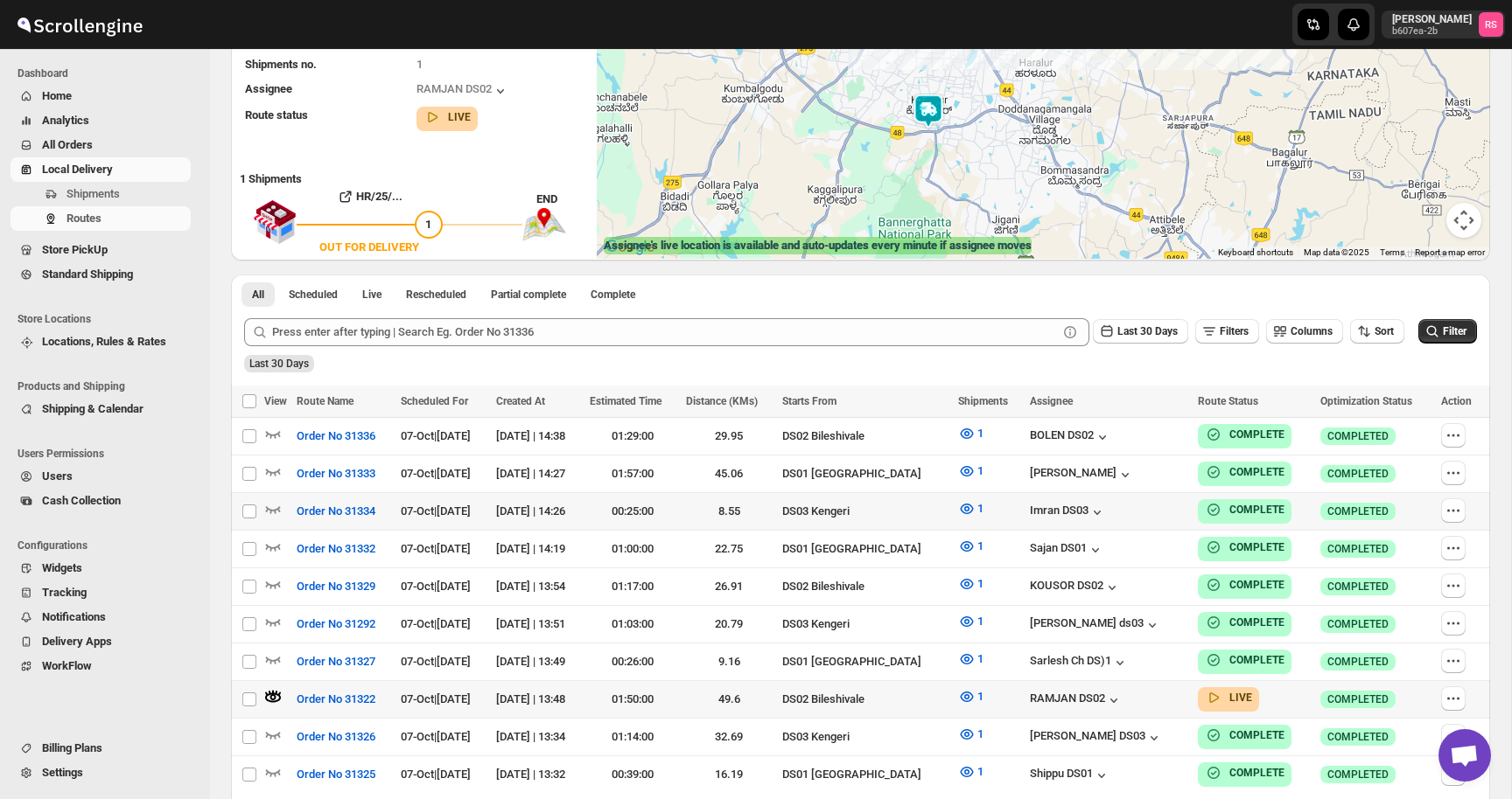
scroll to position [0, 0]
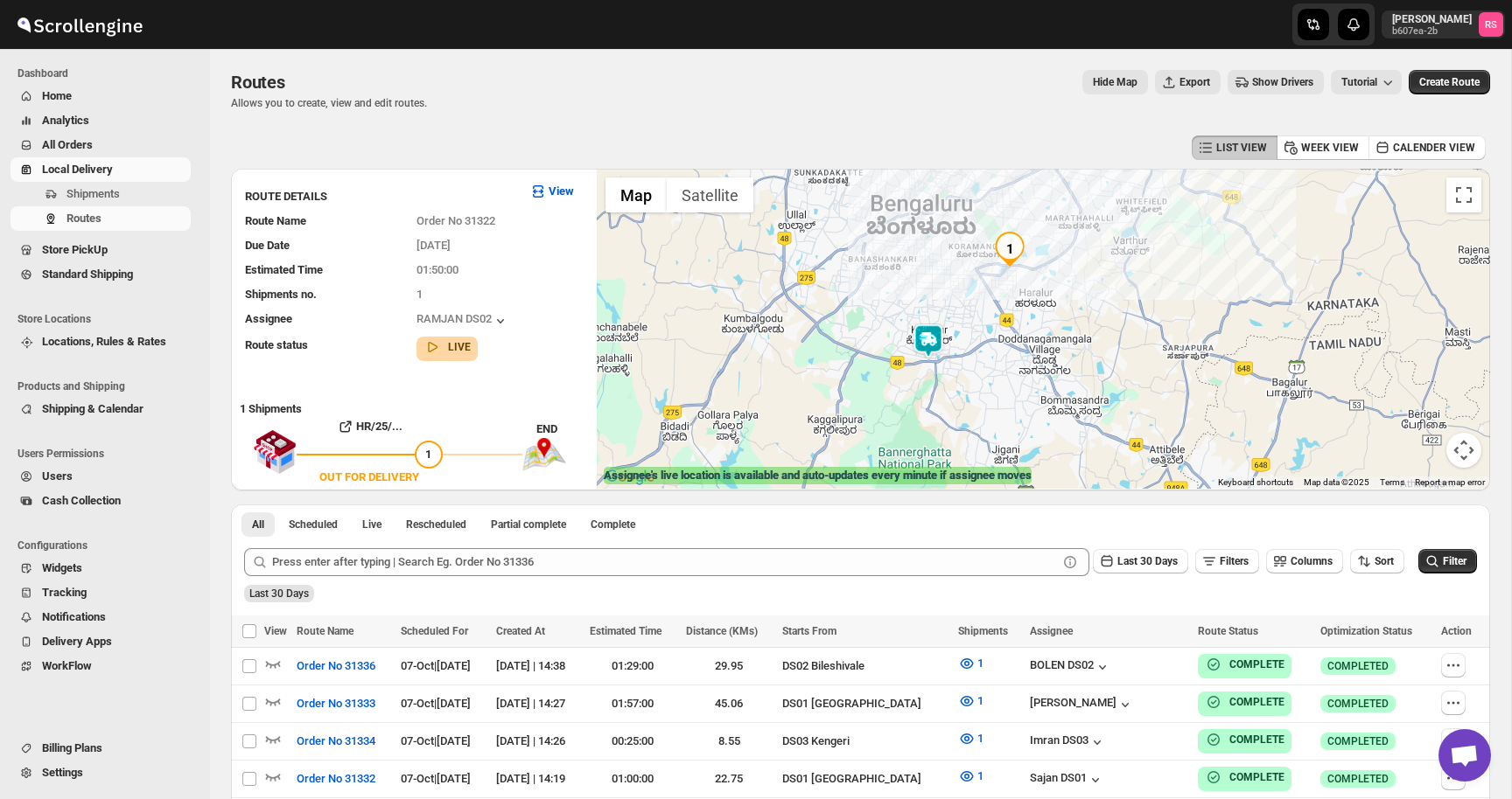
click at [927, 346] on img at bounding box center [928, 341] width 35 height 35
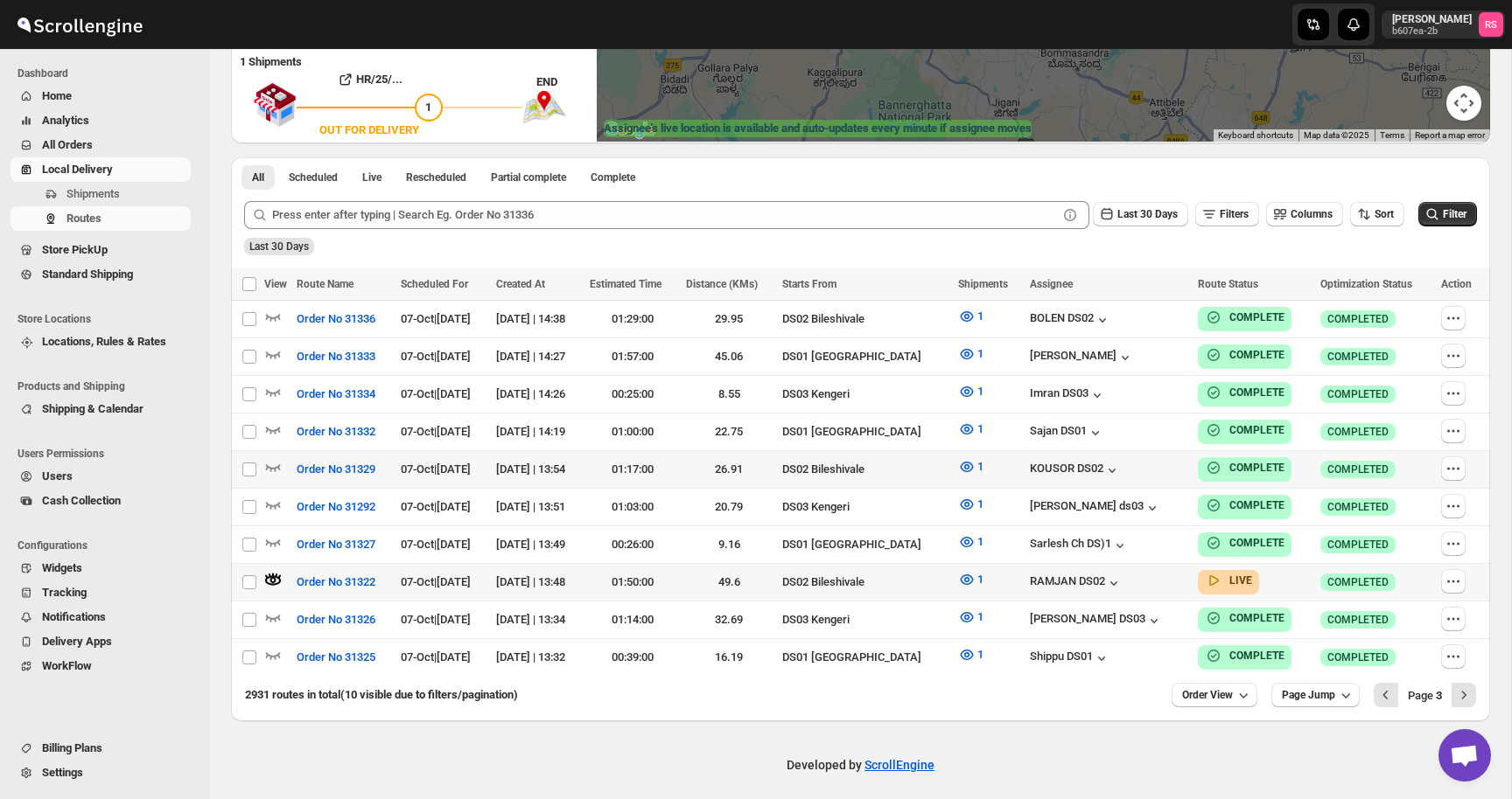
scroll to position [340, 0]
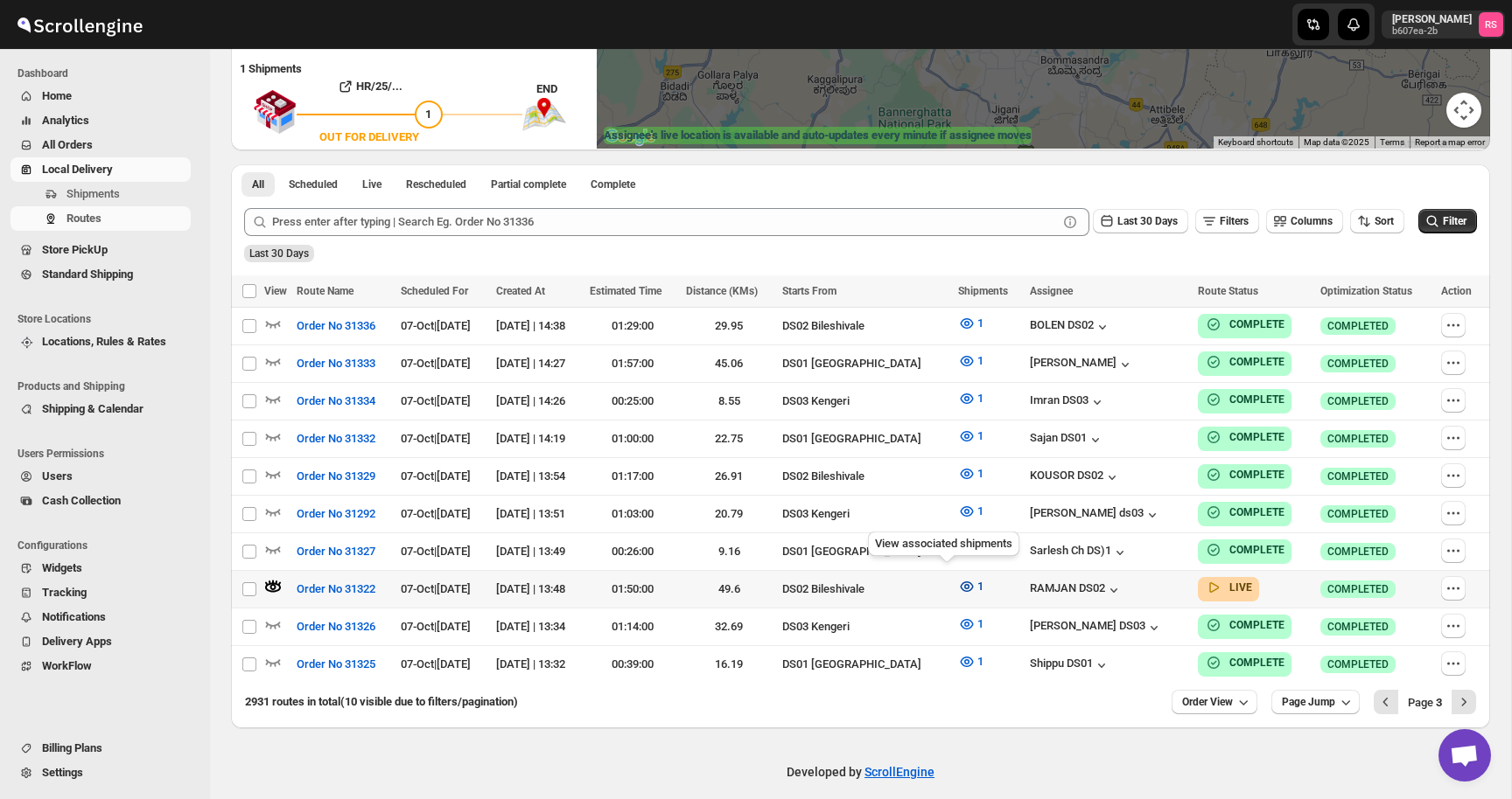
click at [964, 584] on icon "button" at bounding box center [967, 587] width 6 height 6
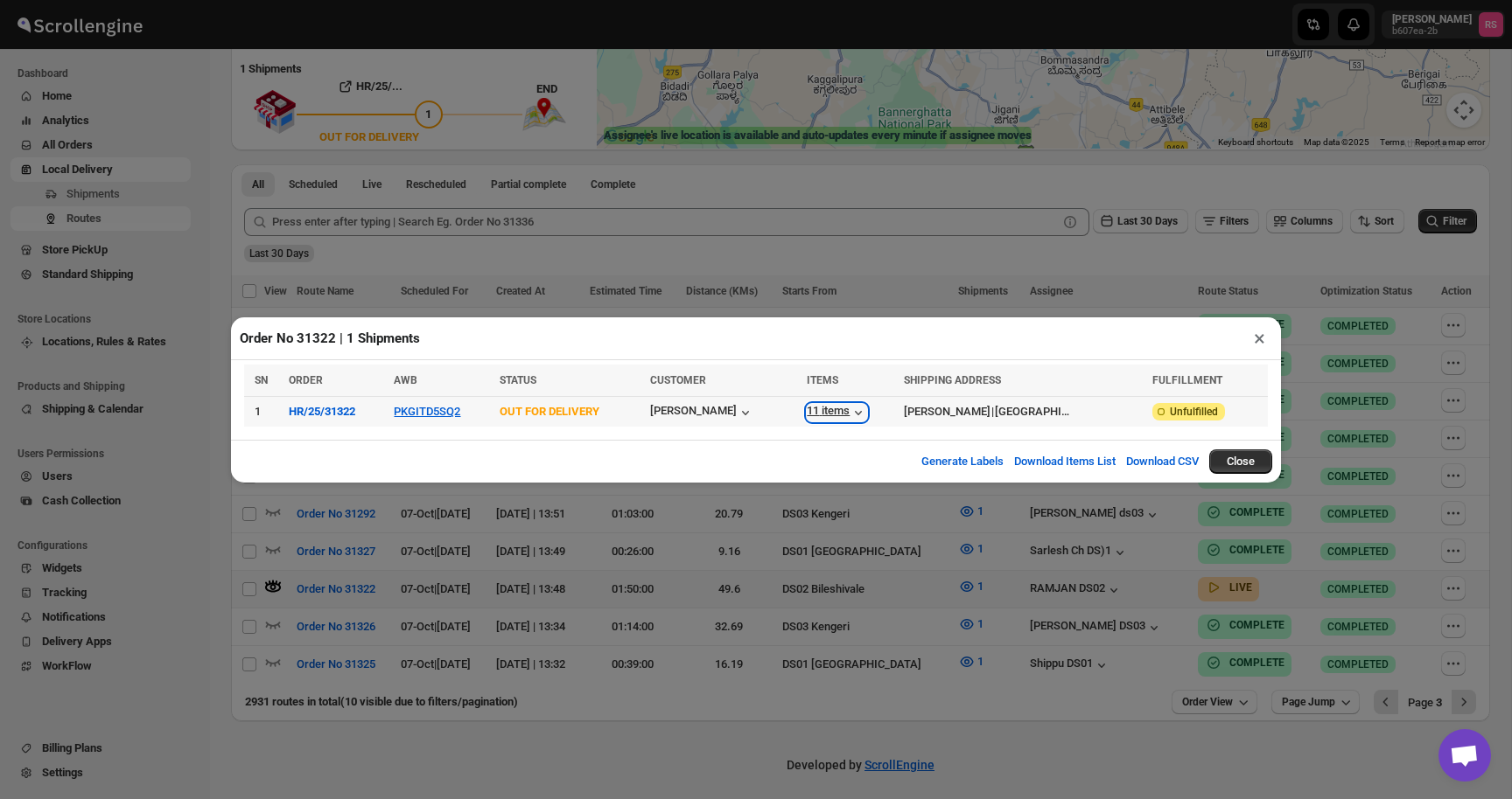
click at [807, 418] on div "11 items" at bounding box center [837, 412] width 60 height 18
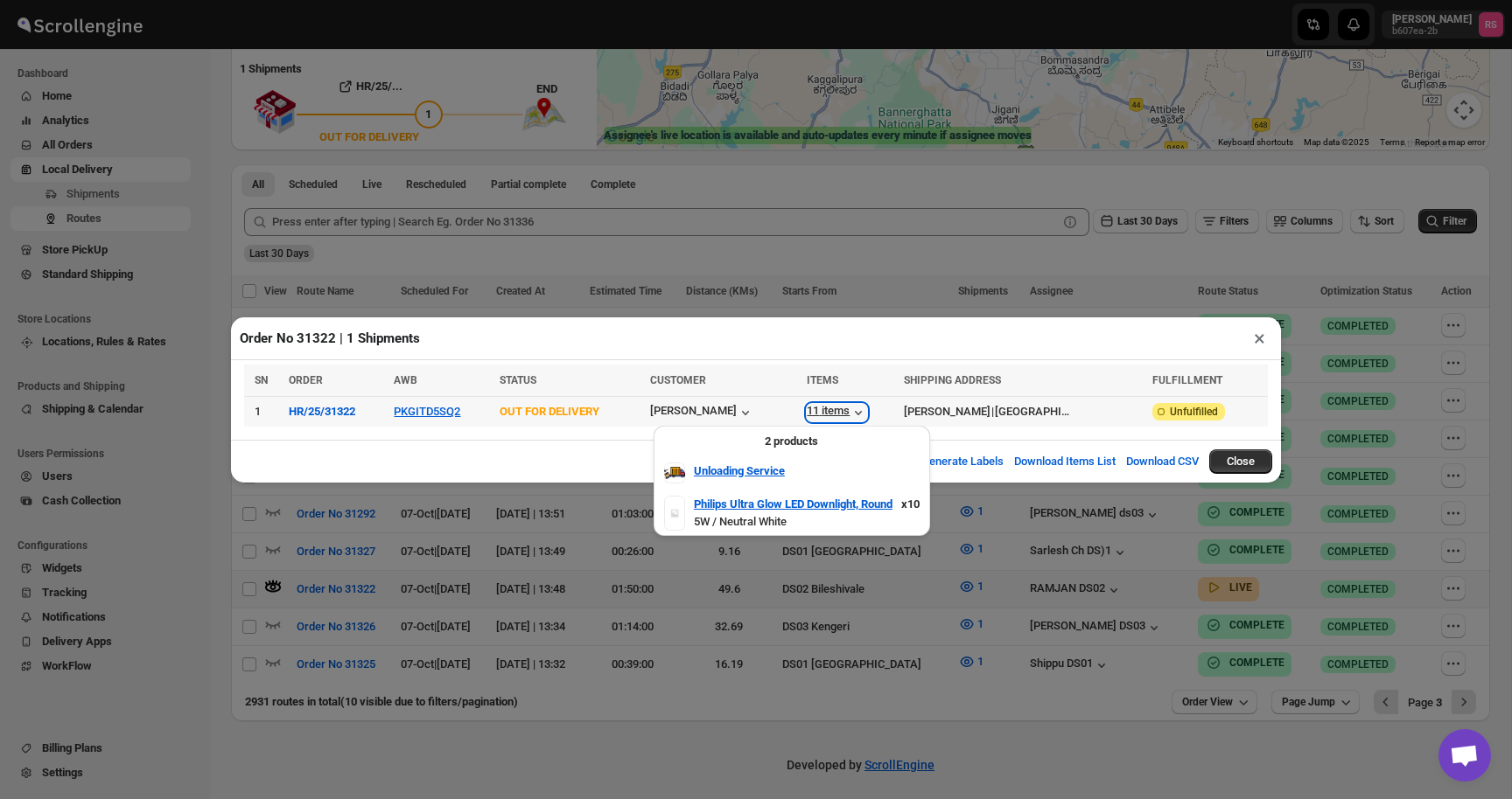
click at [807, 418] on div "11 items" at bounding box center [837, 412] width 60 height 18
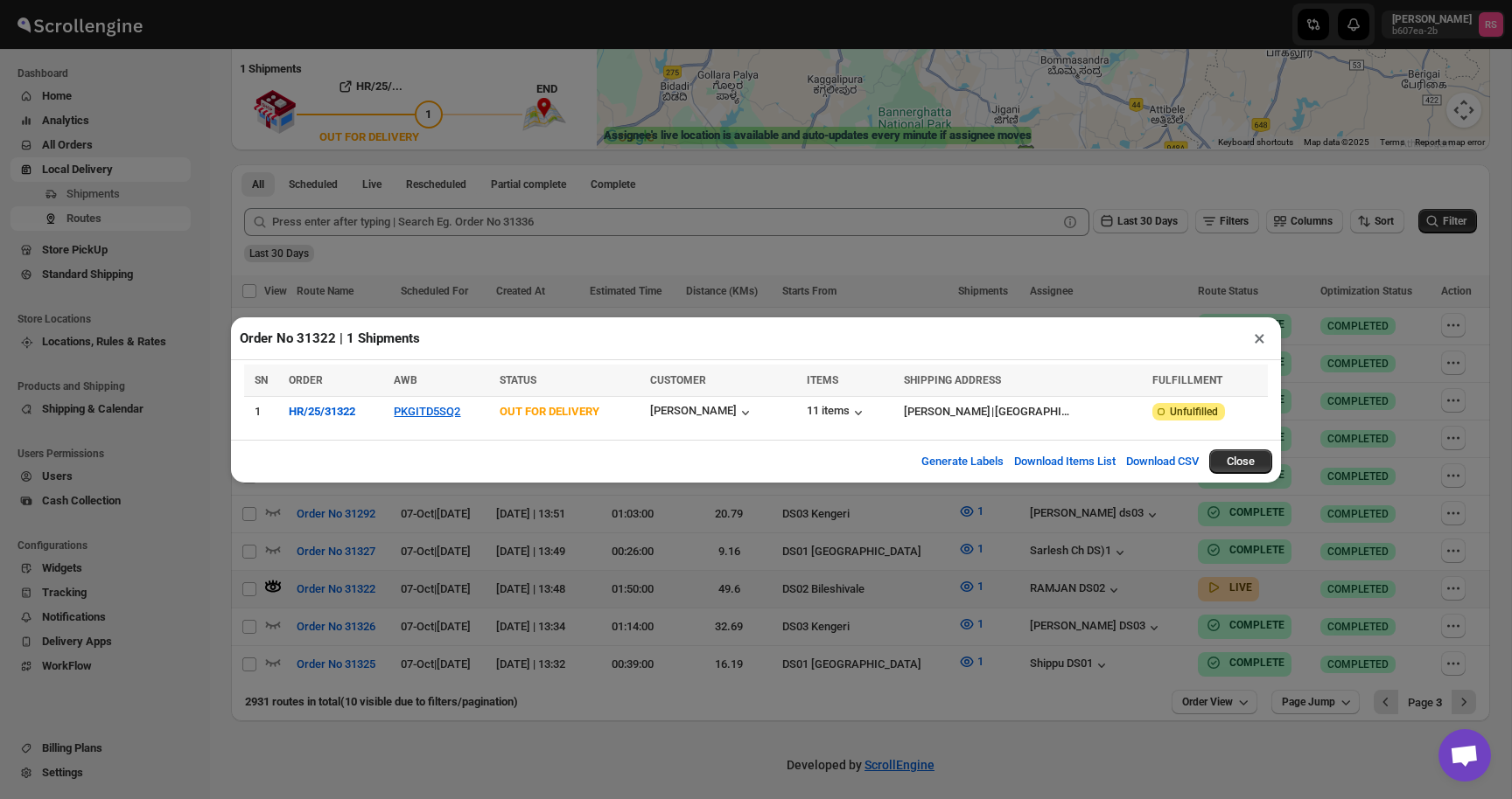
click at [1257, 340] on button "×" at bounding box center [1258, 338] width 25 height 24
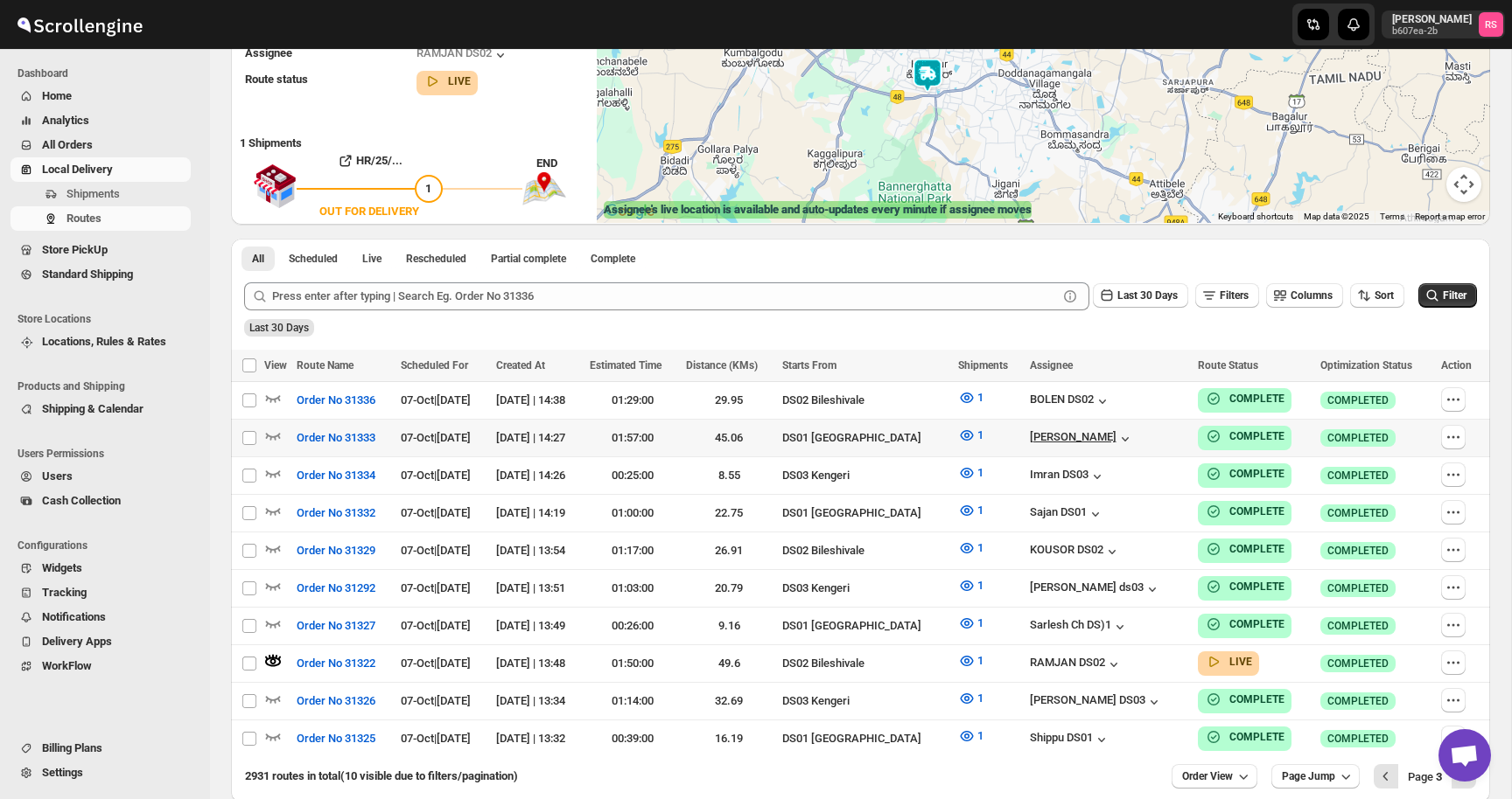
scroll to position [0, 0]
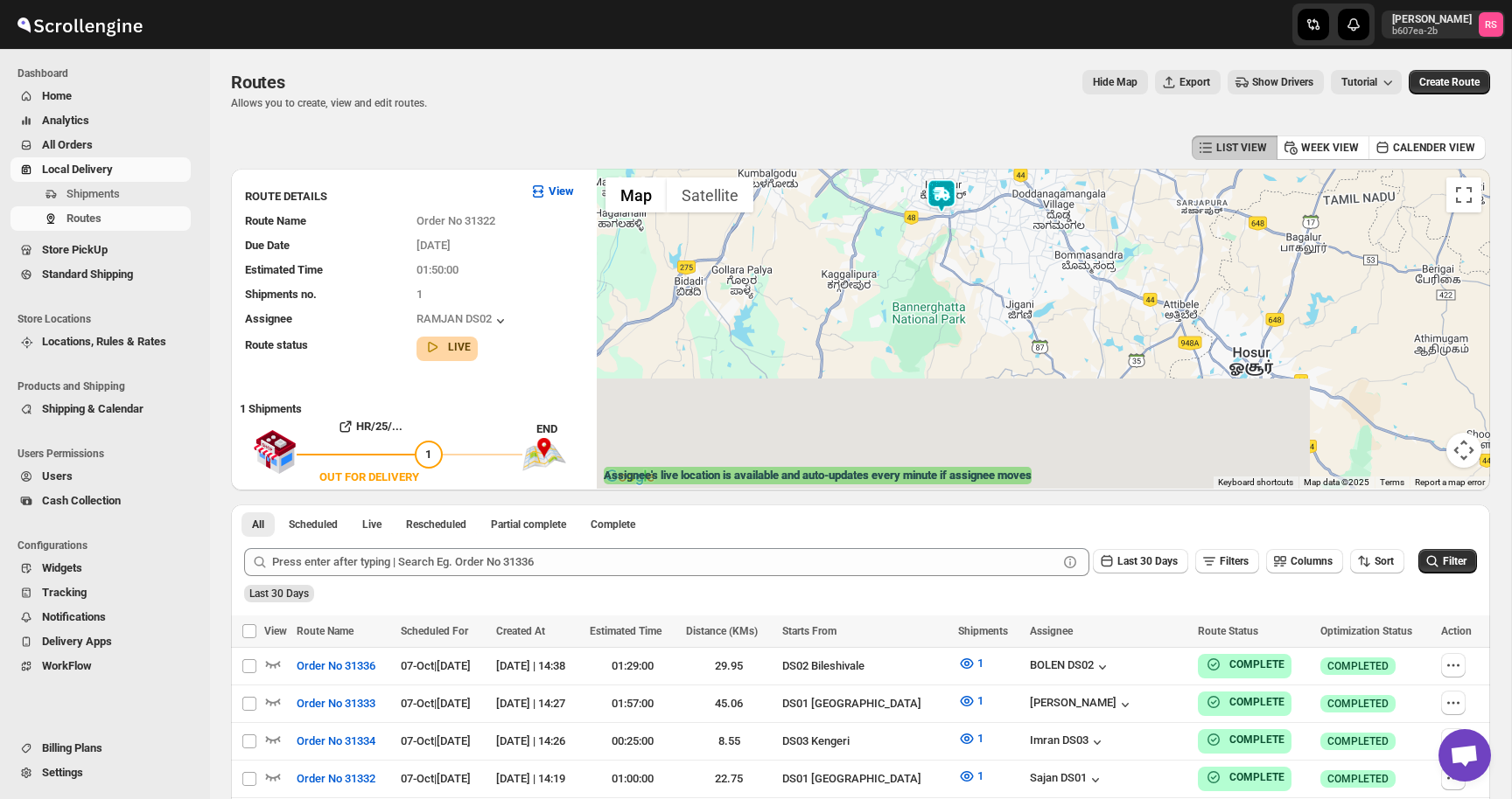
drag, startPoint x: 916, startPoint y: 378, endPoint x: 929, endPoint y: 229, distance: 149.6
click at [929, 229] on div at bounding box center [1043, 328] width 893 height 320
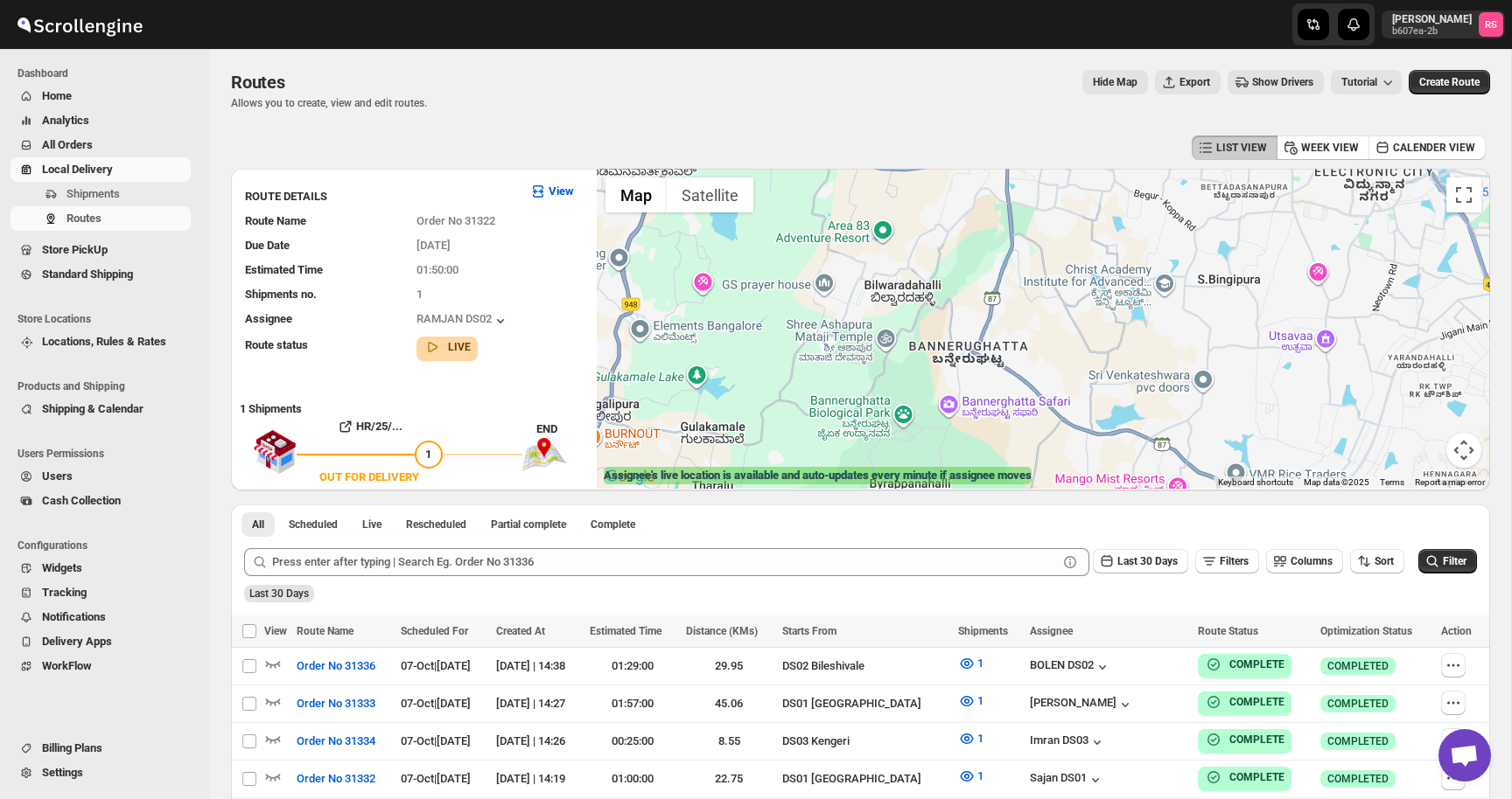
drag, startPoint x: 929, startPoint y: 229, endPoint x: 914, endPoint y: 384, distance: 155.7
click at [914, 384] on div at bounding box center [1043, 328] width 893 height 320
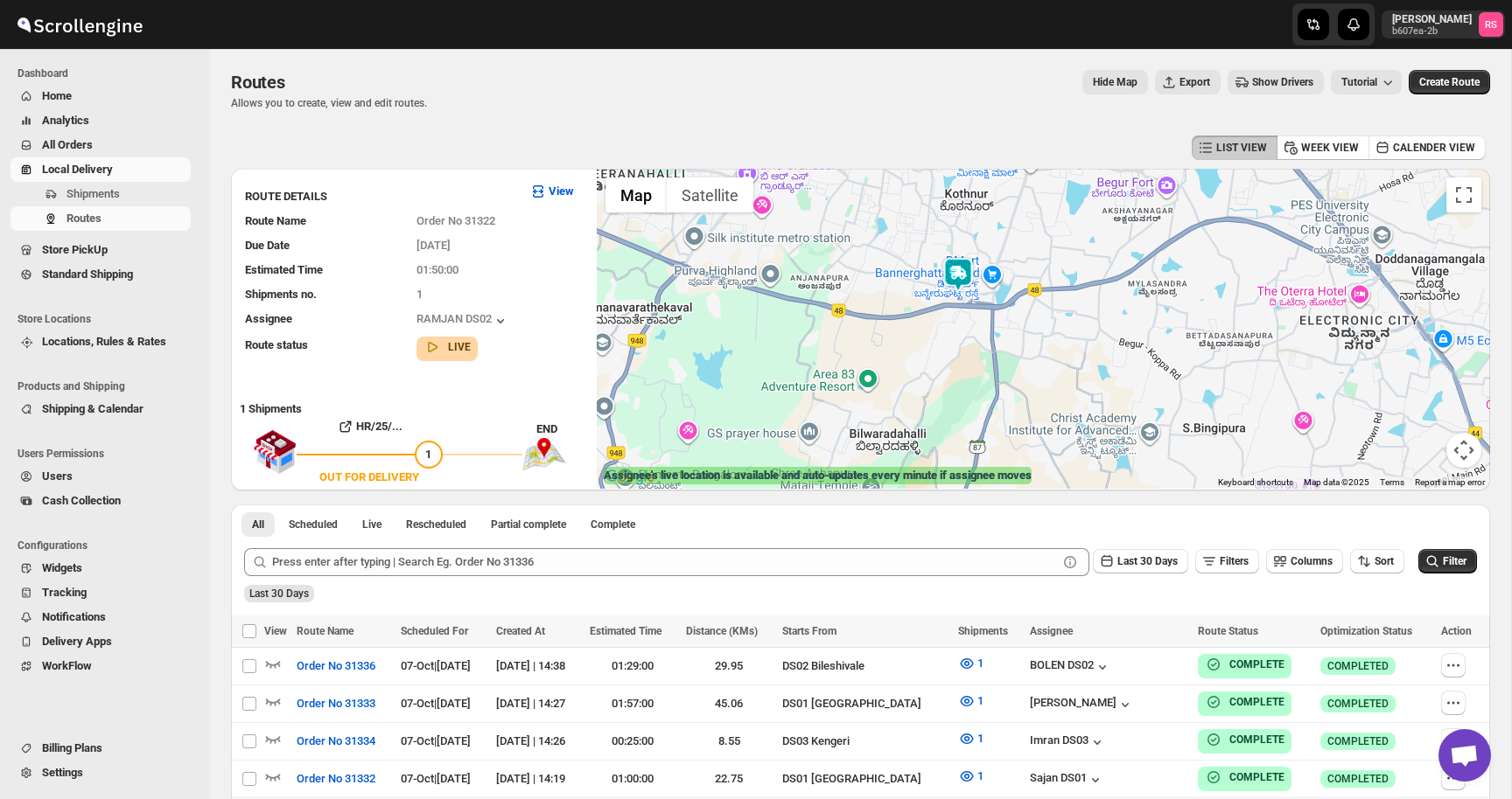
click at [964, 255] on div at bounding box center [1043, 328] width 893 height 320
click at [964, 263] on img at bounding box center [958, 275] width 35 height 35
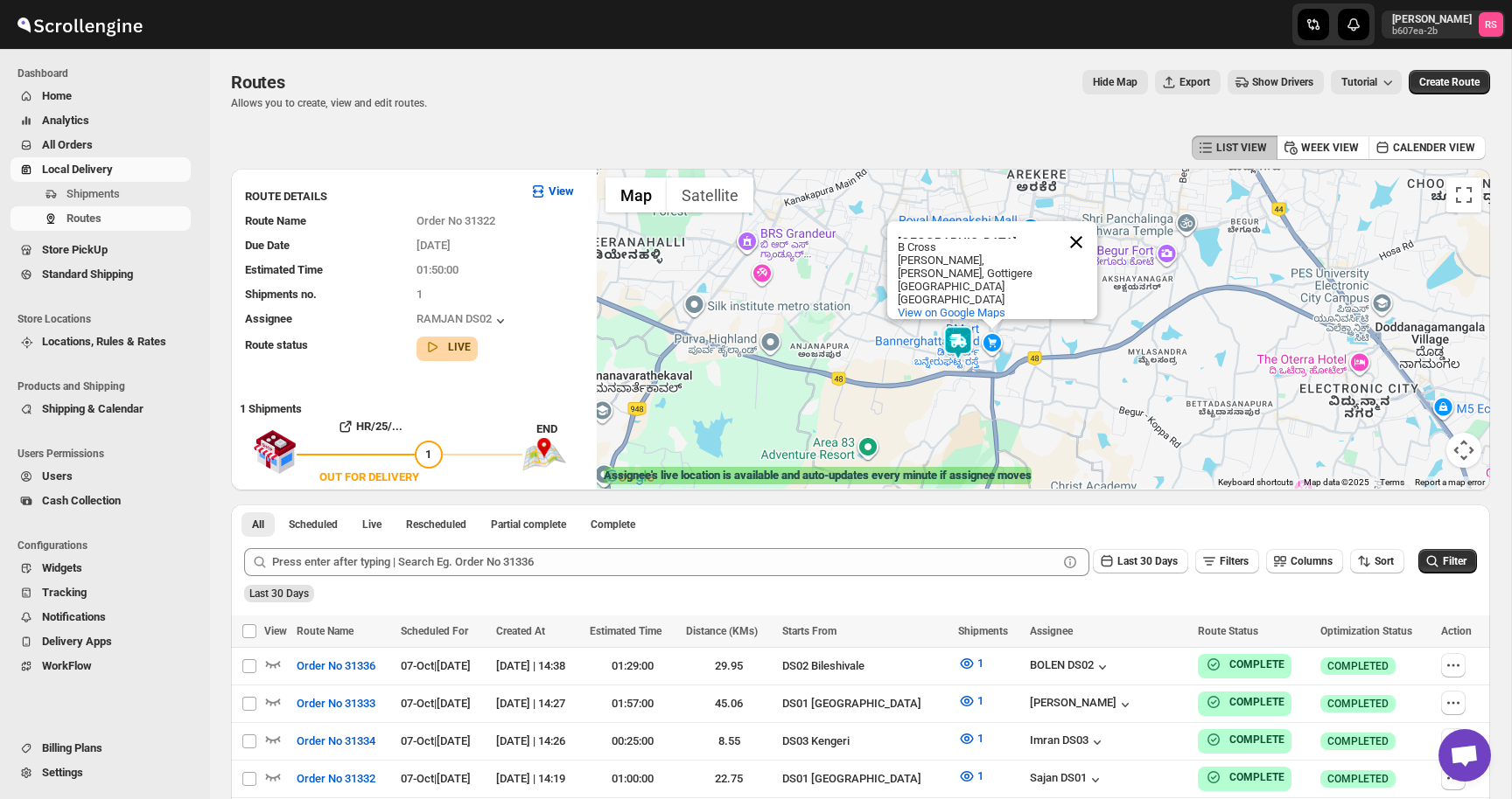
click at [1076, 249] on button "Close" at bounding box center [1075, 241] width 42 height 42
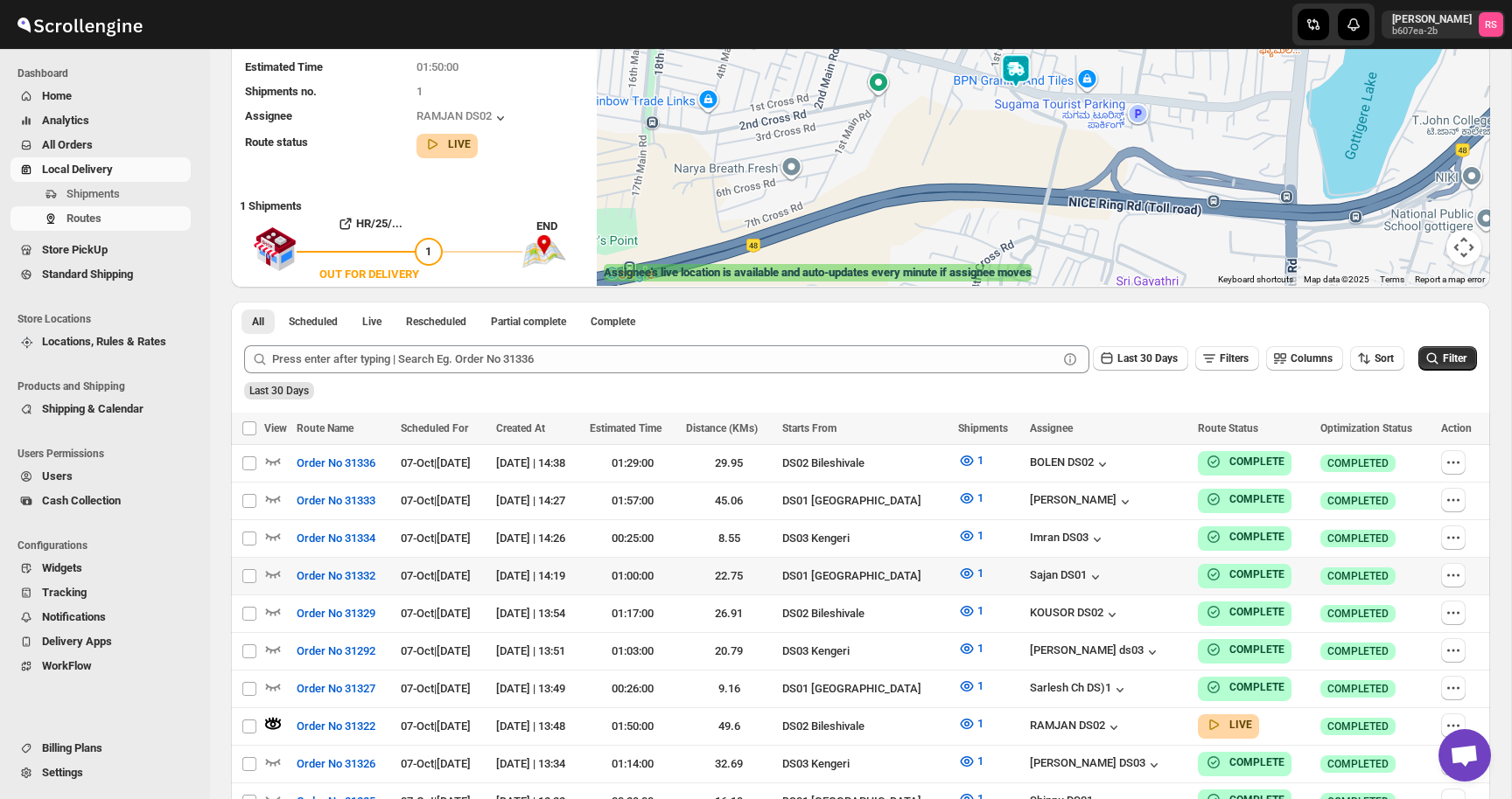
scroll to position [347, 0]
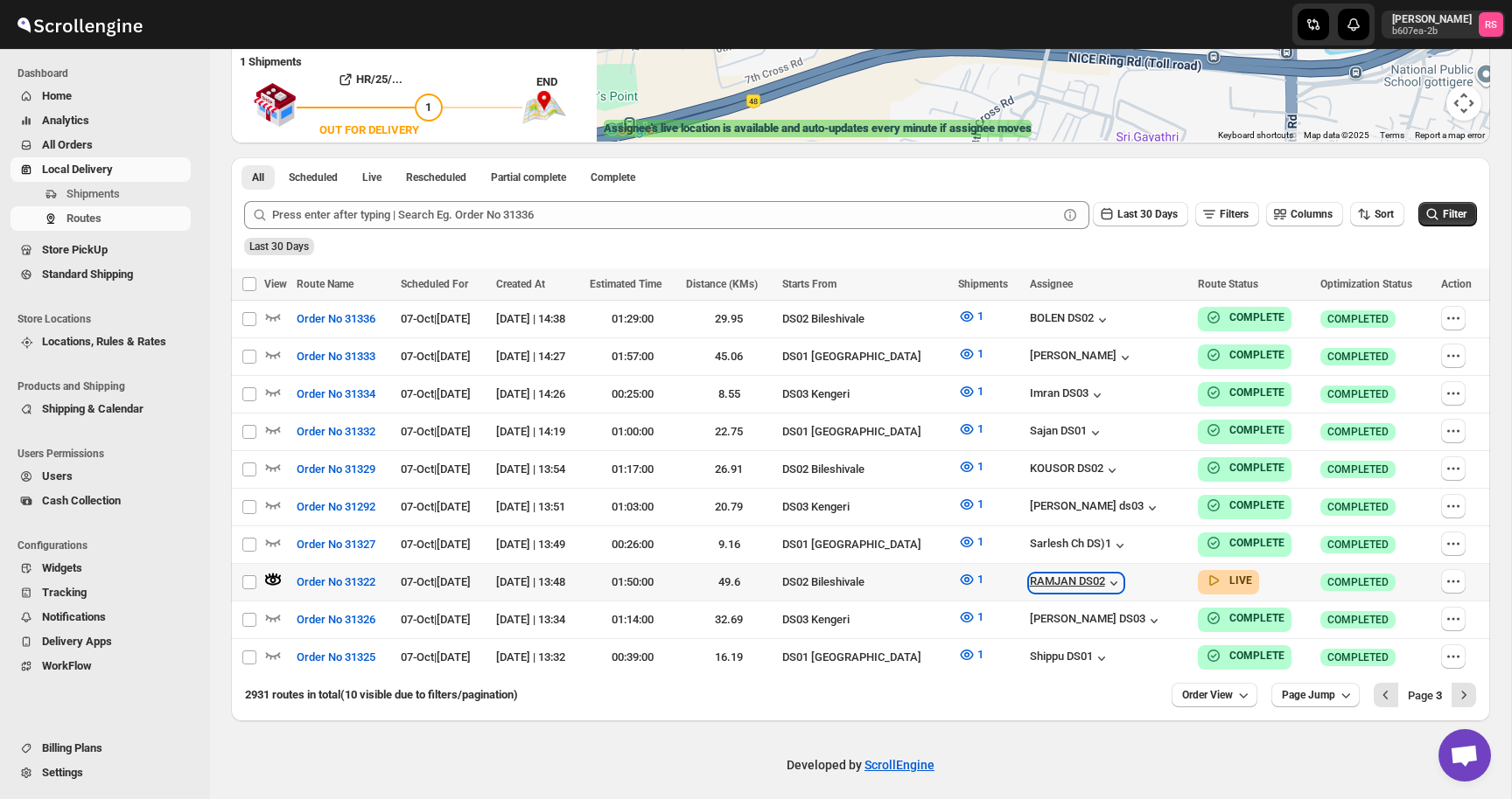
click at [1045, 574] on div "RAMJAN DS02" at bounding box center [1076, 583] width 93 height 18
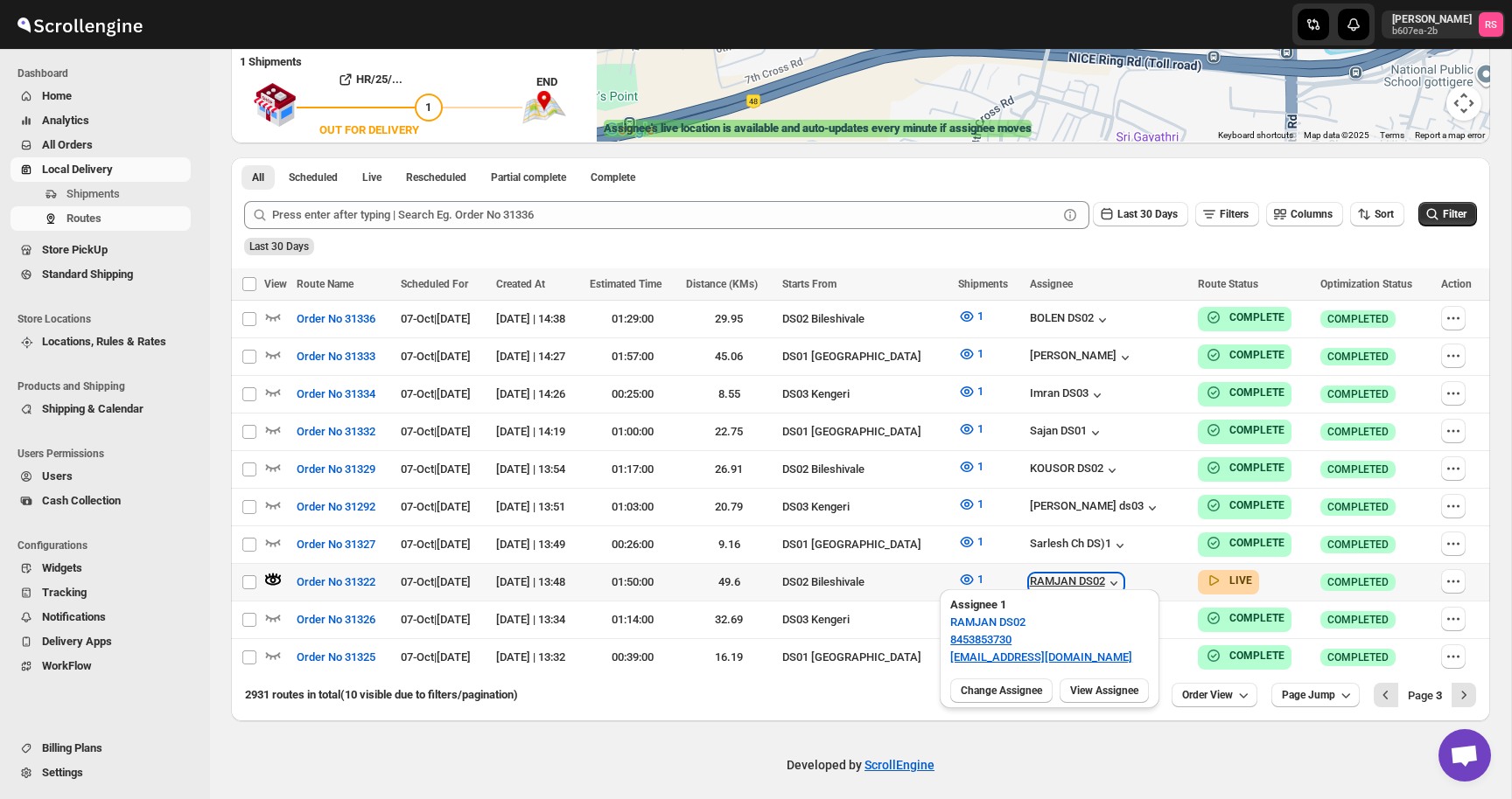
click at [1070, 574] on div "RAMJAN DS02" at bounding box center [1076, 583] width 93 height 18
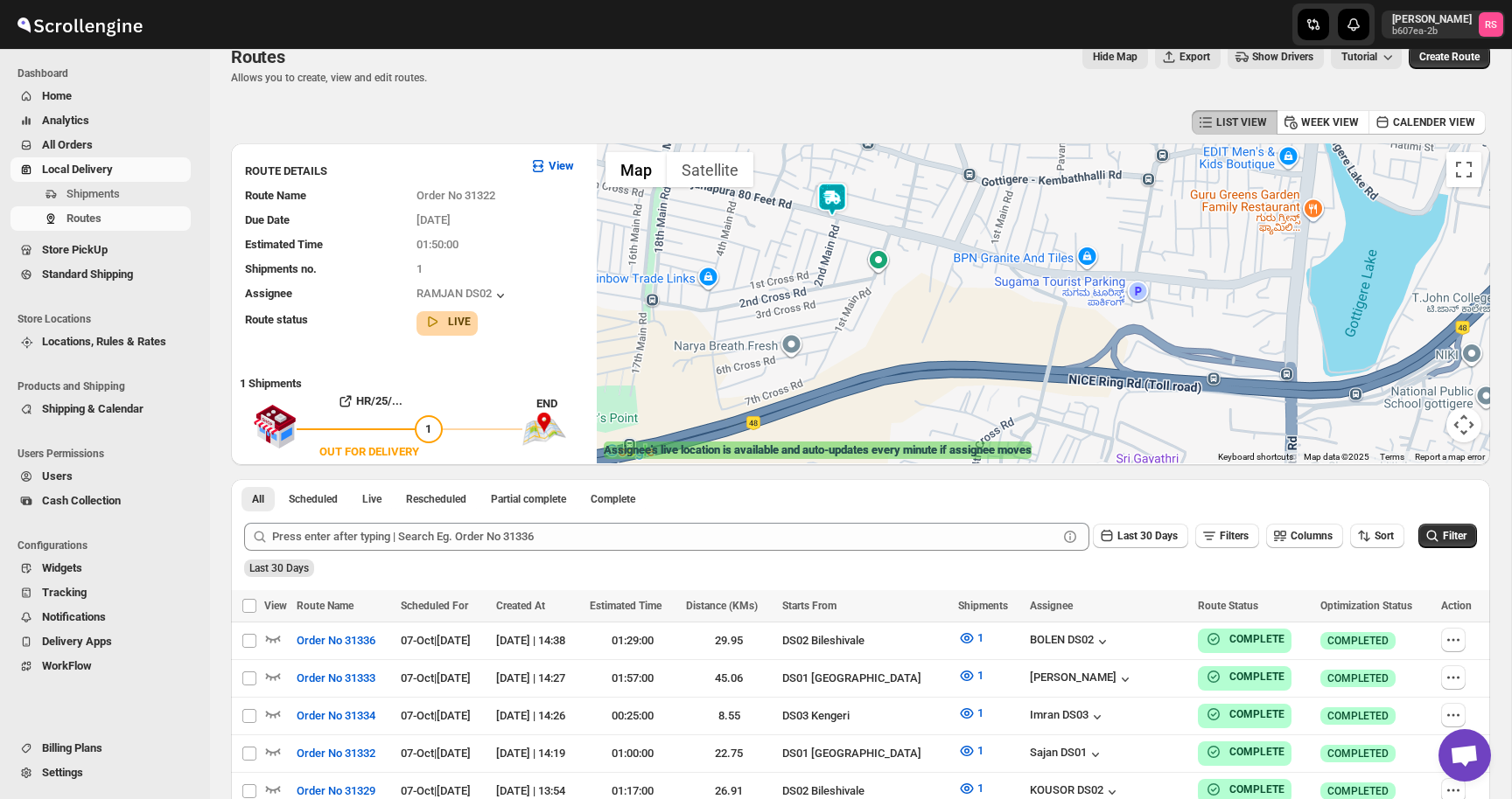
scroll to position [0, 0]
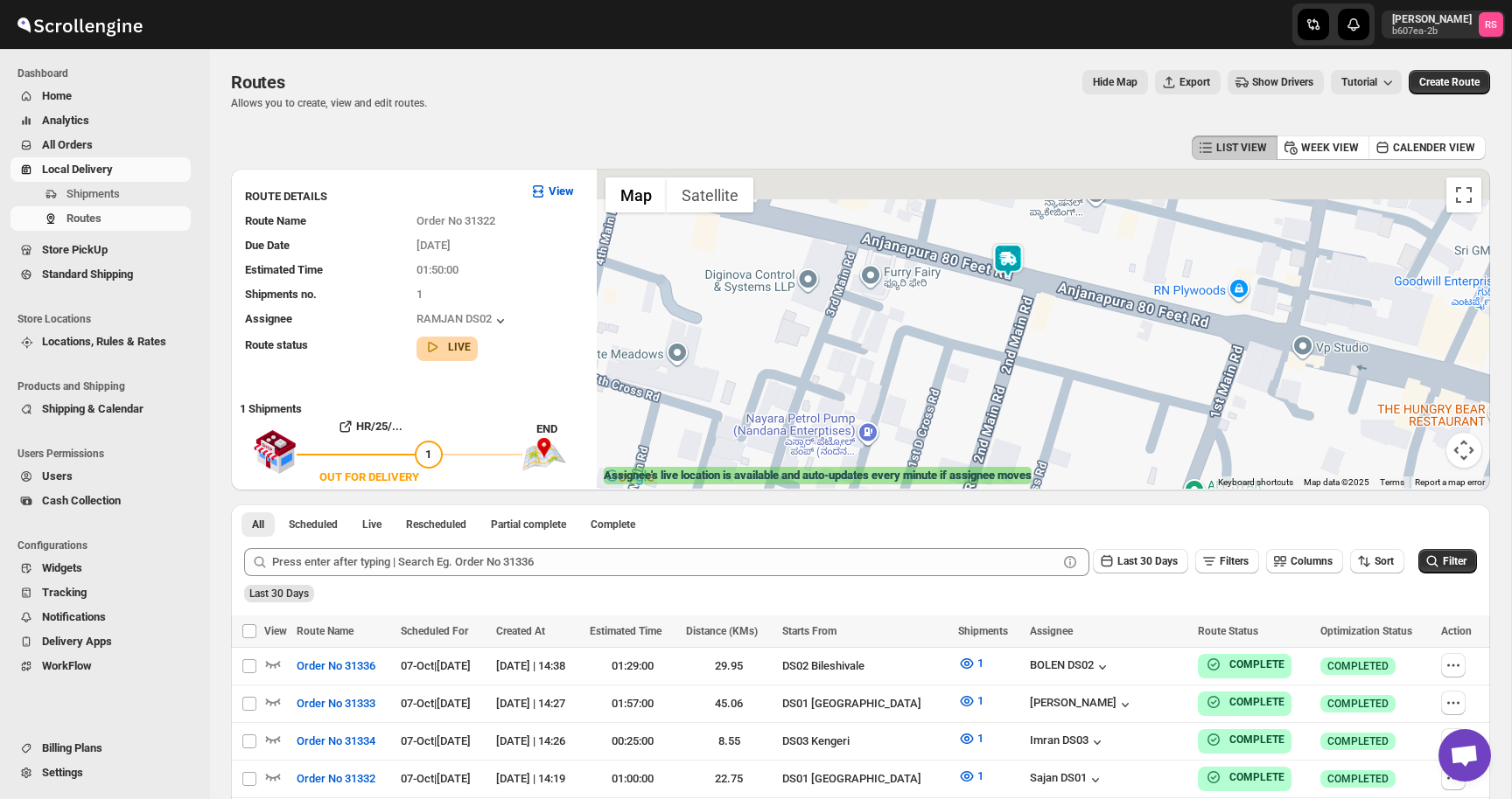
drag, startPoint x: 1014, startPoint y: 310, endPoint x: 1022, endPoint y: 380, distance: 70.5
click at [1022, 379] on div at bounding box center [1043, 328] width 893 height 320
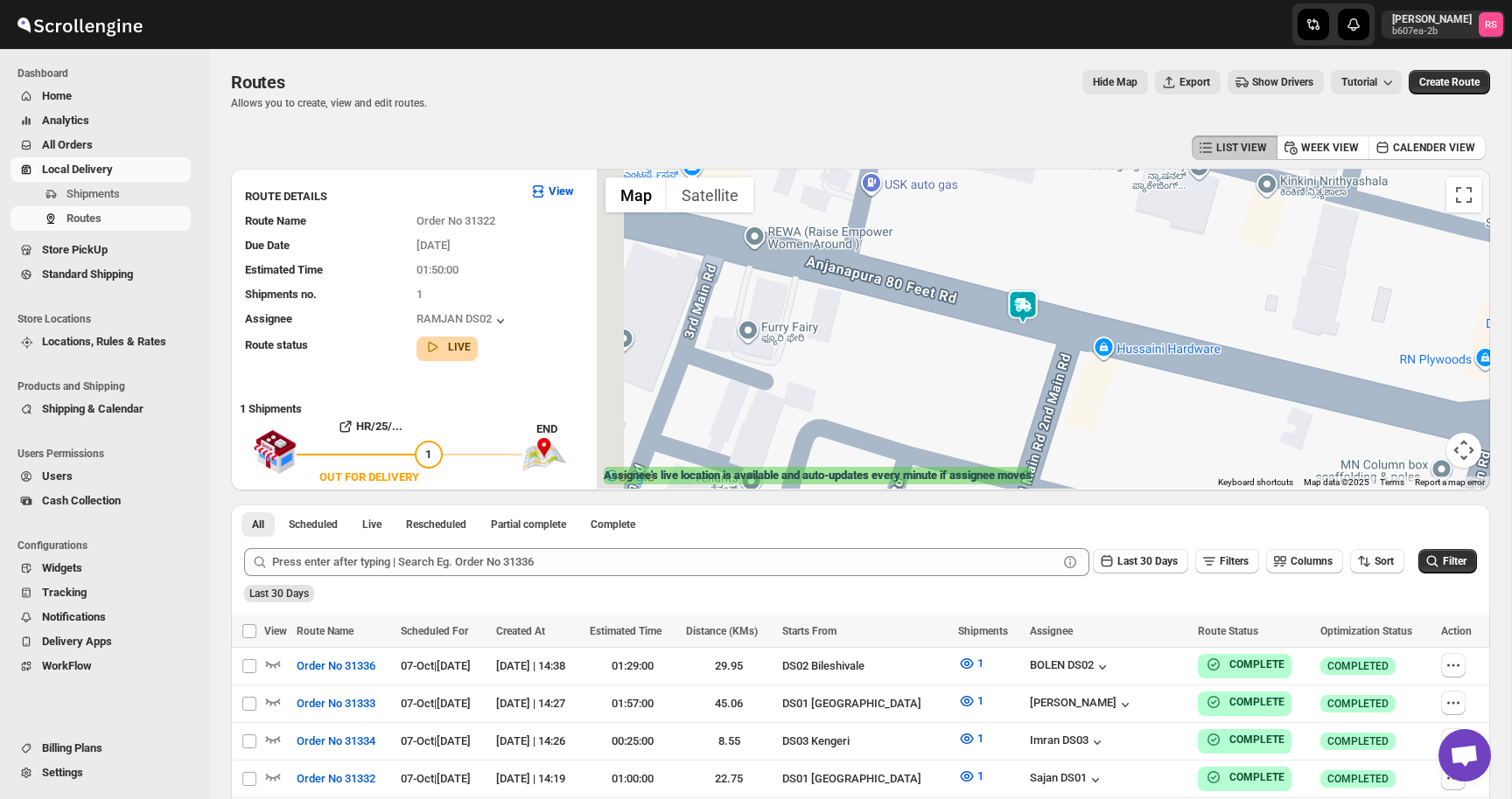
drag, startPoint x: 1023, startPoint y: 318, endPoint x: 1058, endPoint y: 408, distance: 96.6
click at [1058, 408] on div at bounding box center [1043, 328] width 893 height 320
